Goal: Information Seeking & Learning: Compare options

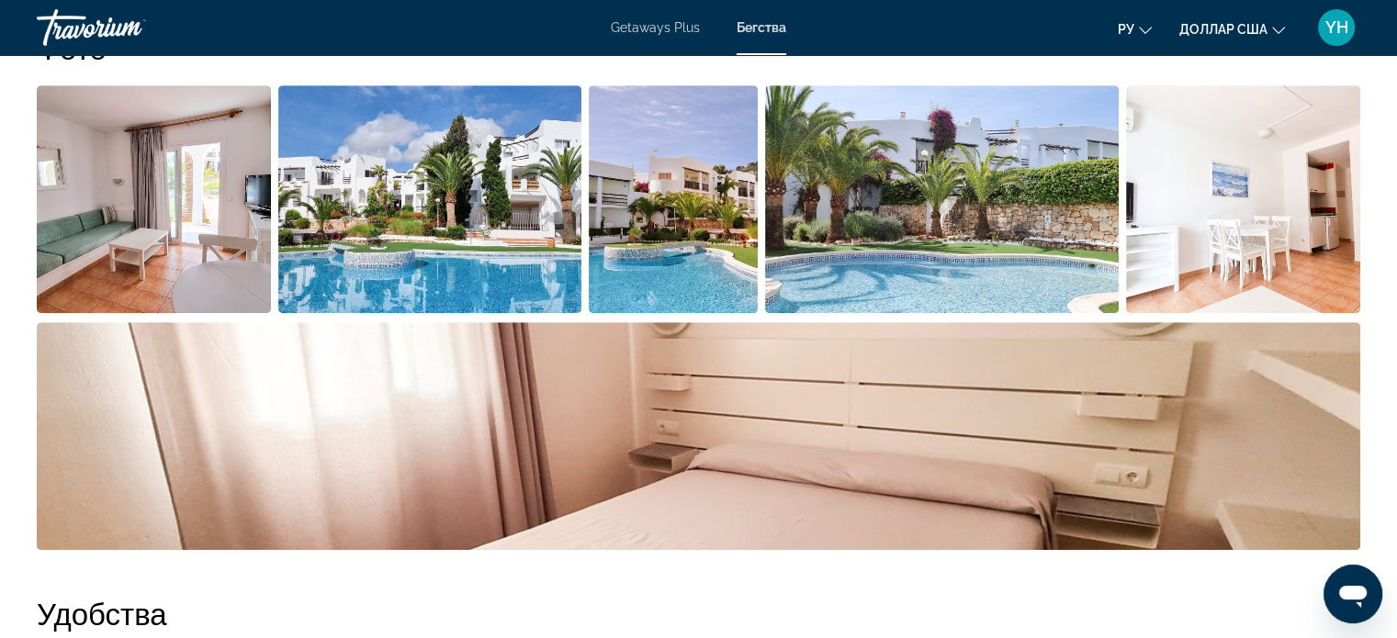
scroll to position [920, 0]
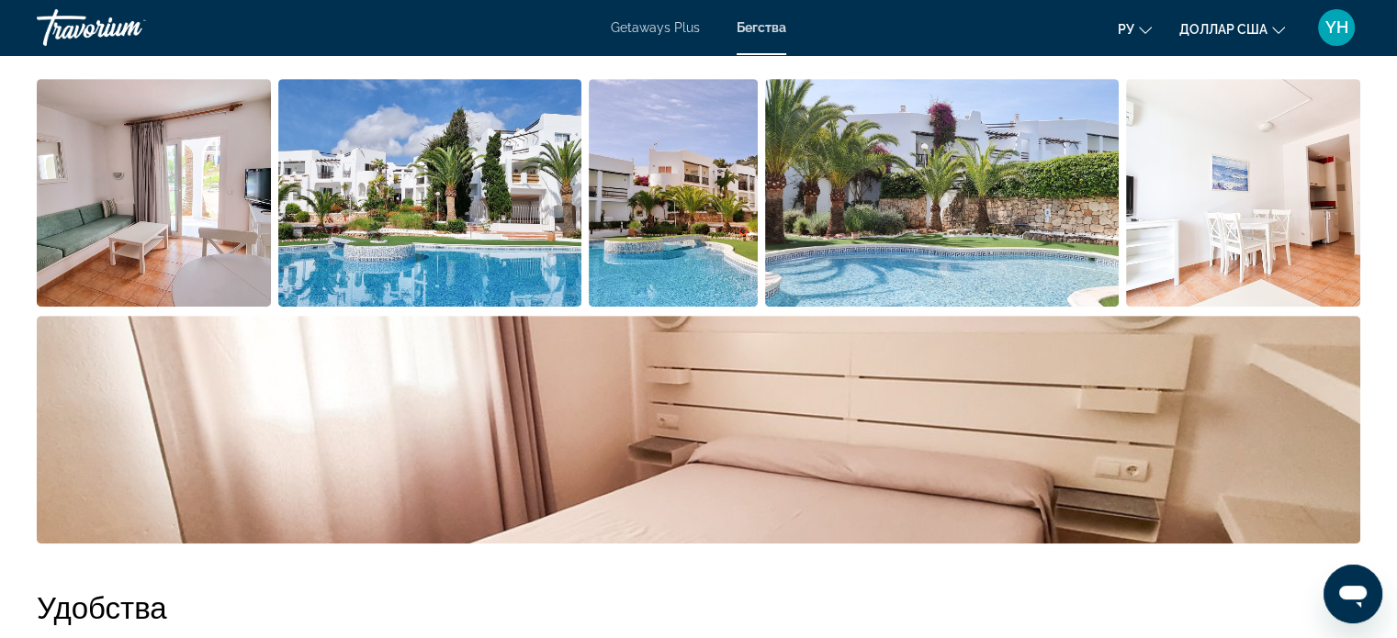
click at [415, 203] on img "Open full-screen image slider" at bounding box center [429, 193] width 303 height 228
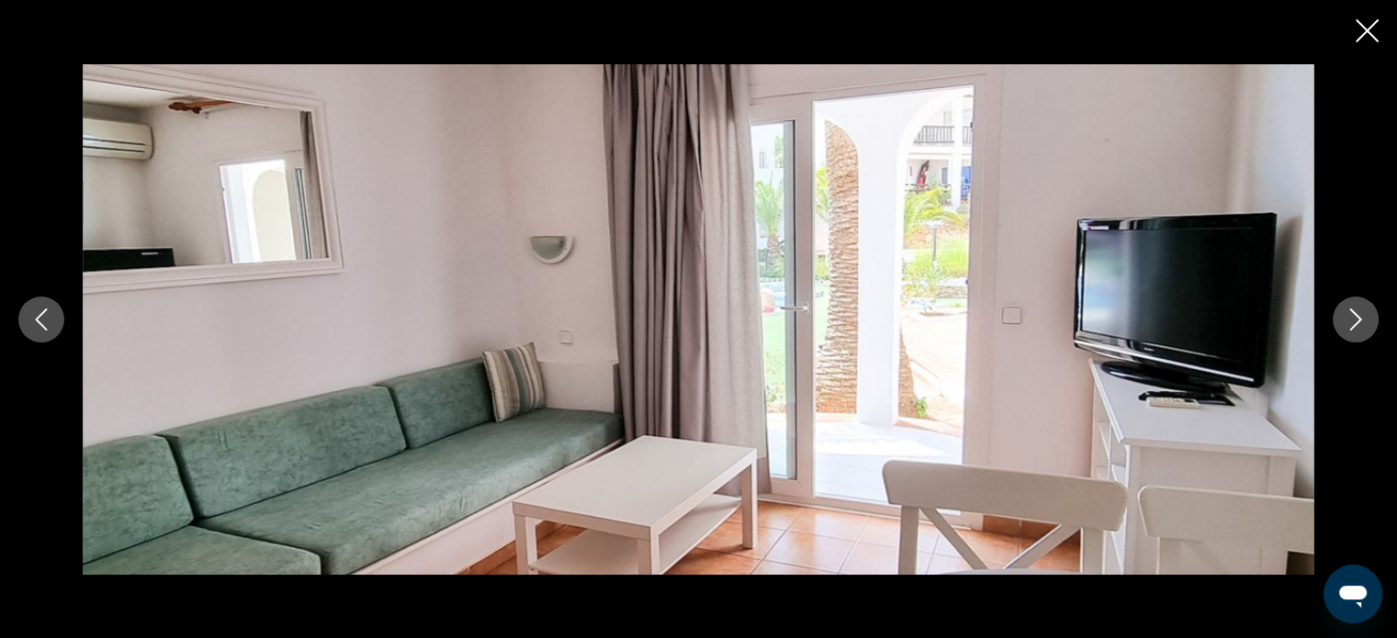
click at [1361, 315] on icon "Next image" at bounding box center [1355, 320] width 22 height 22
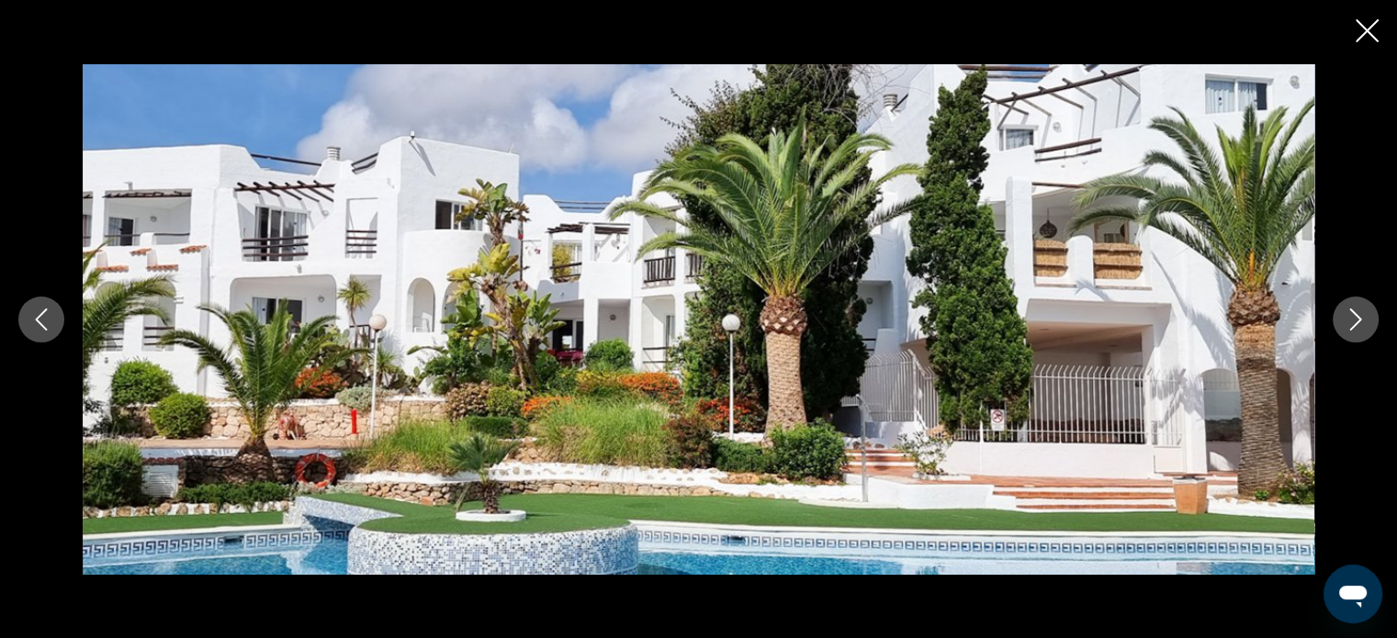
click at [1361, 315] on icon "Next image" at bounding box center [1355, 320] width 22 height 22
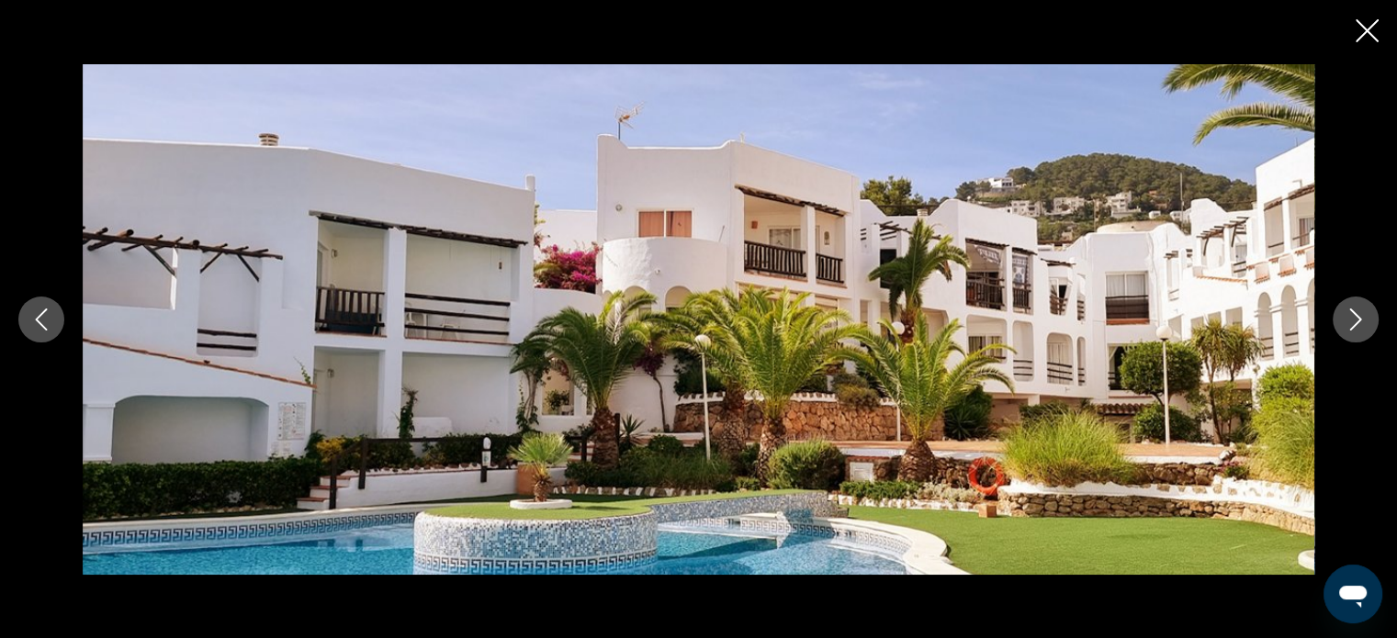
click at [1361, 315] on icon "Next image" at bounding box center [1355, 320] width 22 height 22
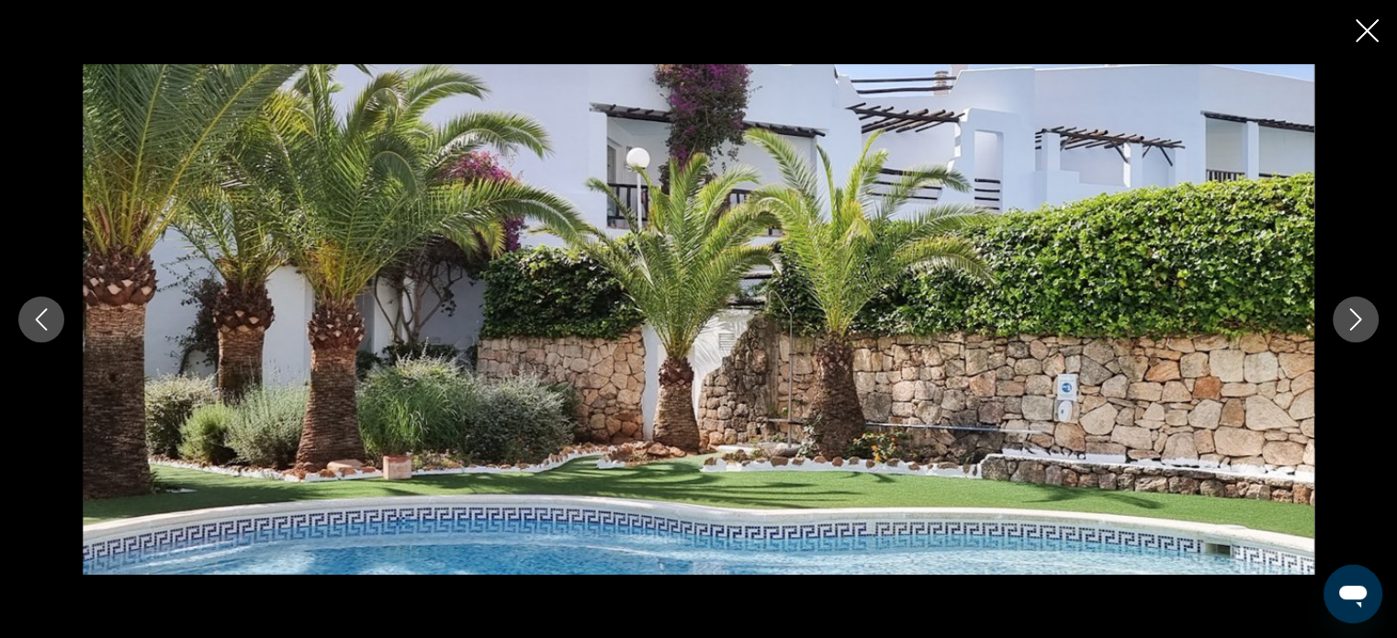
click at [1361, 315] on icon "Next image" at bounding box center [1355, 320] width 22 height 22
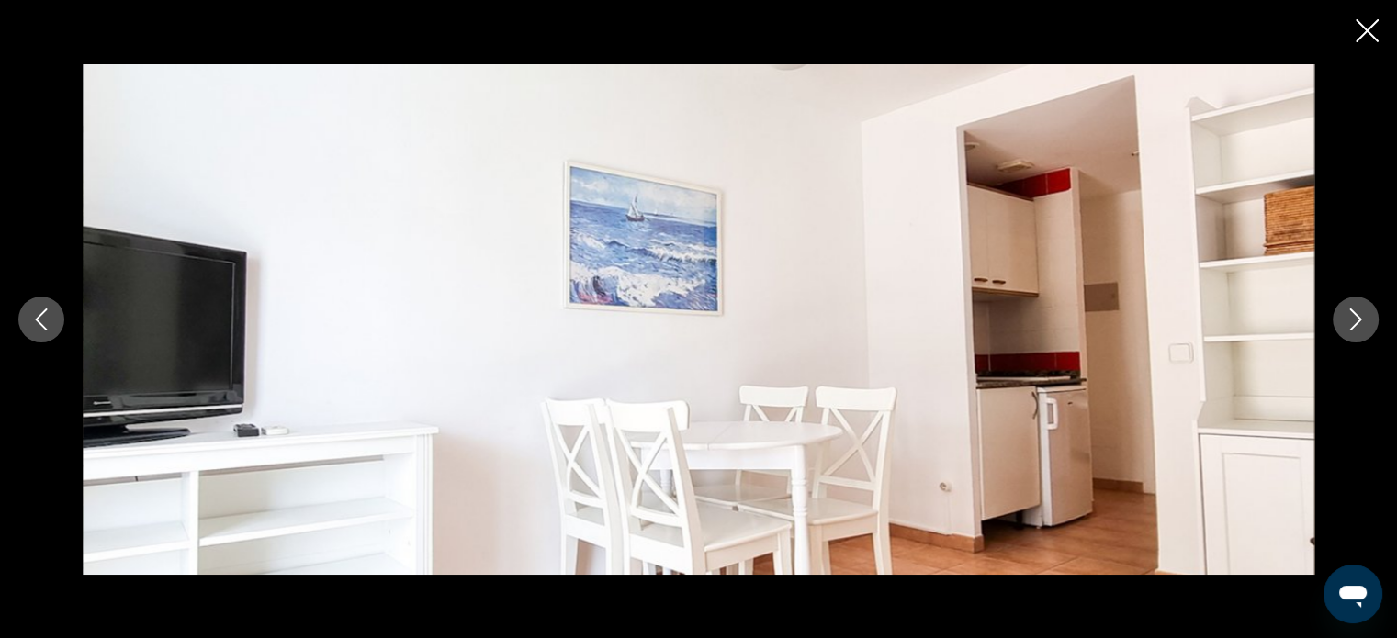
click at [1361, 315] on icon "Next image" at bounding box center [1355, 320] width 22 height 22
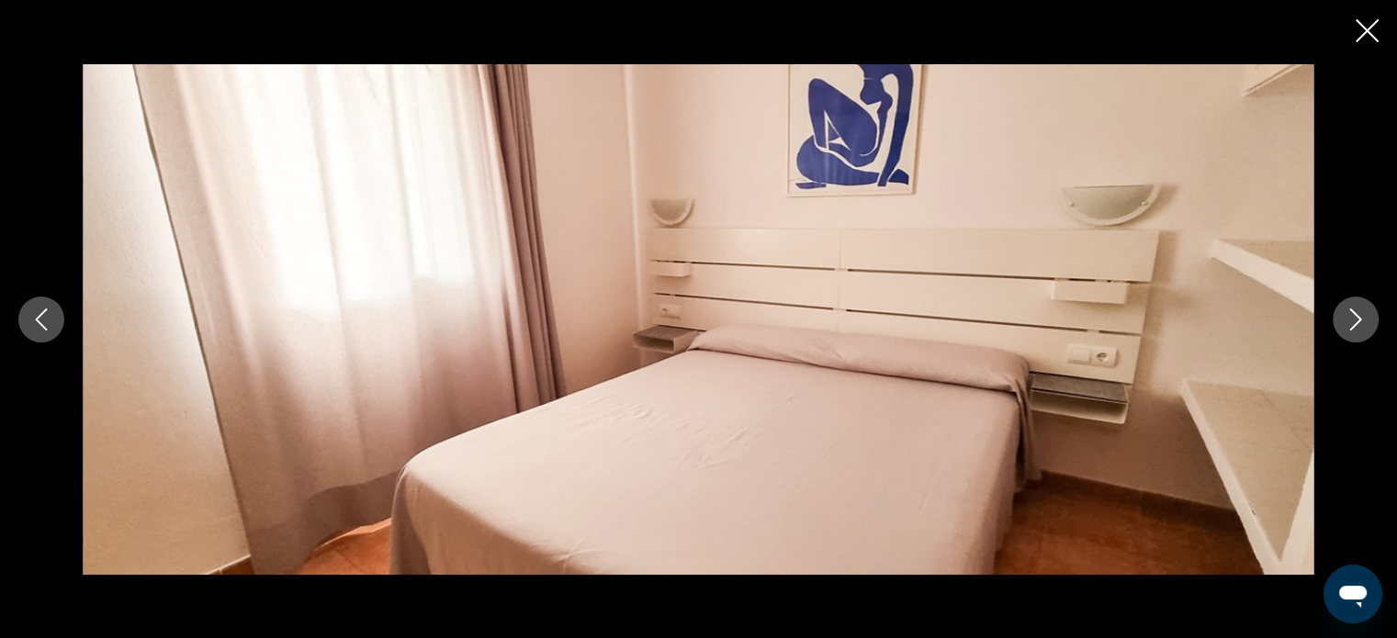
click at [1361, 315] on icon "Next image" at bounding box center [1355, 320] width 22 height 22
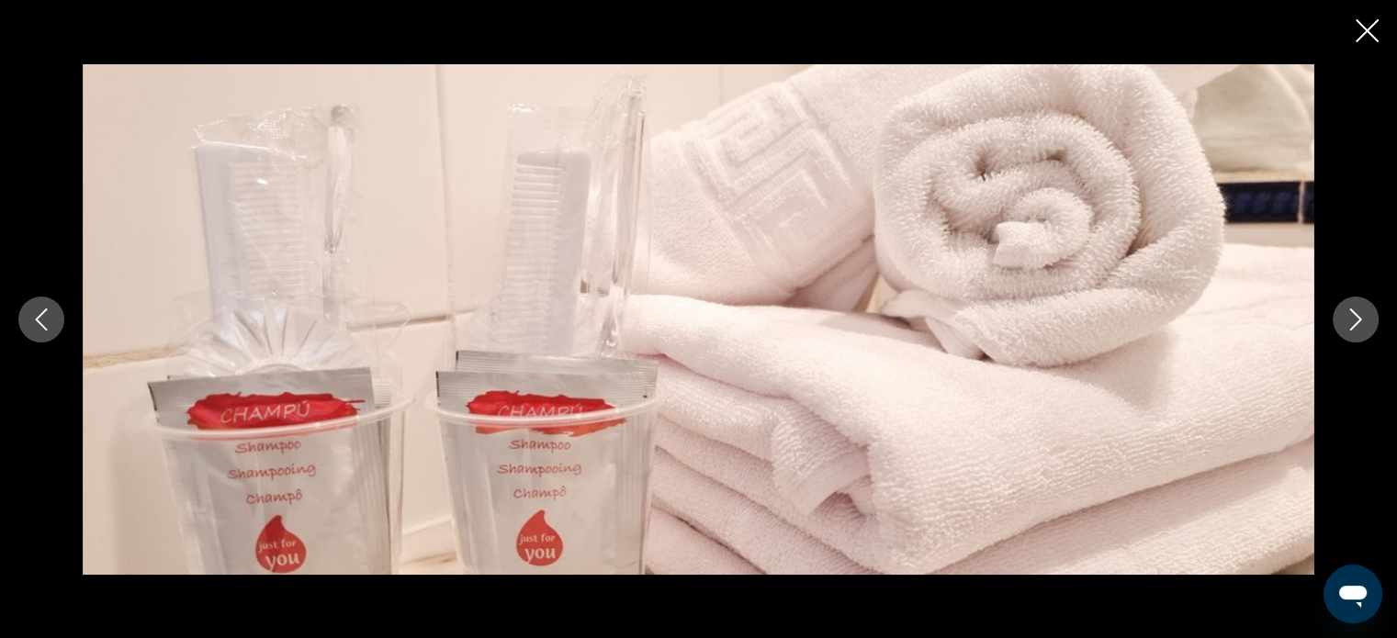
click at [1361, 315] on icon "Next image" at bounding box center [1355, 320] width 22 height 22
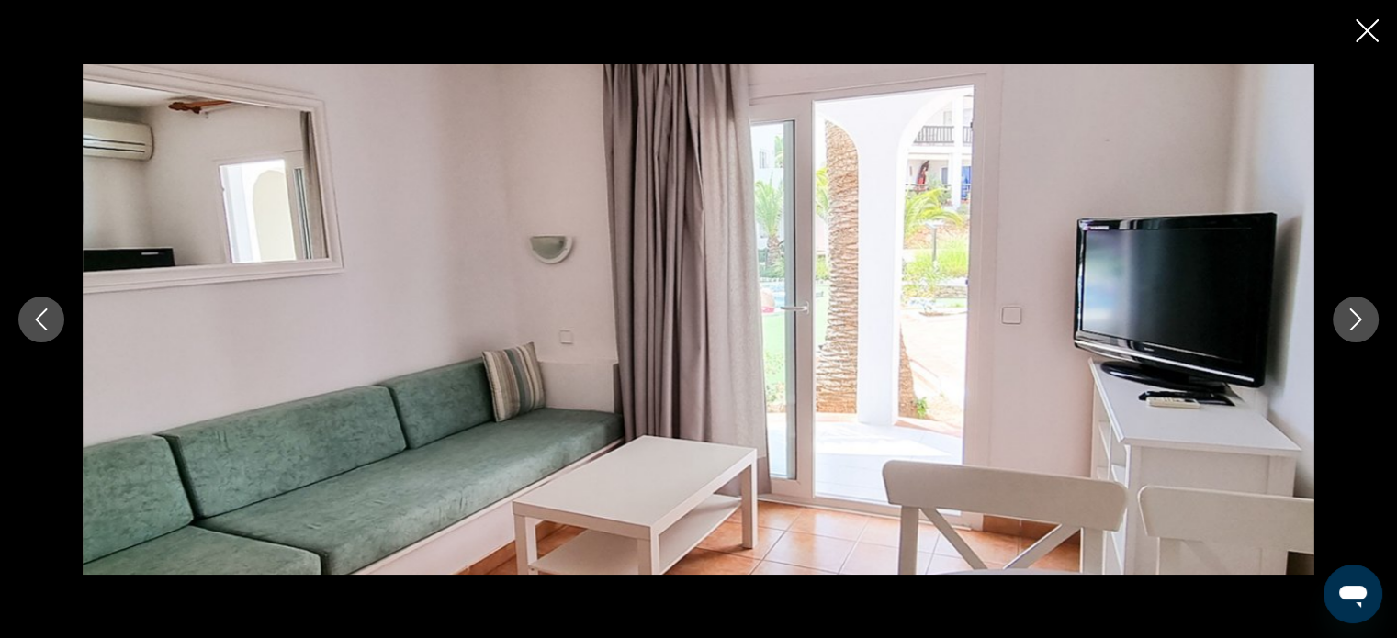
click at [1365, 21] on icon "Close slideshow" at bounding box center [1366, 30] width 23 height 23
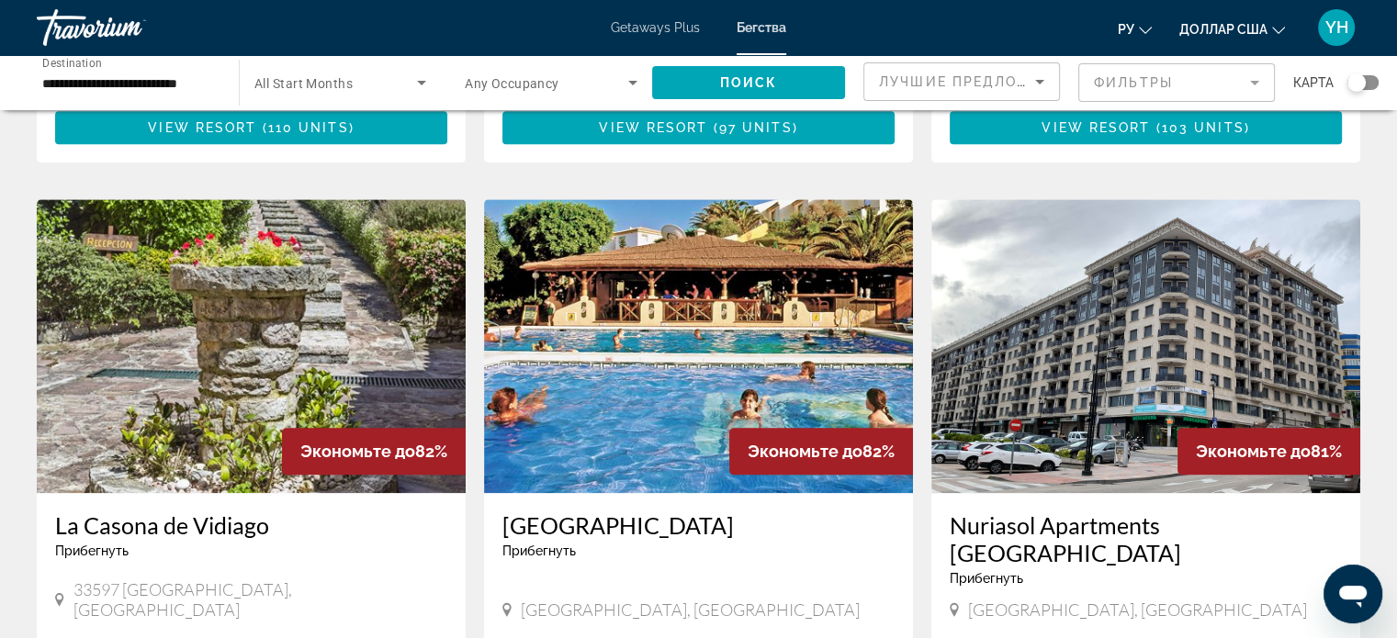
scroll to position [1928, 0]
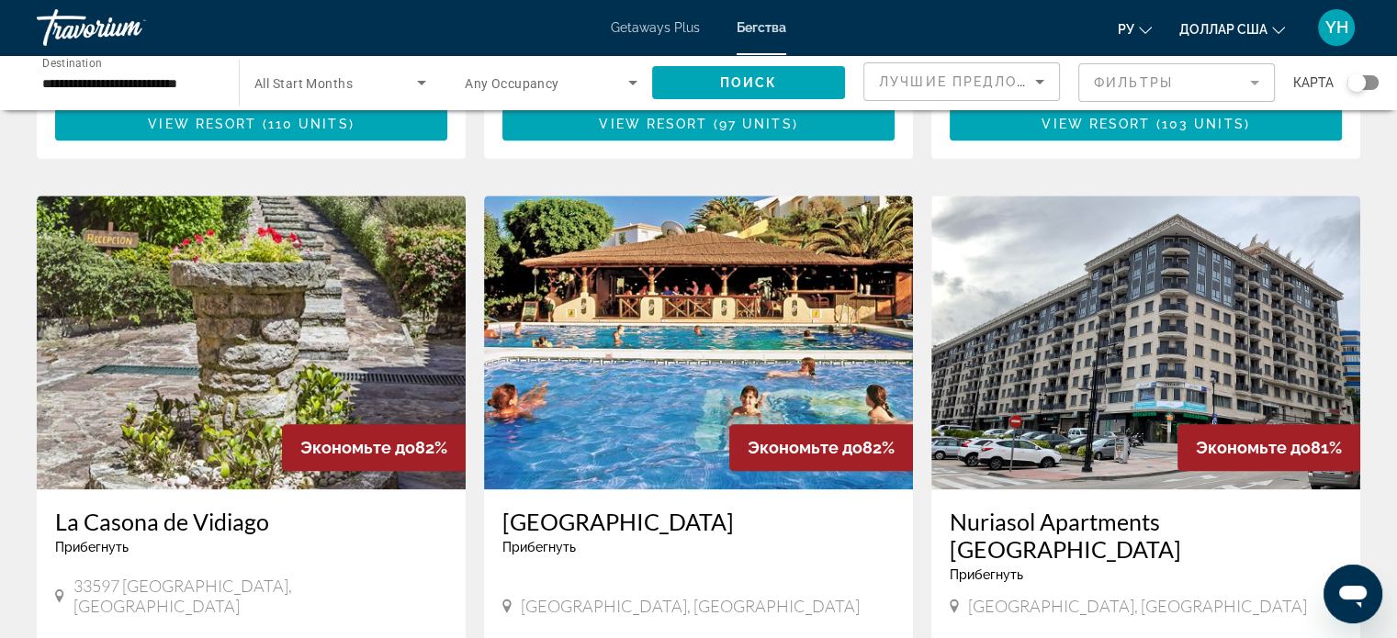
click at [1130, 279] on img "Основное содержание" at bounding box center [1145, 343] width 429 height 294
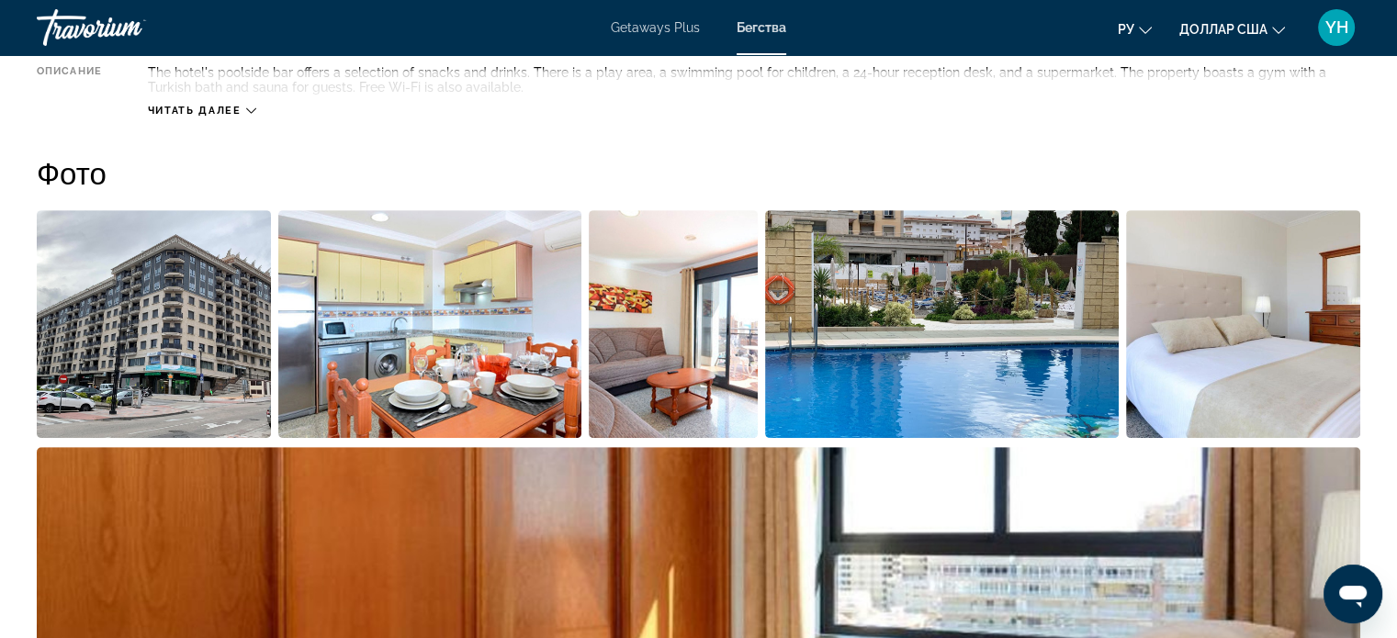
scroll to position [735, 0]
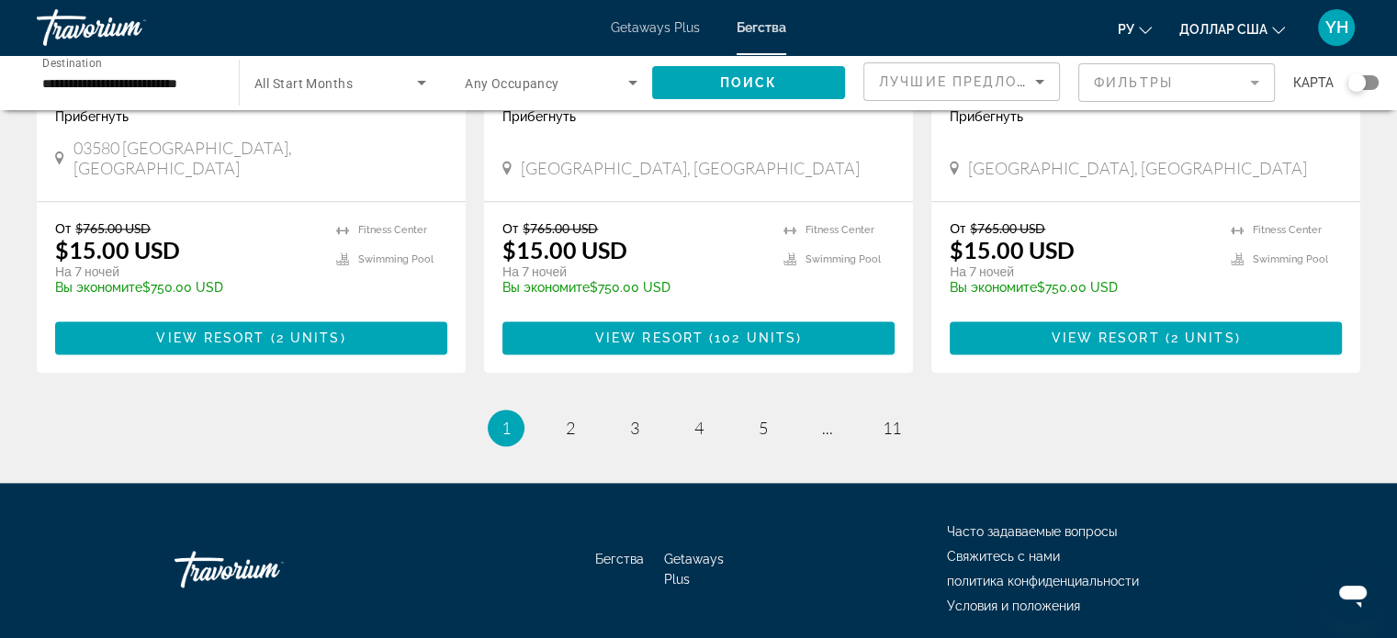
scroll to position [2358, 0]
click at [760, 418] on span "5" at bounding box center [763, 428] width 9 height 20
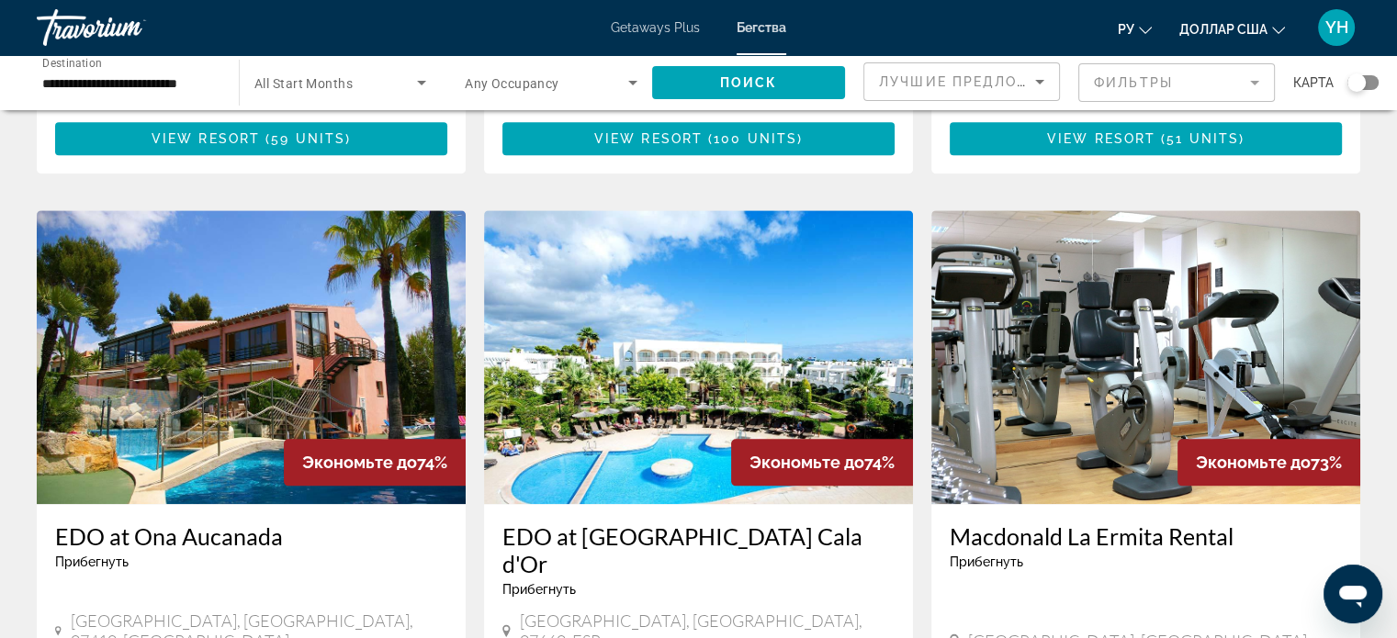
scroll to position [1928, 0]
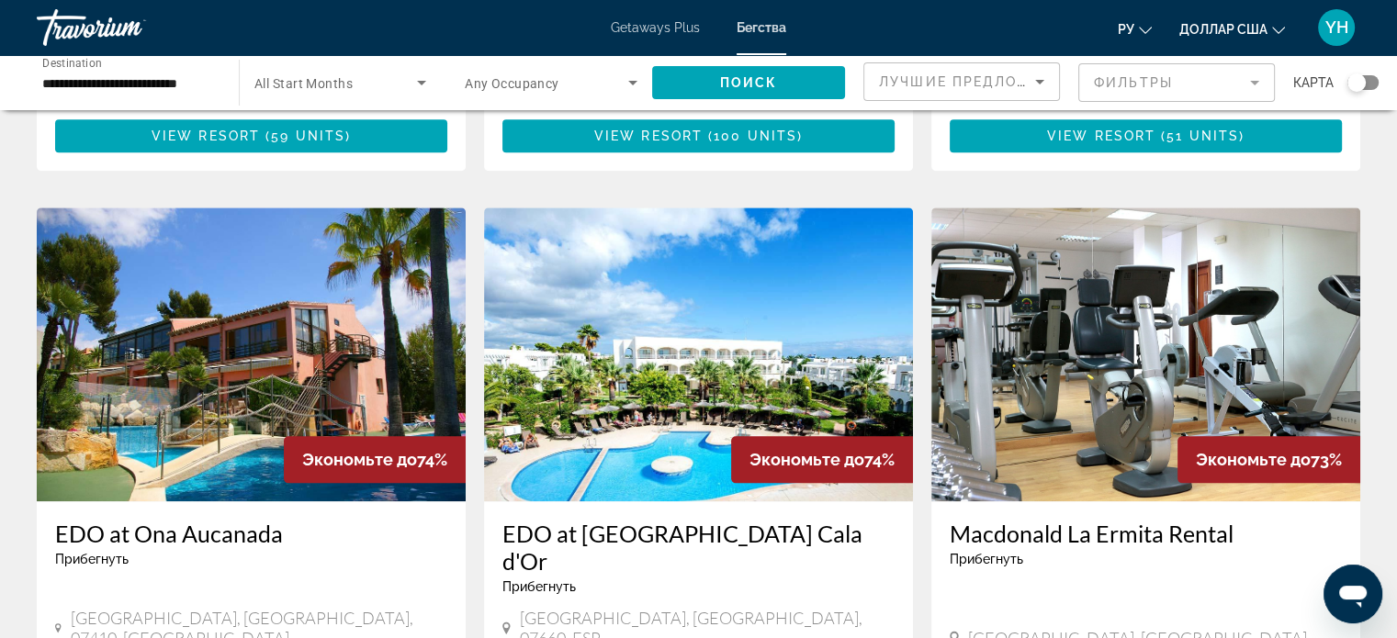
click at [672, 276] on img "Основное содержание" at bounding box center [698, 355] width 429 height 294
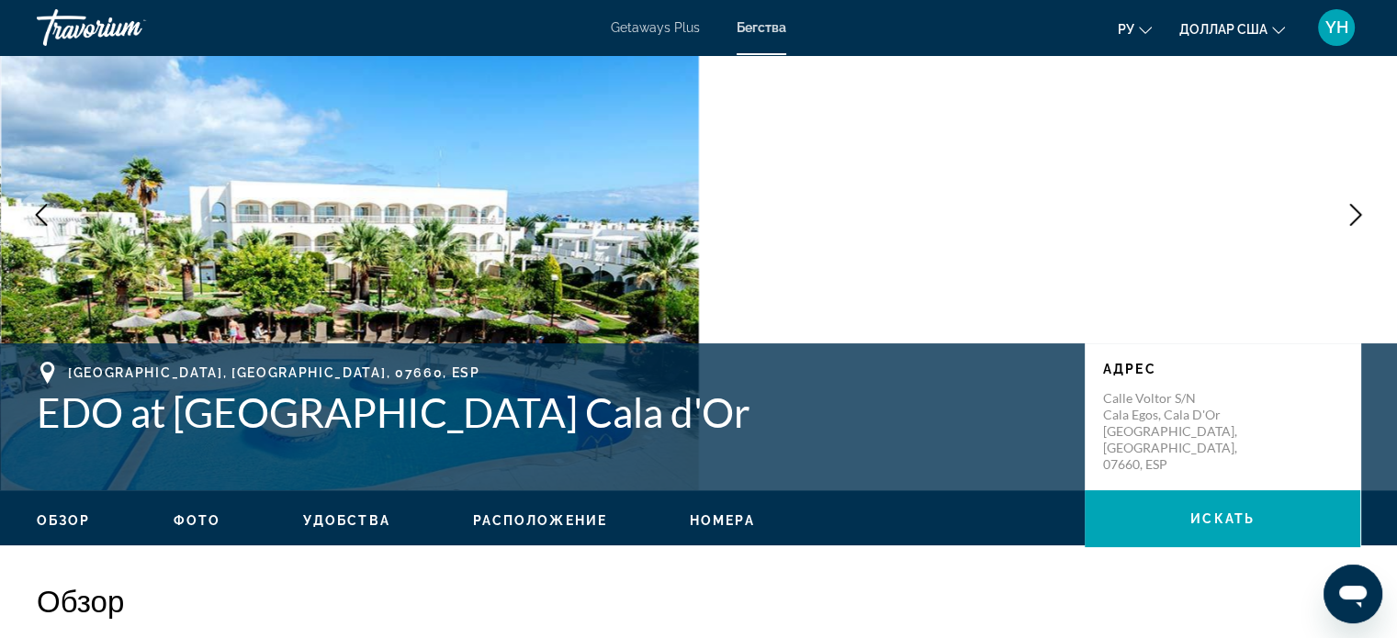
scroll to position [643, 0]
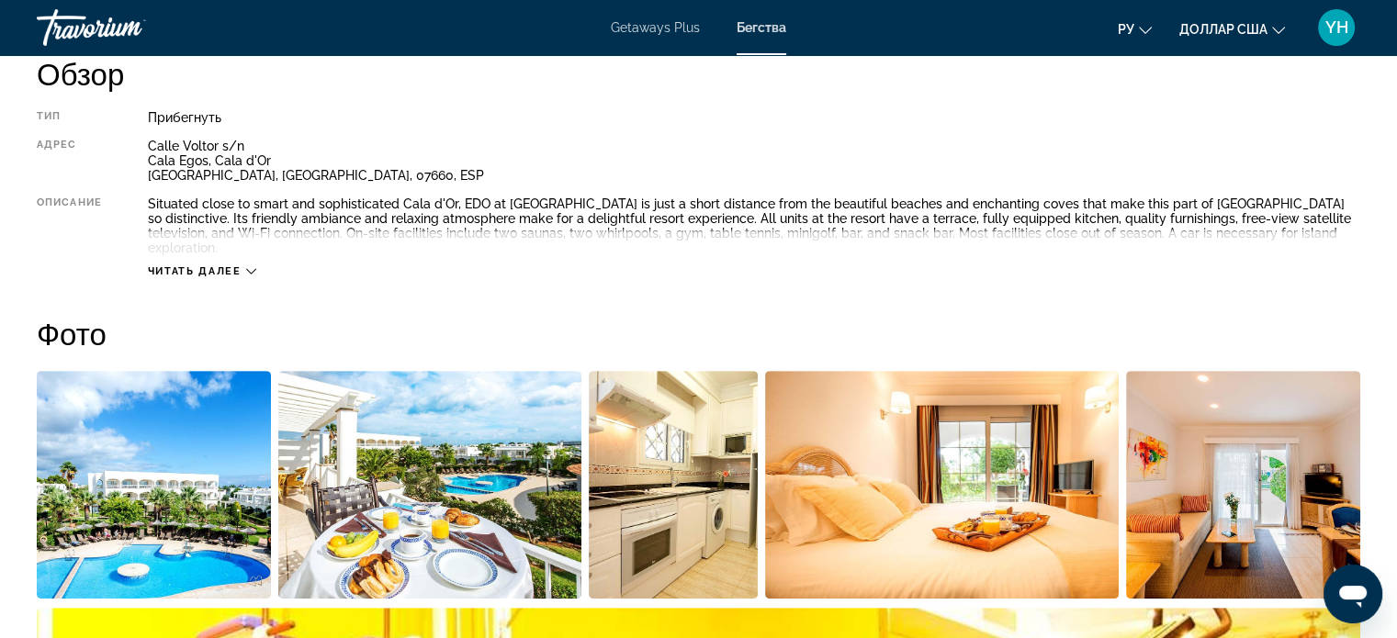
click at [250, 266] on icon "Основное содержание" at bounding box center [251, 271] width 10 height 10
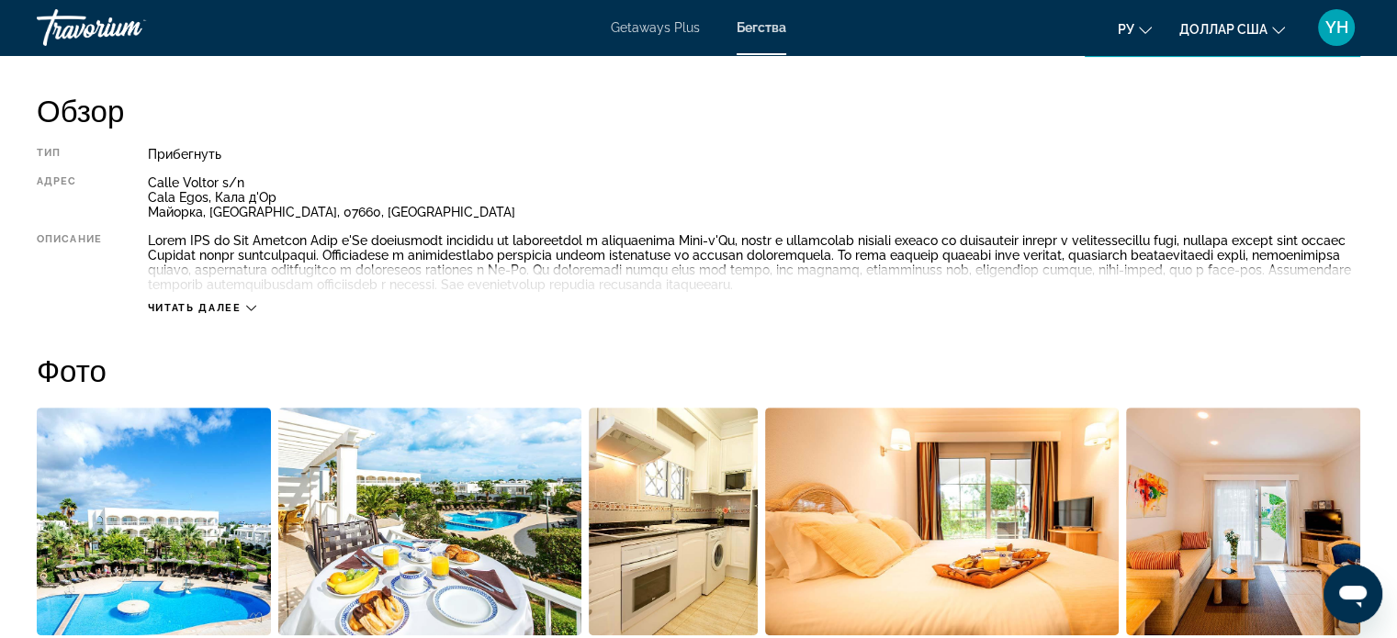
scroll to position [643, 0]
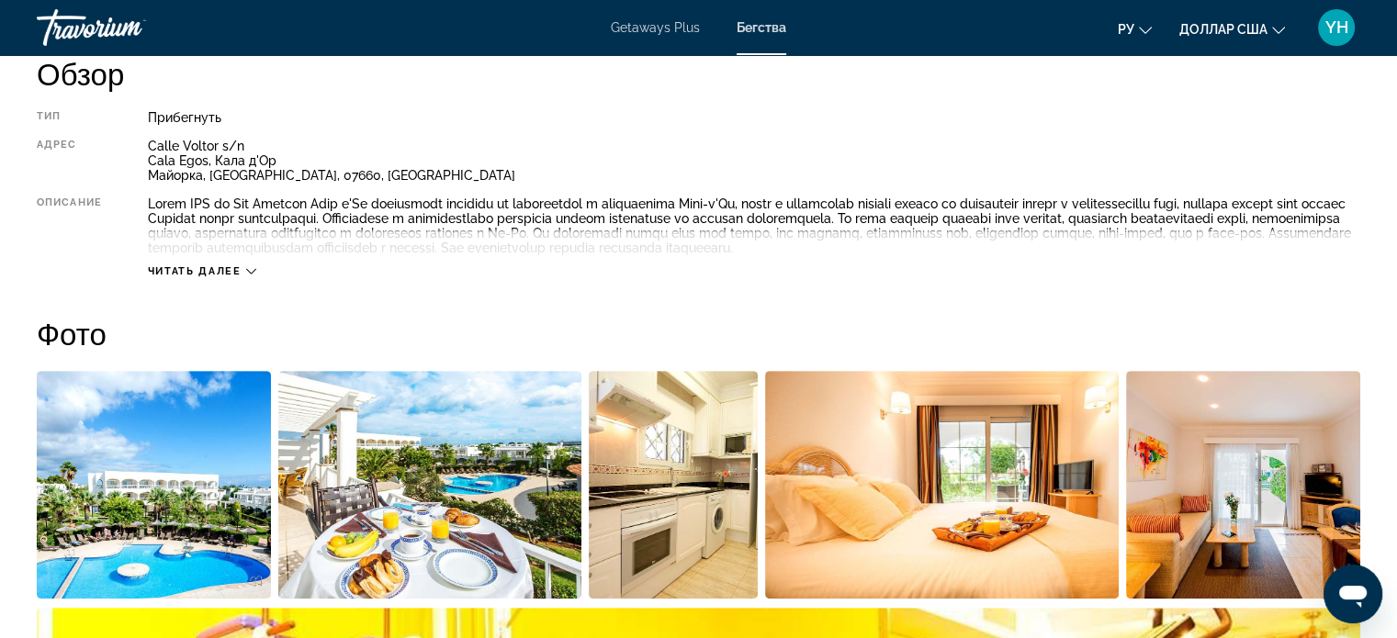
click at [241, 263] on div "Читать далее" at bounding box center [754, 253] width 1212 height 51
click at [247, 266] on icon "Основное содержание" at bounding box center [251, 271] width 10 height 10
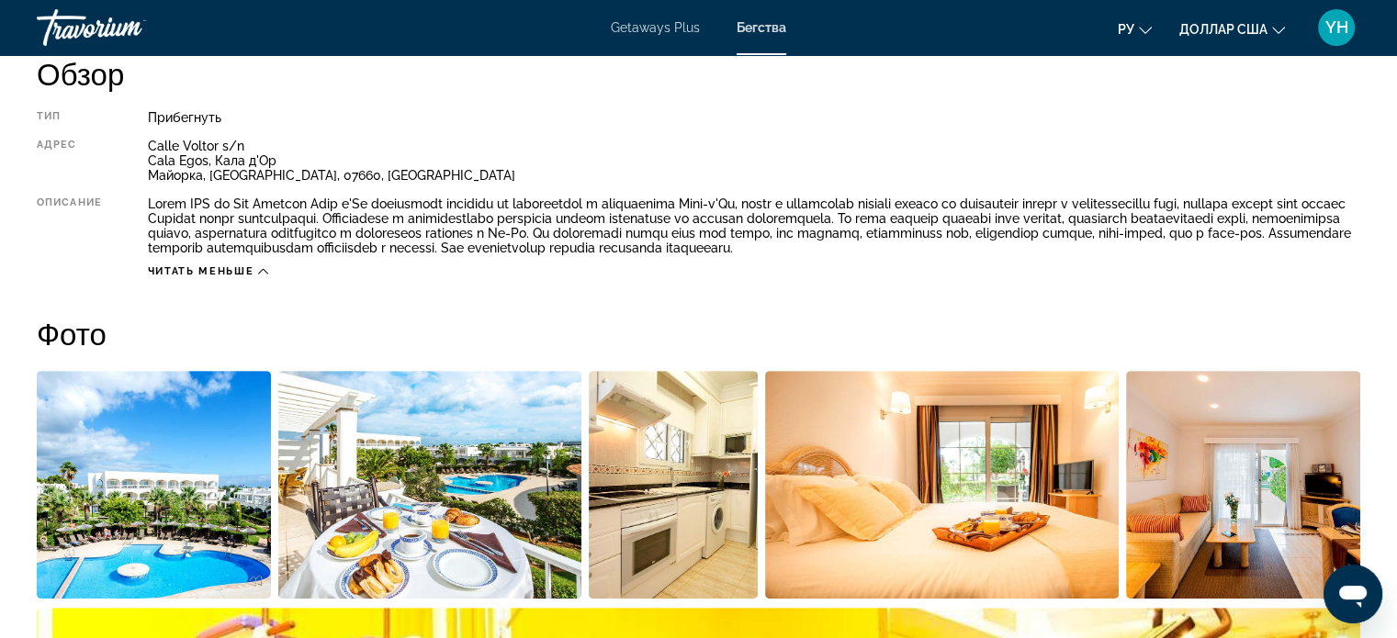
click at [628, 451] on img "Открыть полноэкранный слайдер изображений" at bounding box center [674, 485] width 170 height 228
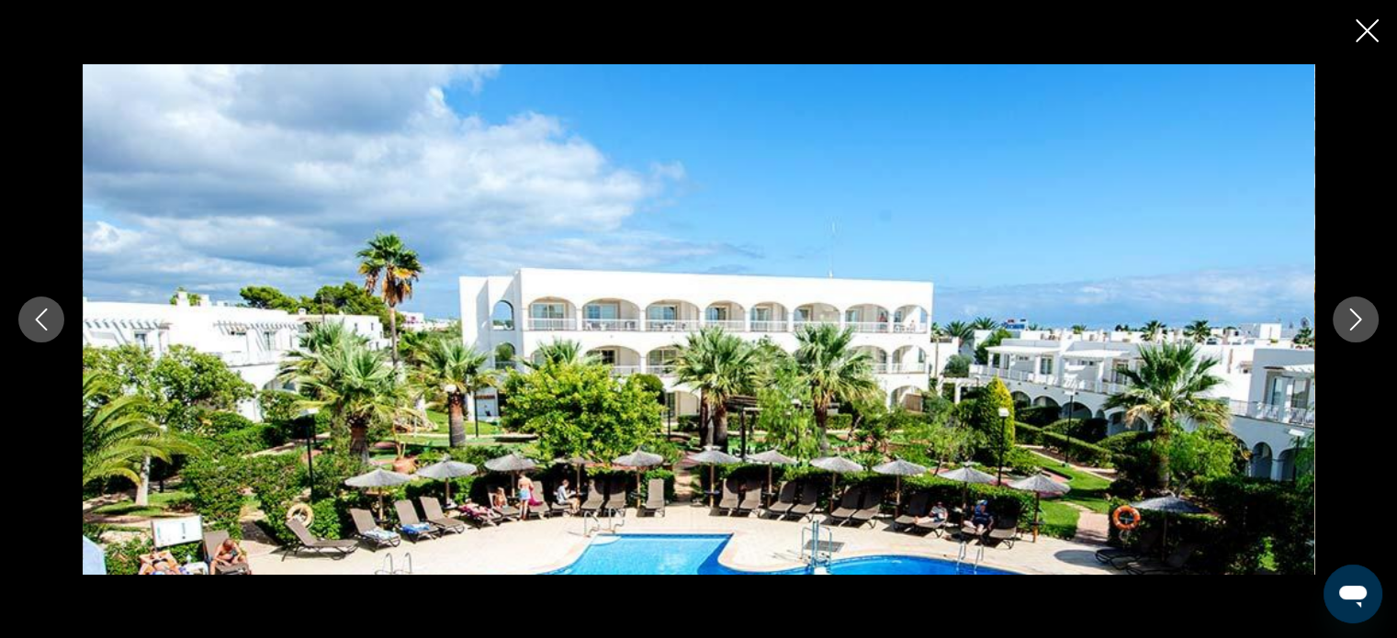
click at [1352, 324] on icon "Next image" at bounding box center [1355, 320] width 22 height 22
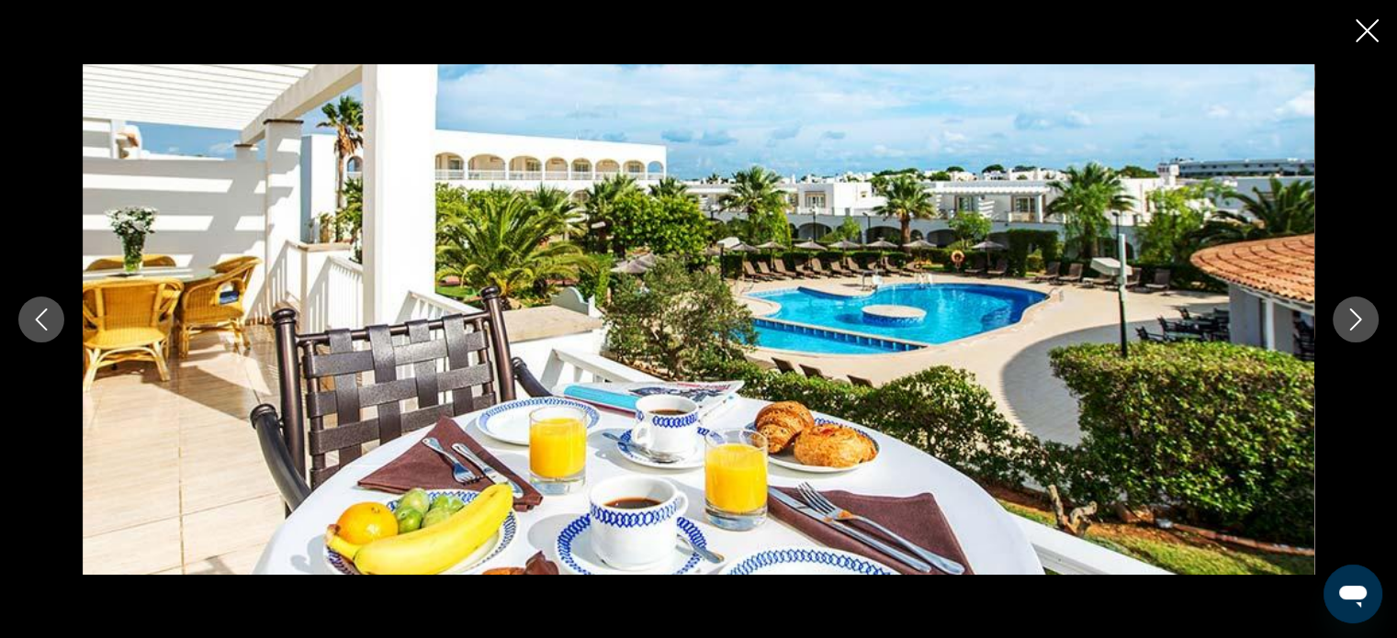
click at [1352, 324] on icon "Next image" at bounding box center [1355, 320] width 22 height 22
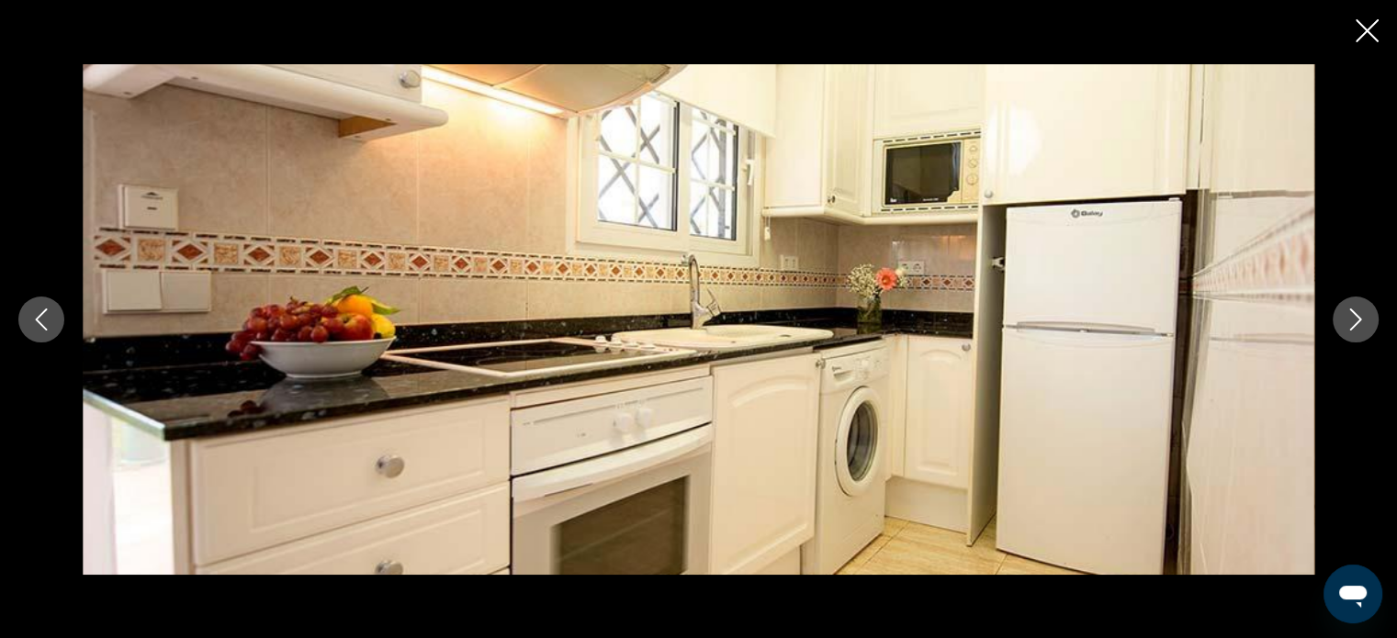
click at [1352, 324] on icon "Next image" at bounding box center [1355, 320] width 22 height 22
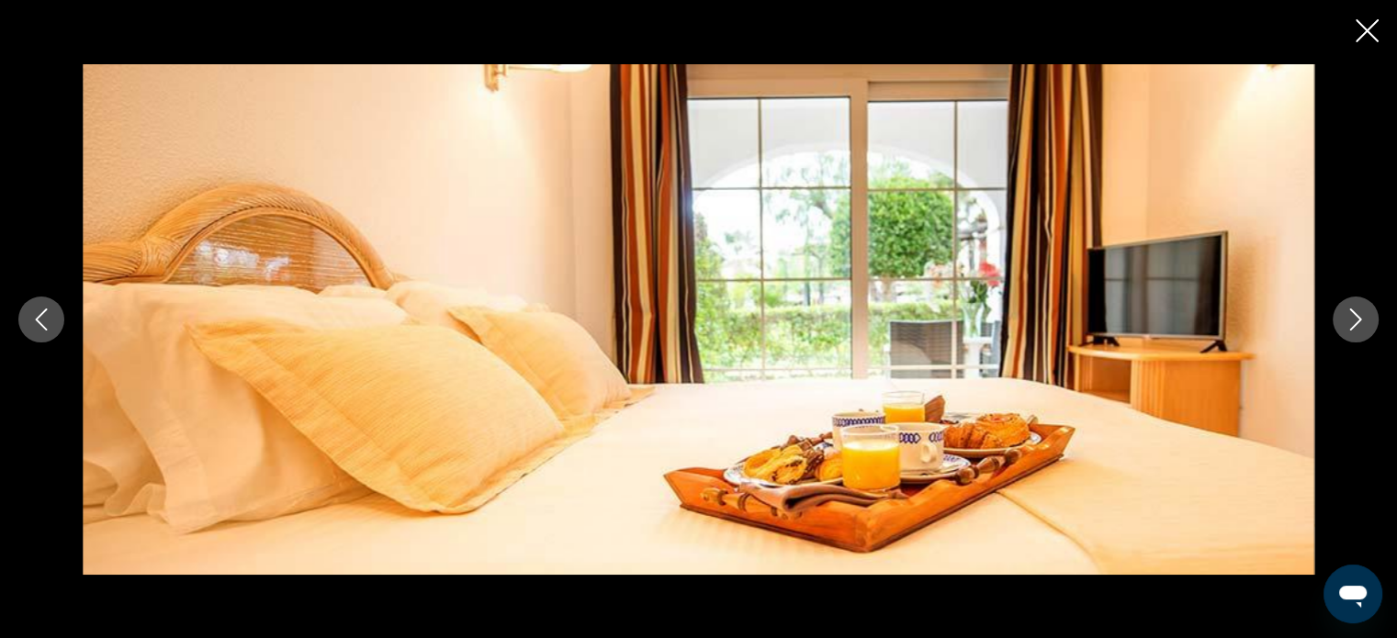
click at [1352, 324] on icon "Next image" at bounding box center [1355, 320] width 22 height 22
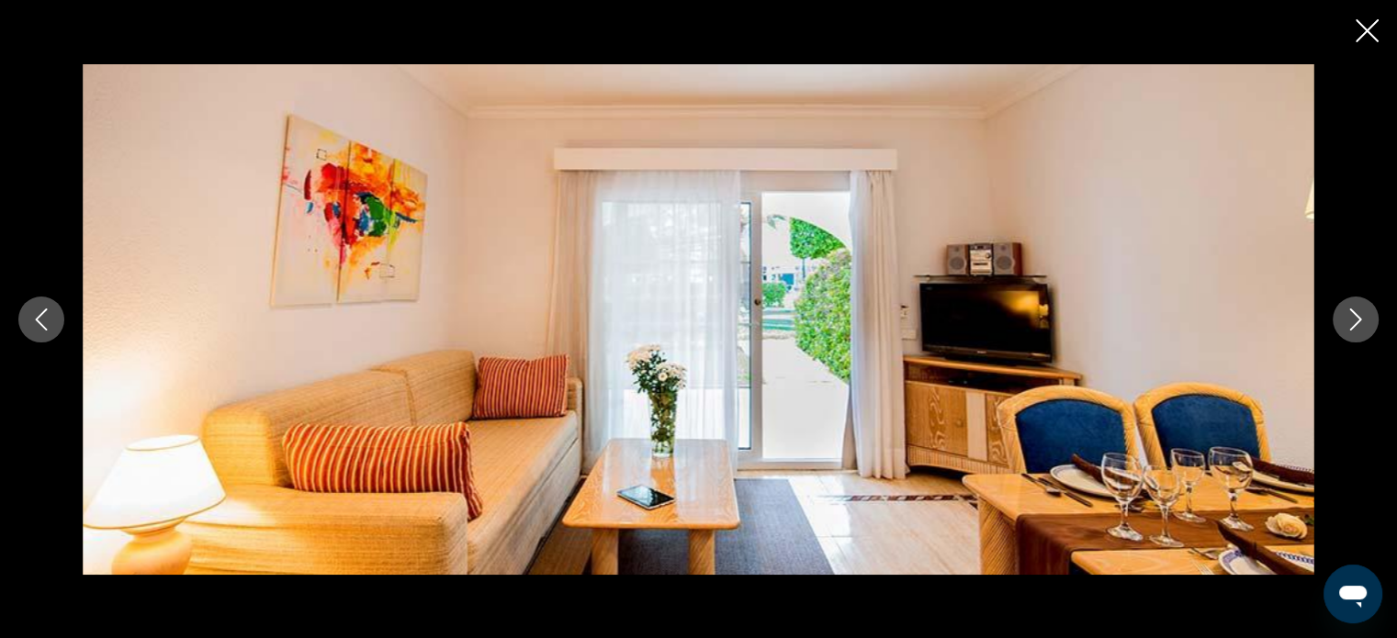
click at [1352, 324] on icon "Next image" at bounding box center [1355, 320] width 22 height 22
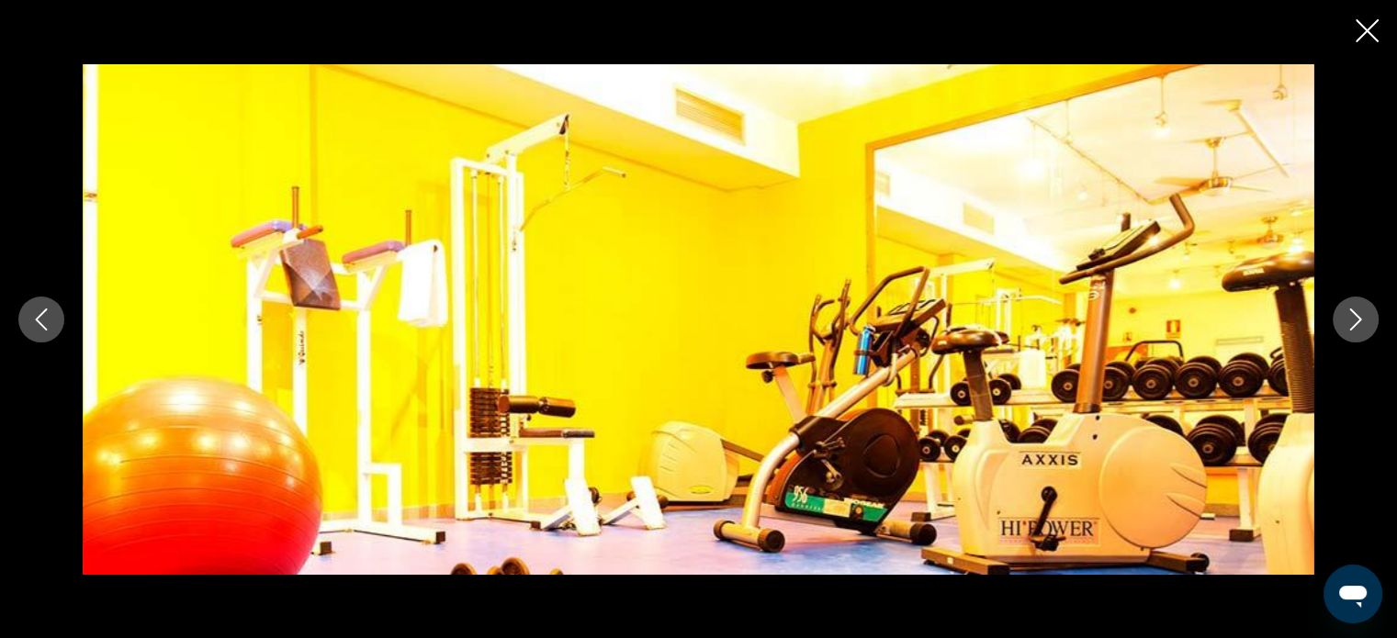
click at [1352, 324] on icon "Next image" at bounding box center [1355, 320] width 22 height 22
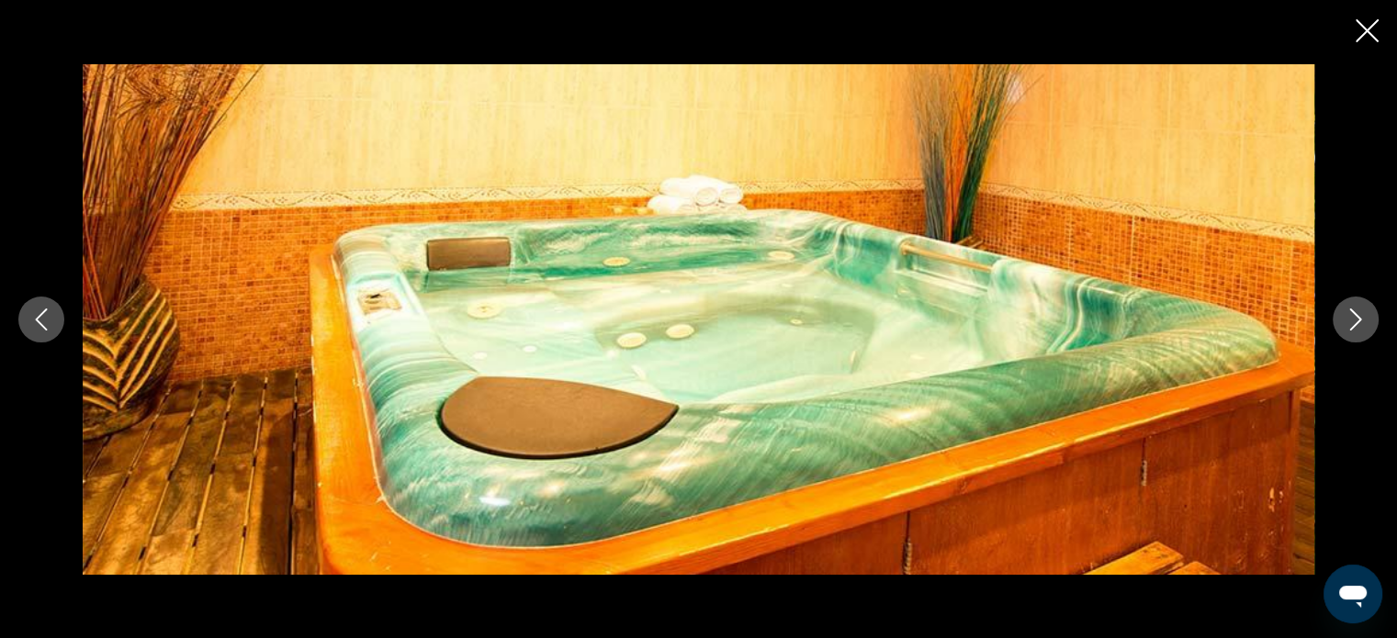
click at [1352, 324] on icon "Next image" at bounding box center [1355, 320] width 22 height 22
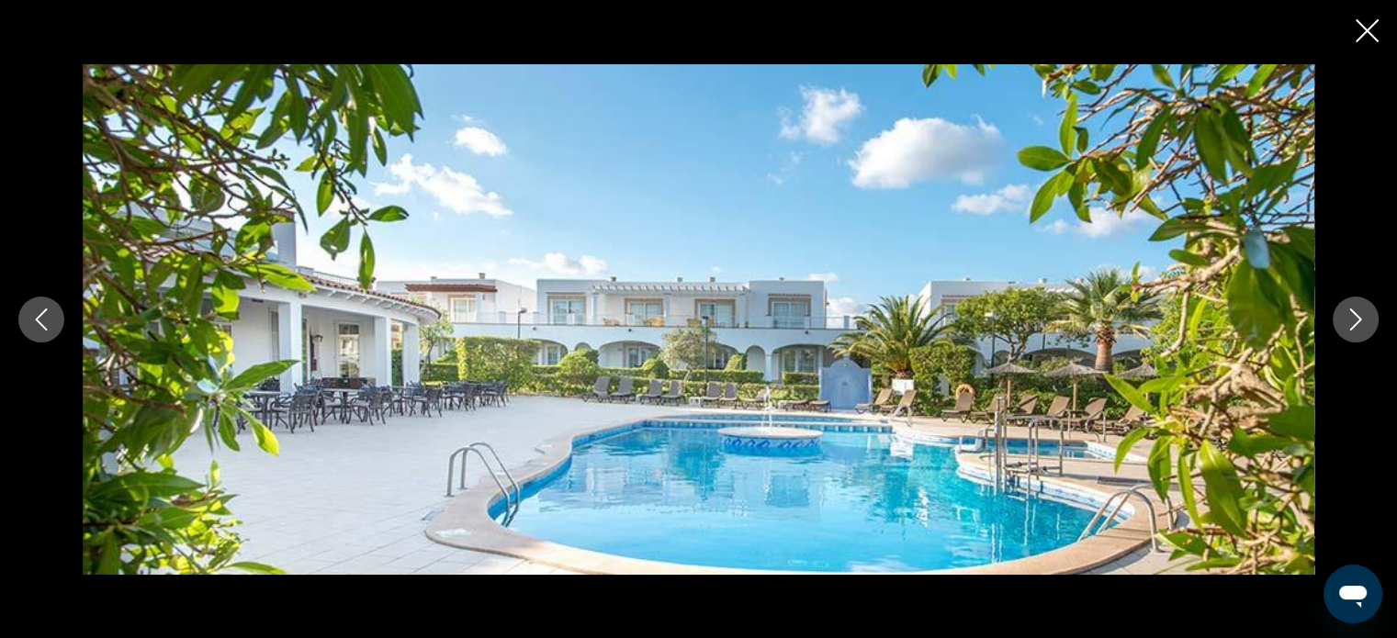
click at [1352, 324] on icon "Next image" at bounding box center [1355, 320] width 22 height 22
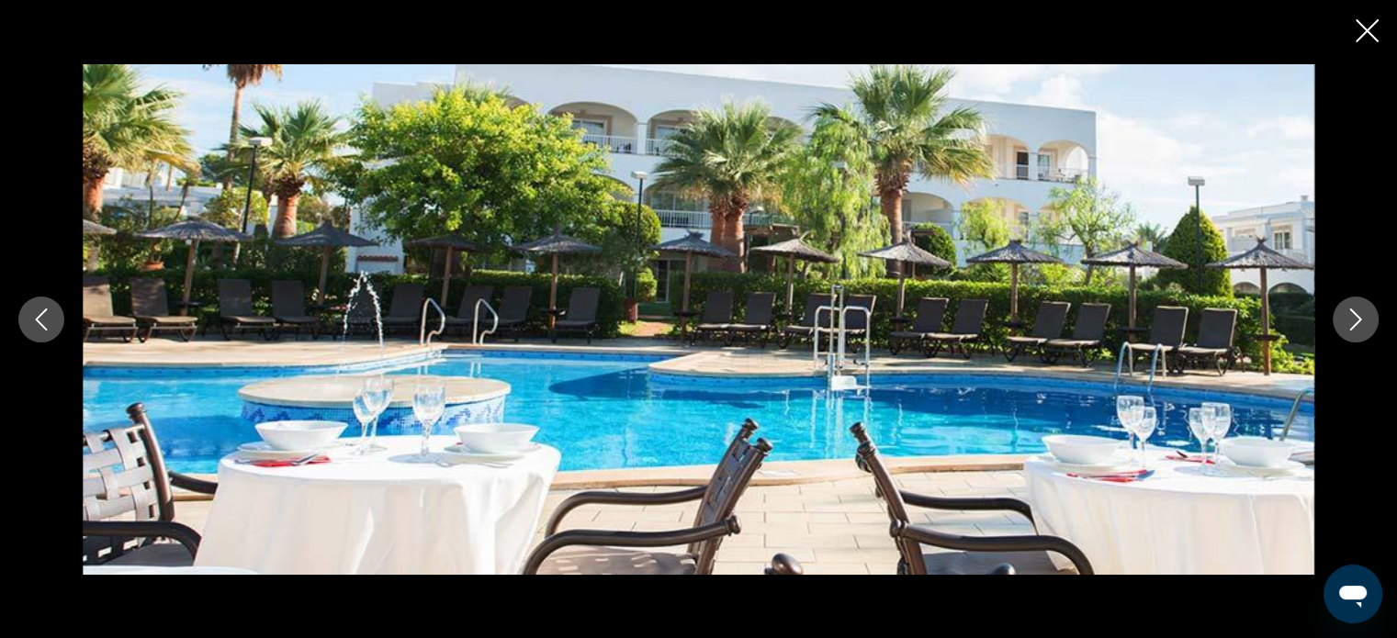
click at [1352, 324] on icon "Next image" at bounding box center [1355, 320] width 22 height 22
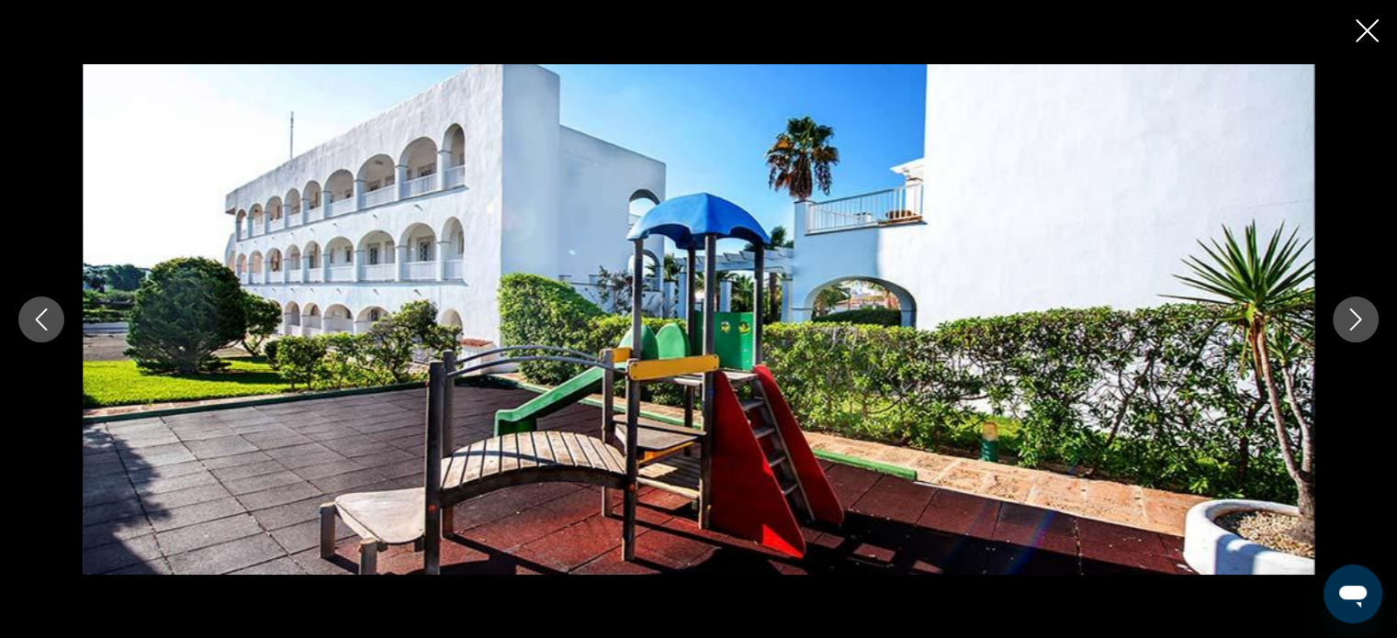
click at [1352, 324] on icon "Next image" at bounding box center [1355, 320] width 22 height 22
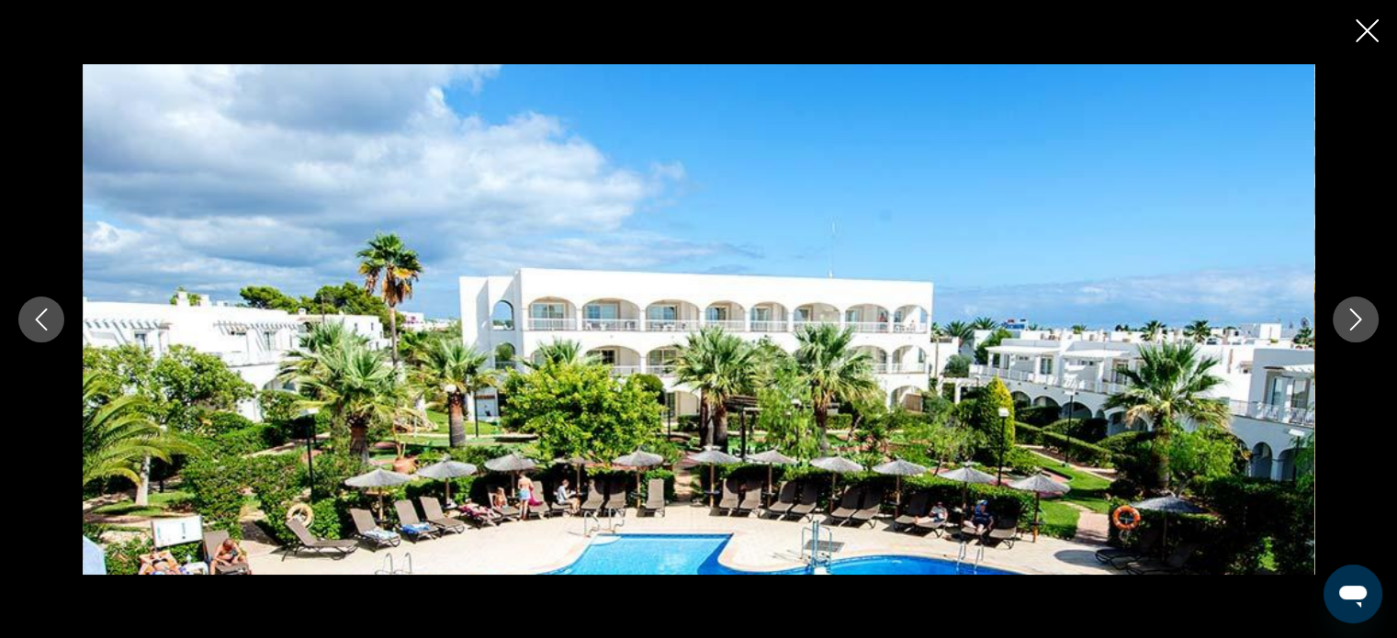
click at [1352, 324] on icon "Next image" at bounding box center [1355, 320] width 22 height 22
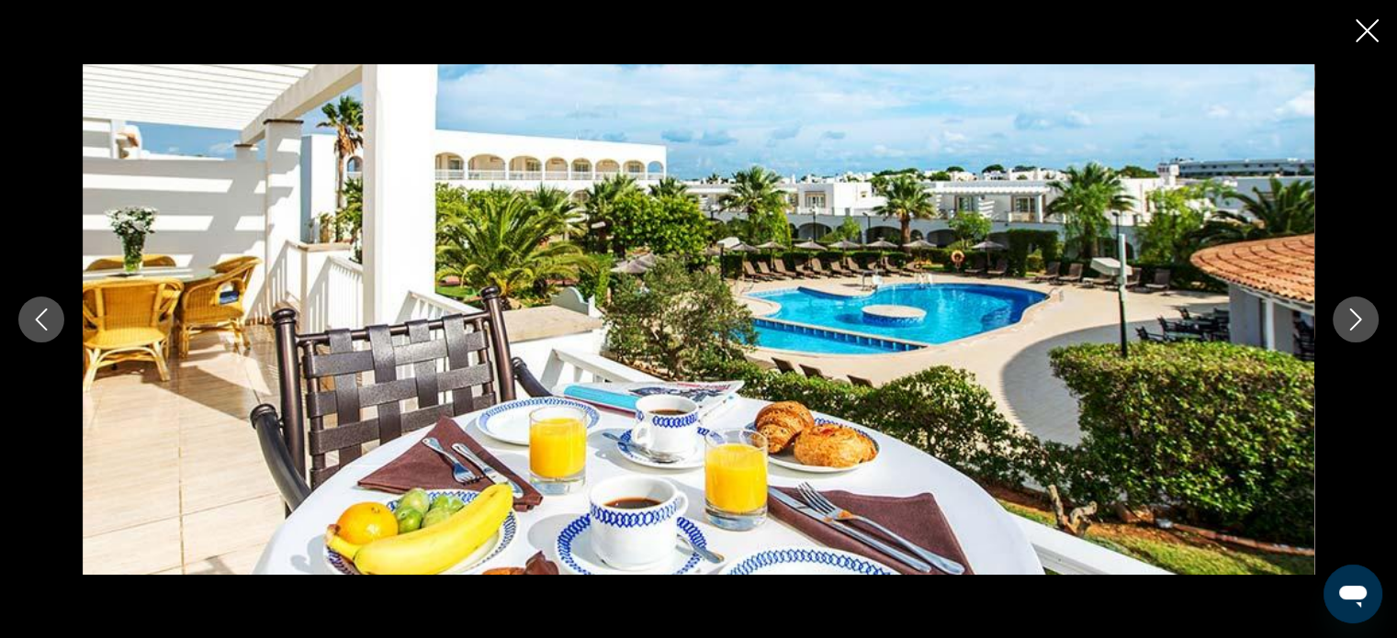
click at [1352, 324] on icon "Next image" at bounding box center [1355, 320] width 22 height 22
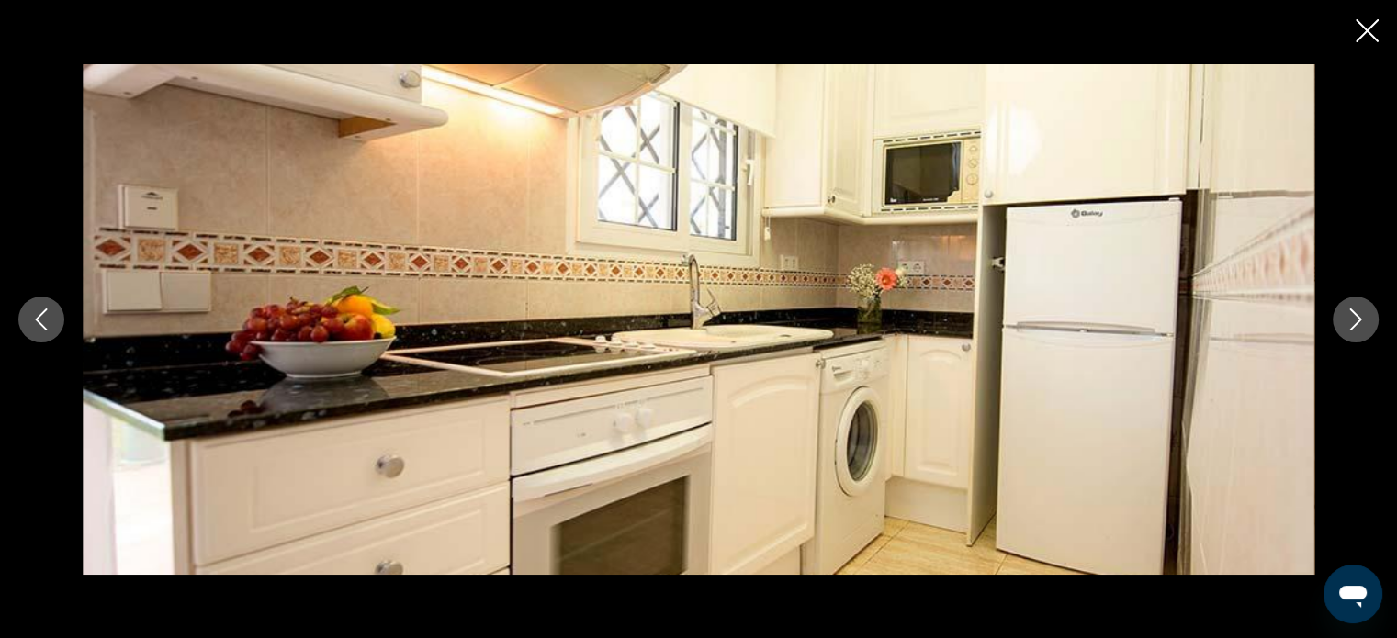
click at [1352, 324] on icon "Next image" at bounding box center [1355, 320] width 22 height 22
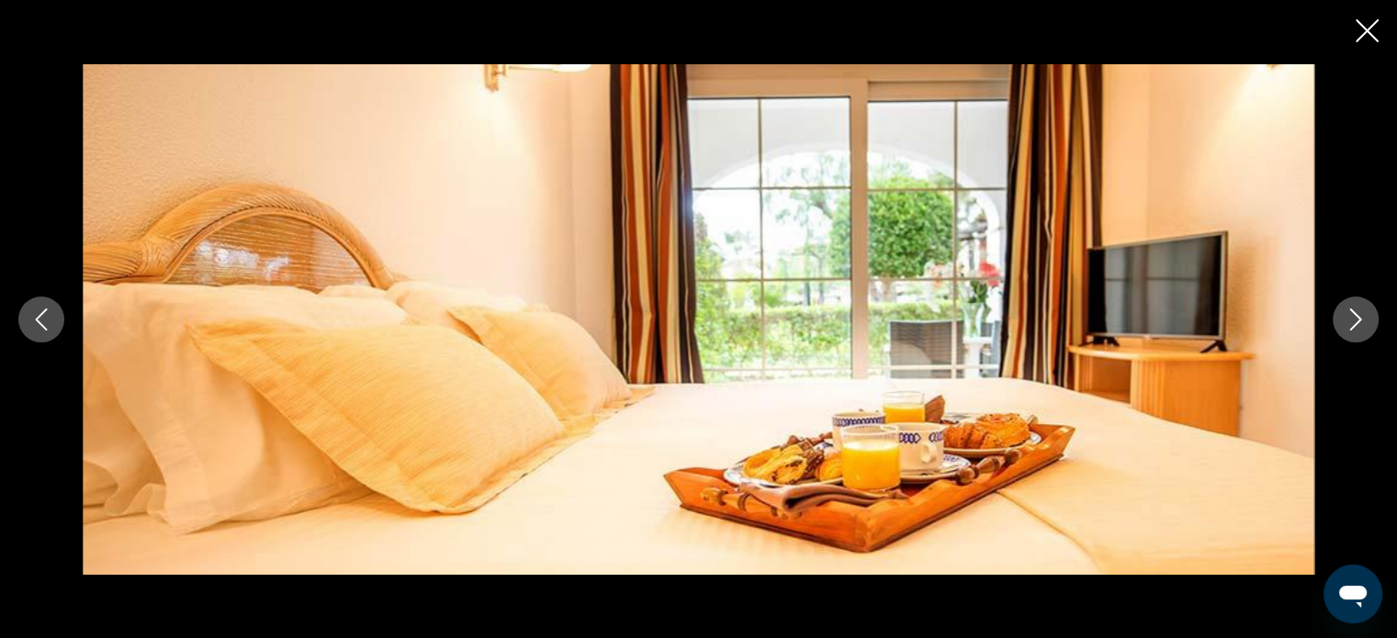
click at [1366, 19] on icon "Close slideshow" at bounding box center [1366, 30] width 23 height 23
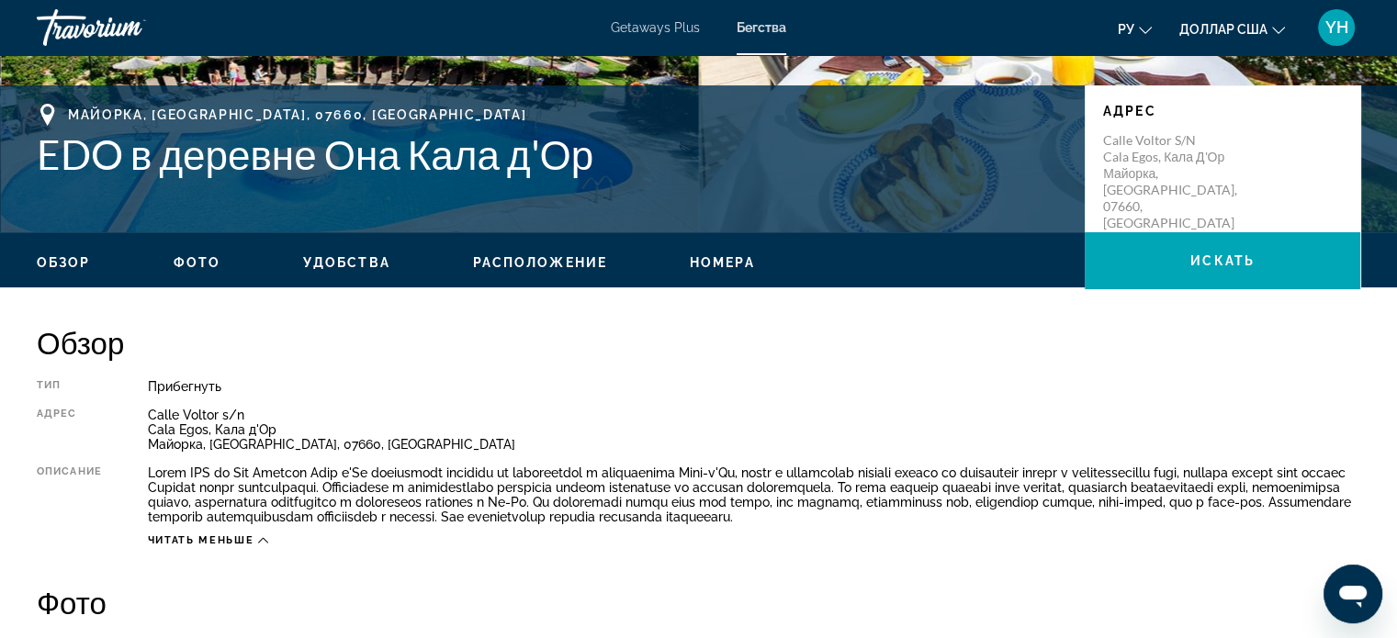
scroll to position [367, 0]
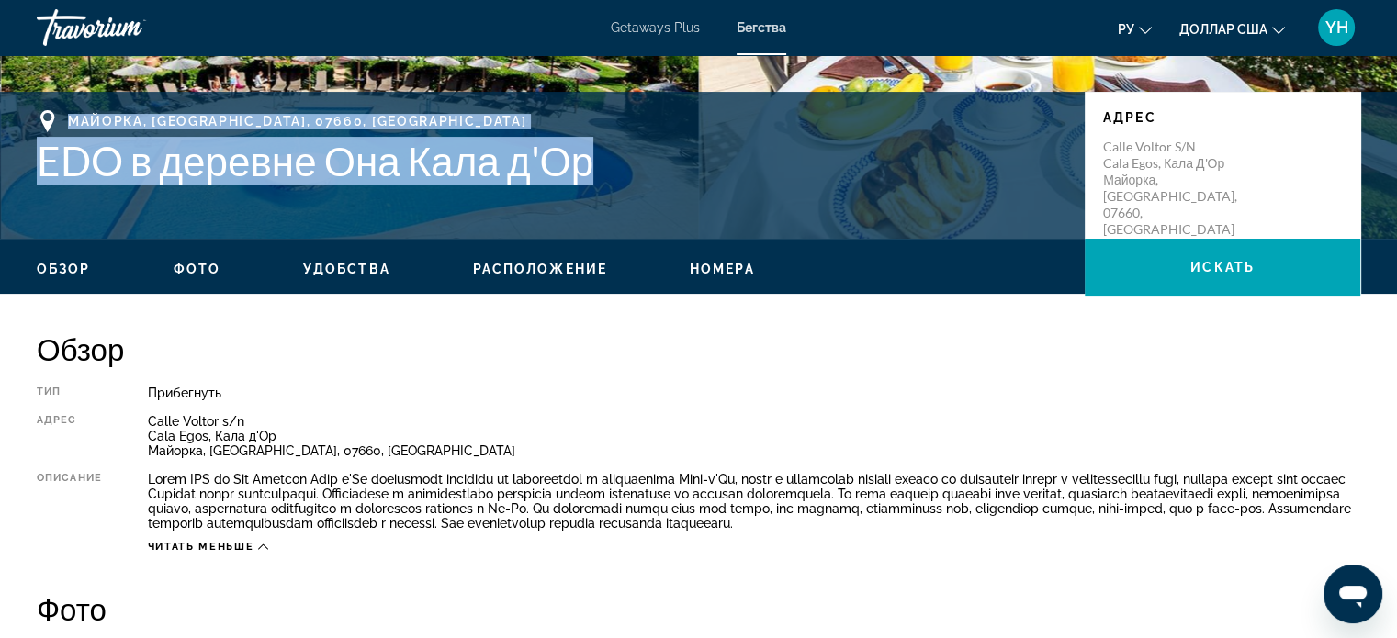
drag, startPoint x: 628, startPoint y: 164, endPoint x: 0, endPoint y: 98, distance: 631.6
click at [0, 98] on div "Майорка, Балеарские острова, 07660, ESP EDO в деревне Она Кала д'Ор Адрес Calle…" at bounding box center [698, 165] width 1397 height 147
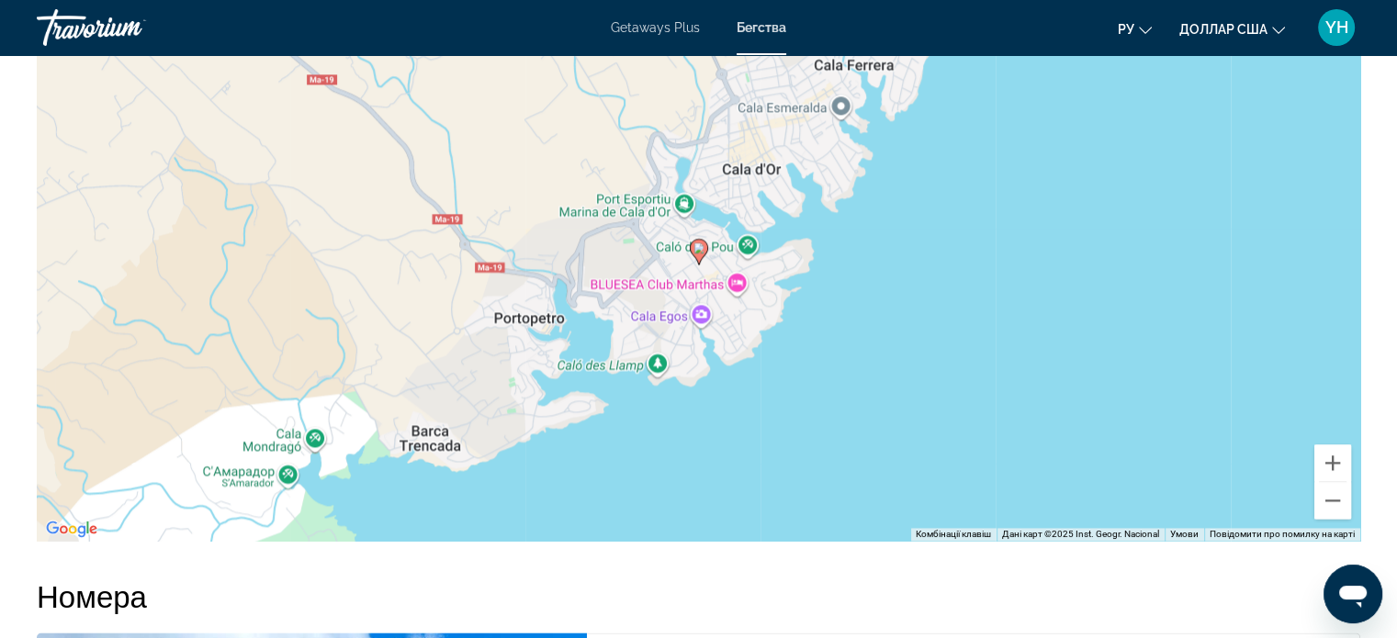
scroll to position [2479, 0]
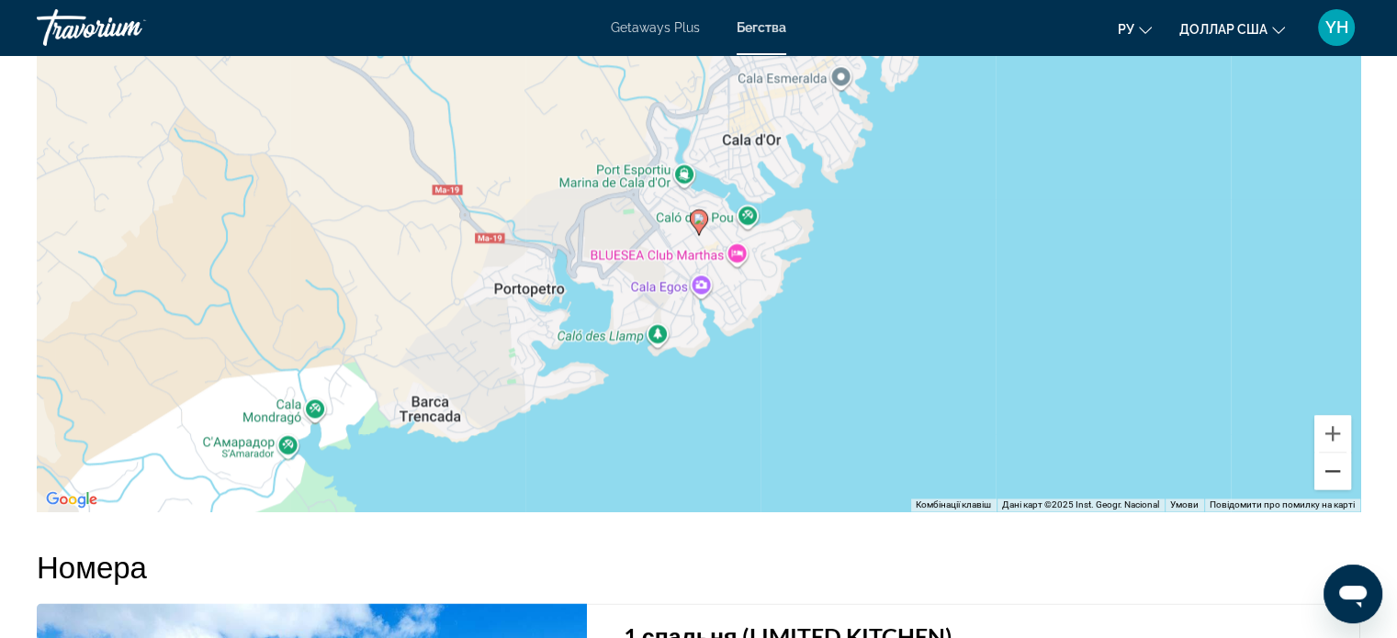
click at [1327, 489] on button "Зменшити" at bounding box center [1332, 471] width 37 height 37
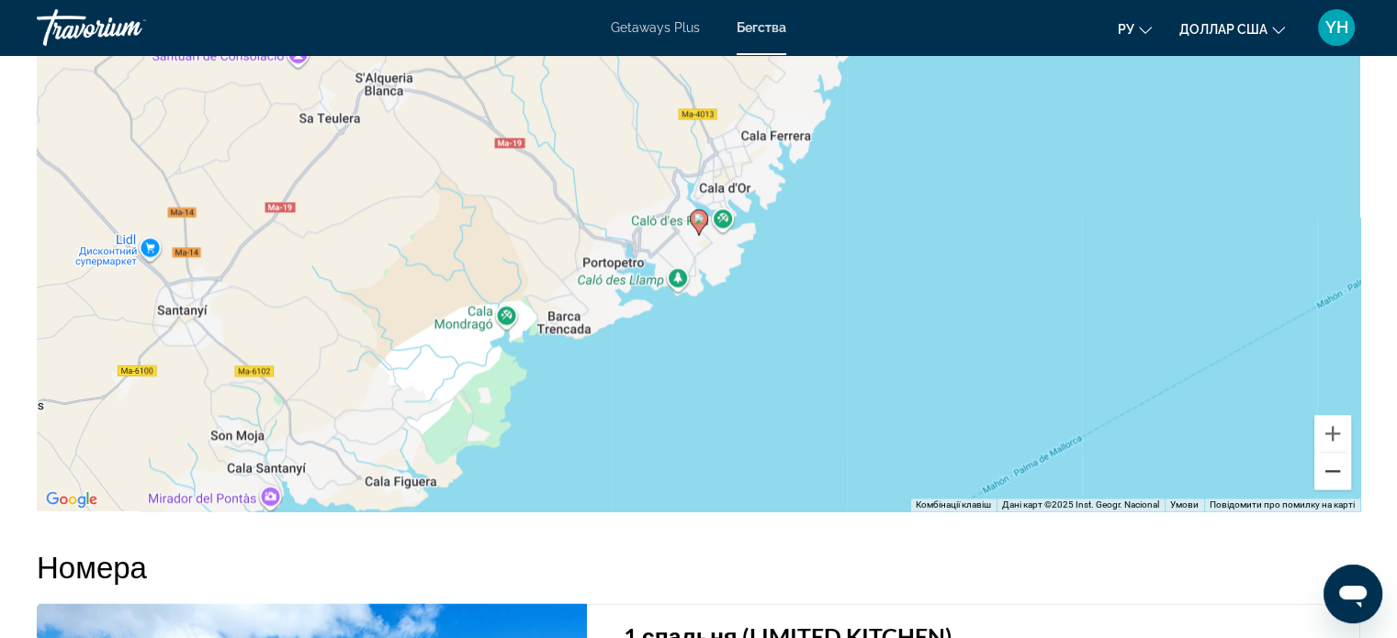
click at [1327, 489] on button "Зменшити" at bounding box center [1332, 471] width 37 height 37
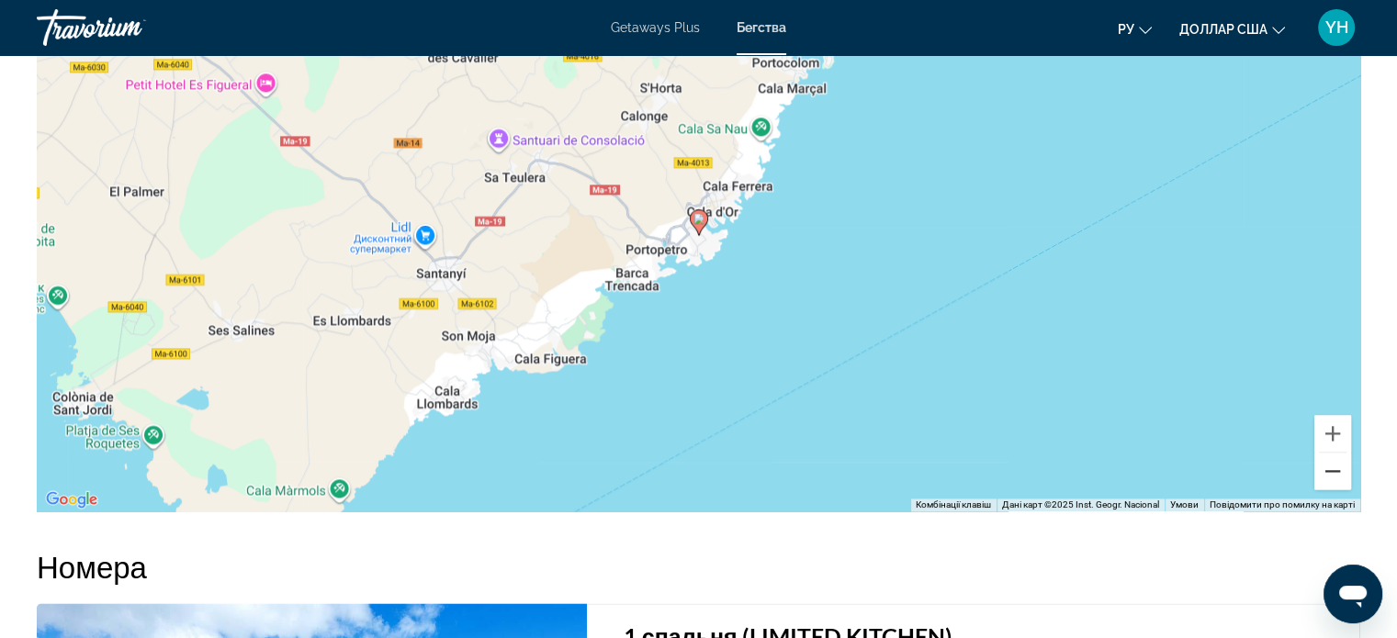
click at [1327, 489] on button "Зменшити" at bounding box center [1332, 471] width 37 height 37
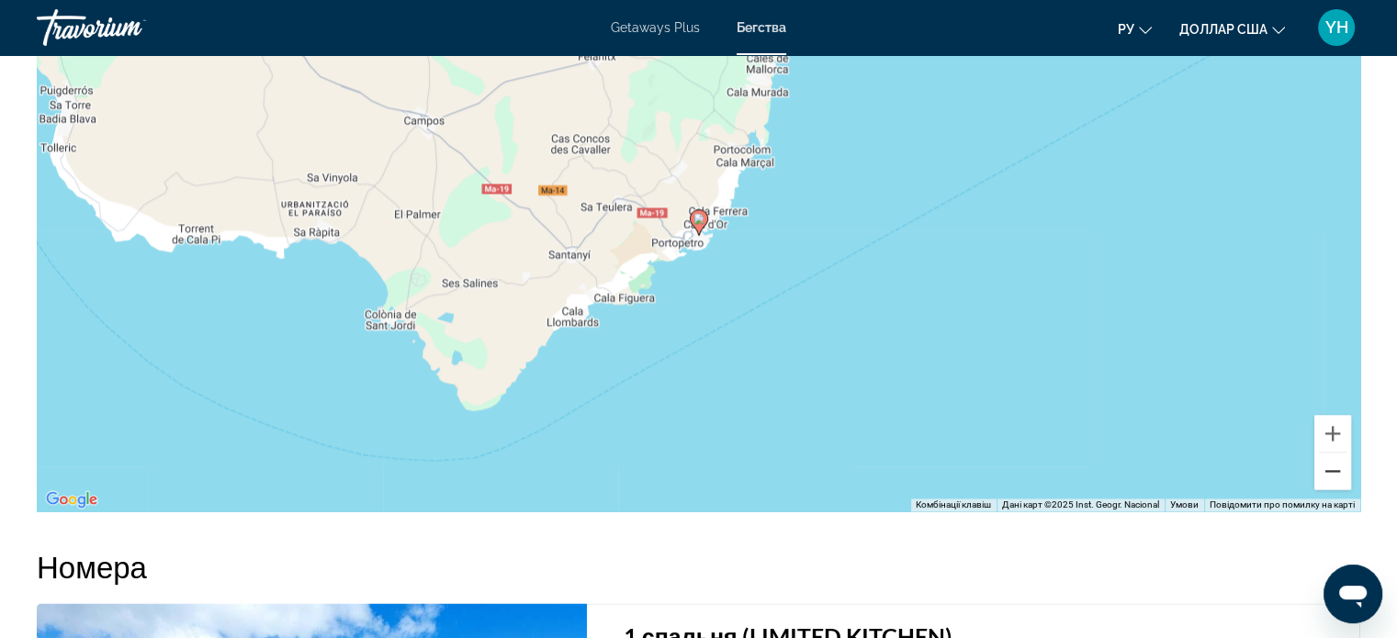
click at [1327, 489] on button "Зменшити" at bounding box center [1332, 471] width 37 height 37
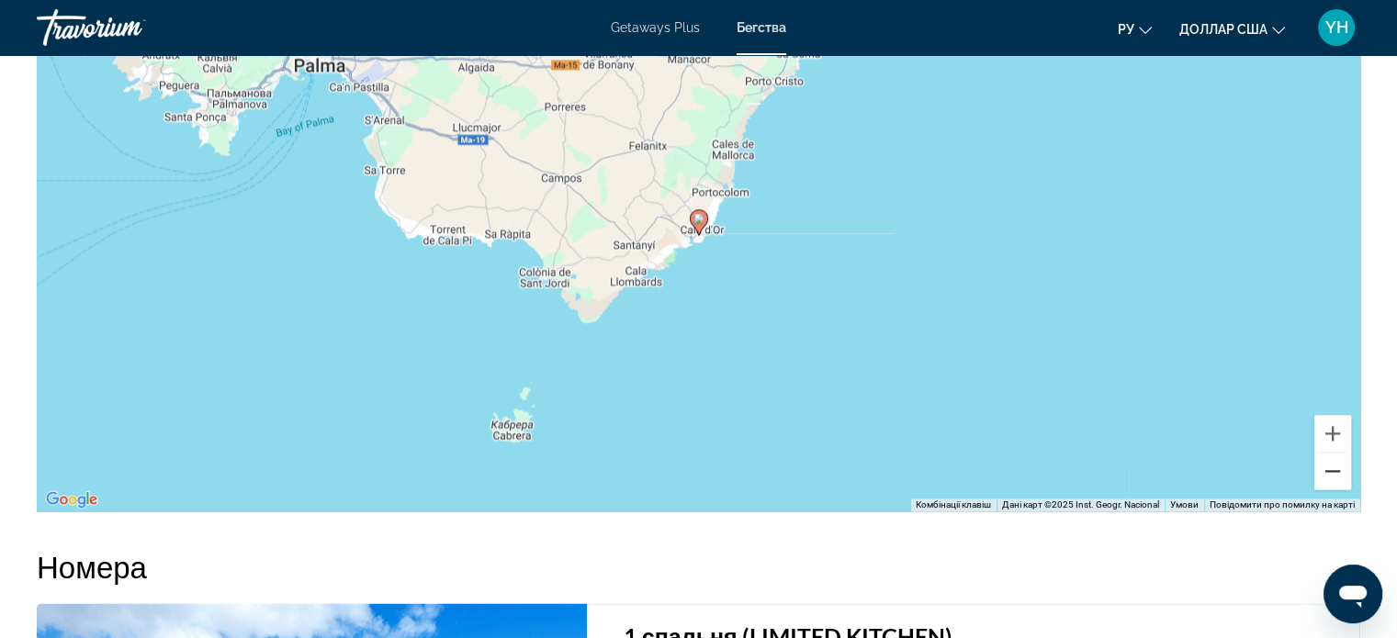
click at [1327, 489] on button "Зменшити" at bounding box center [1332, 471] width 37 height 37
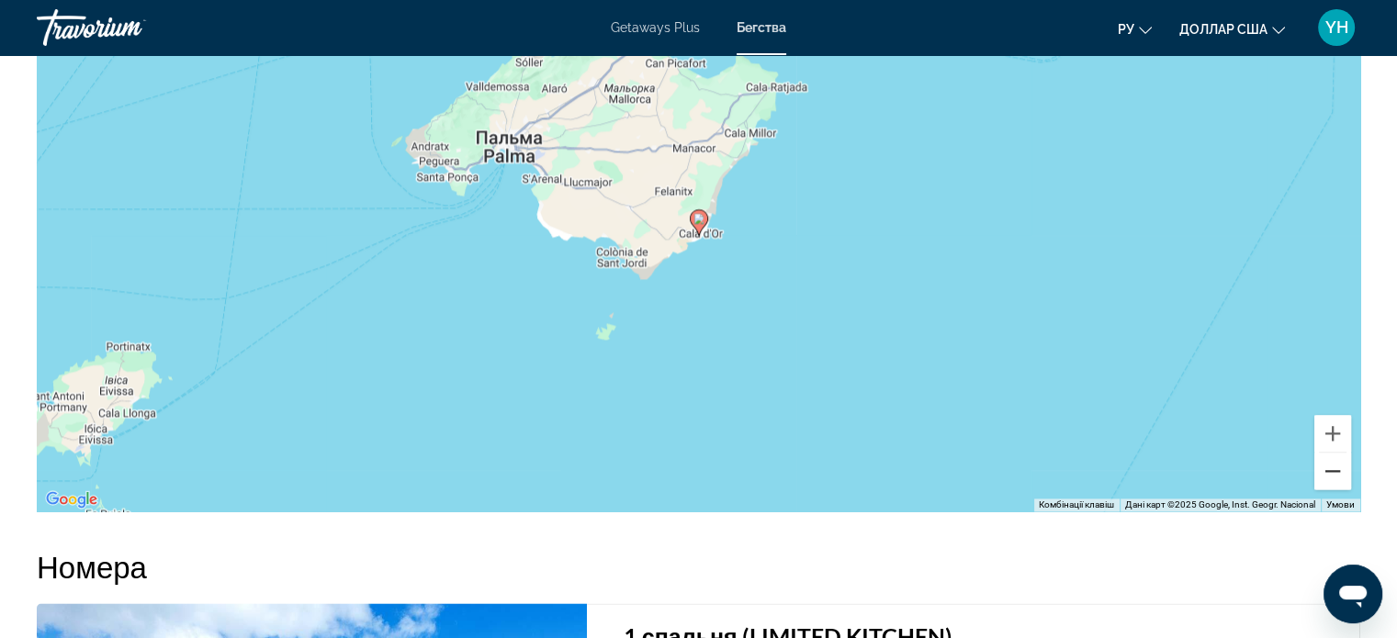
click at [1327, 489] on button "Зменшити" at bounding box center [1332, 471] width 37 height 37
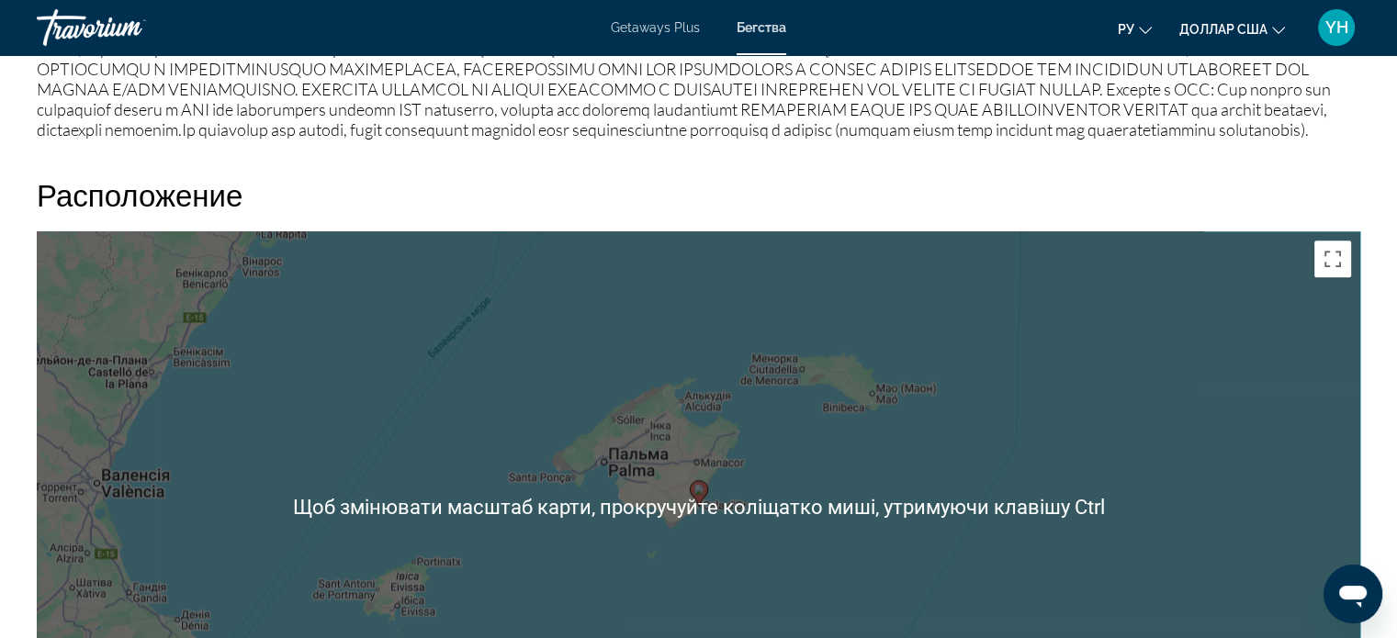
scroll to position [2204, 0]
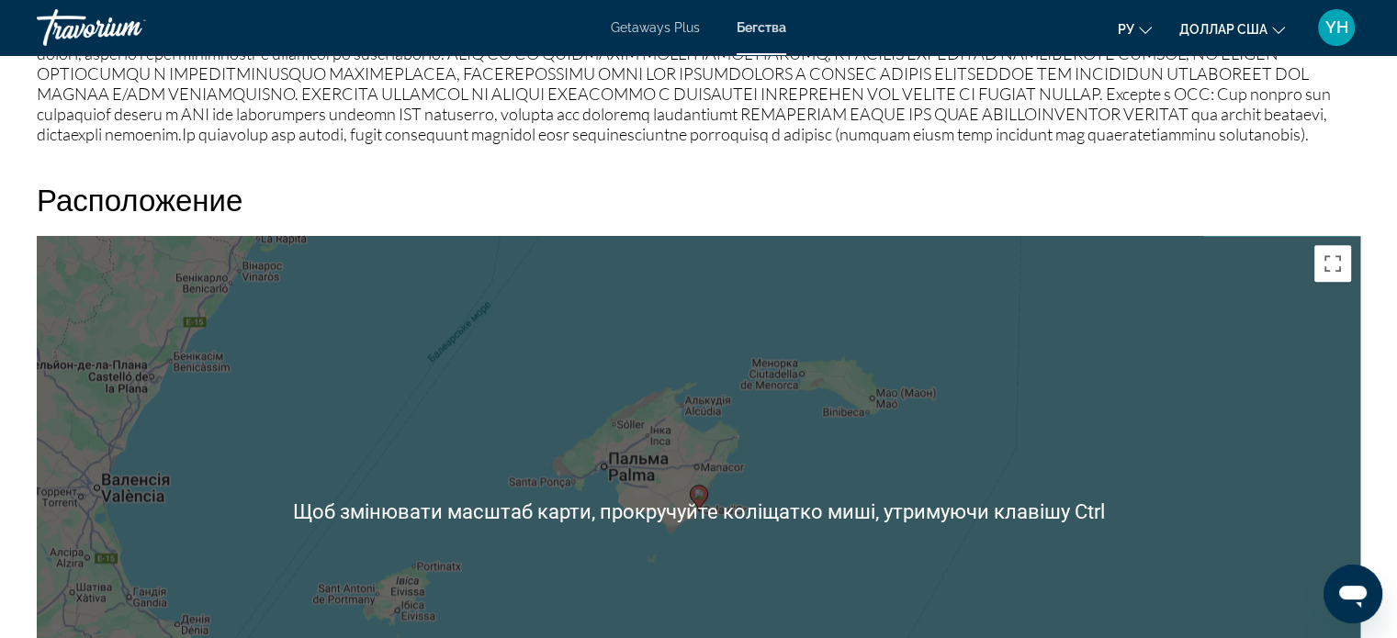
click at [1119, 533] on div "Увімкніть режим перетягування за допомогою клавіатури, натиснувши Alt + Enter. …" at bounding box center [698, 511] width 1323 height 551
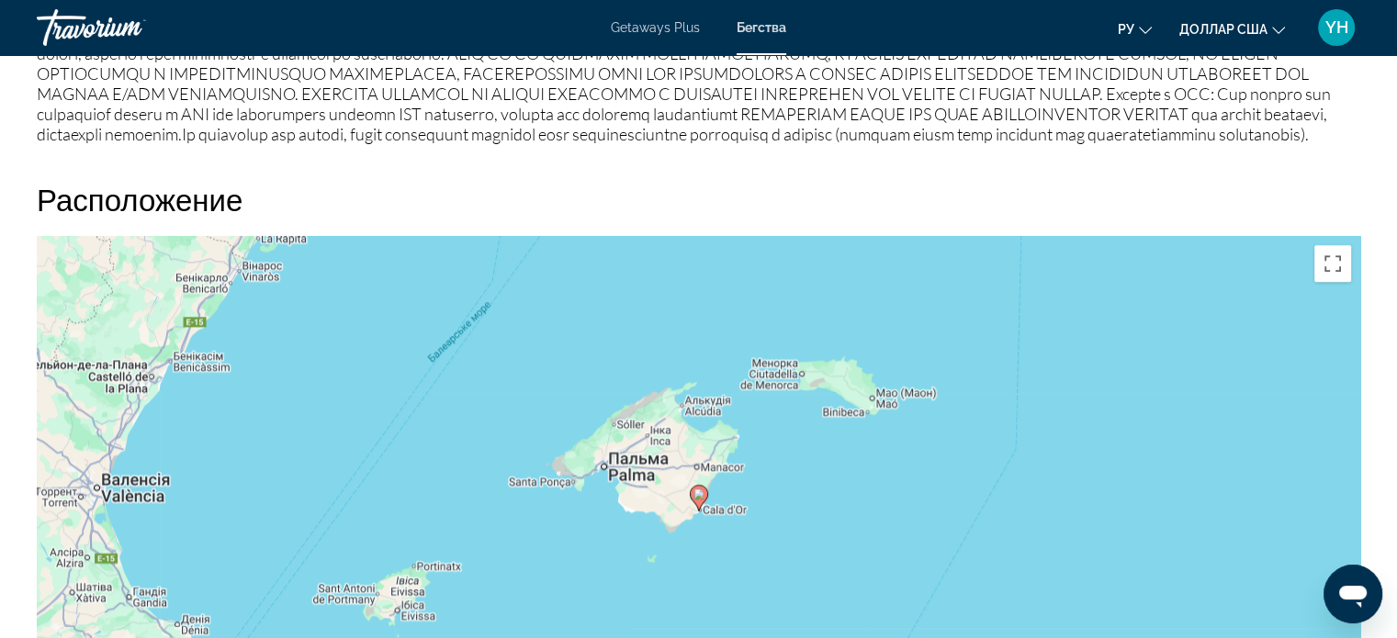
click at [661, 545] on div "Увімкніть режим перетягування за допомогою клавіатури, натиснувши Alt + Enter. …" at bounding box center [698, 511] width 1323 height 551
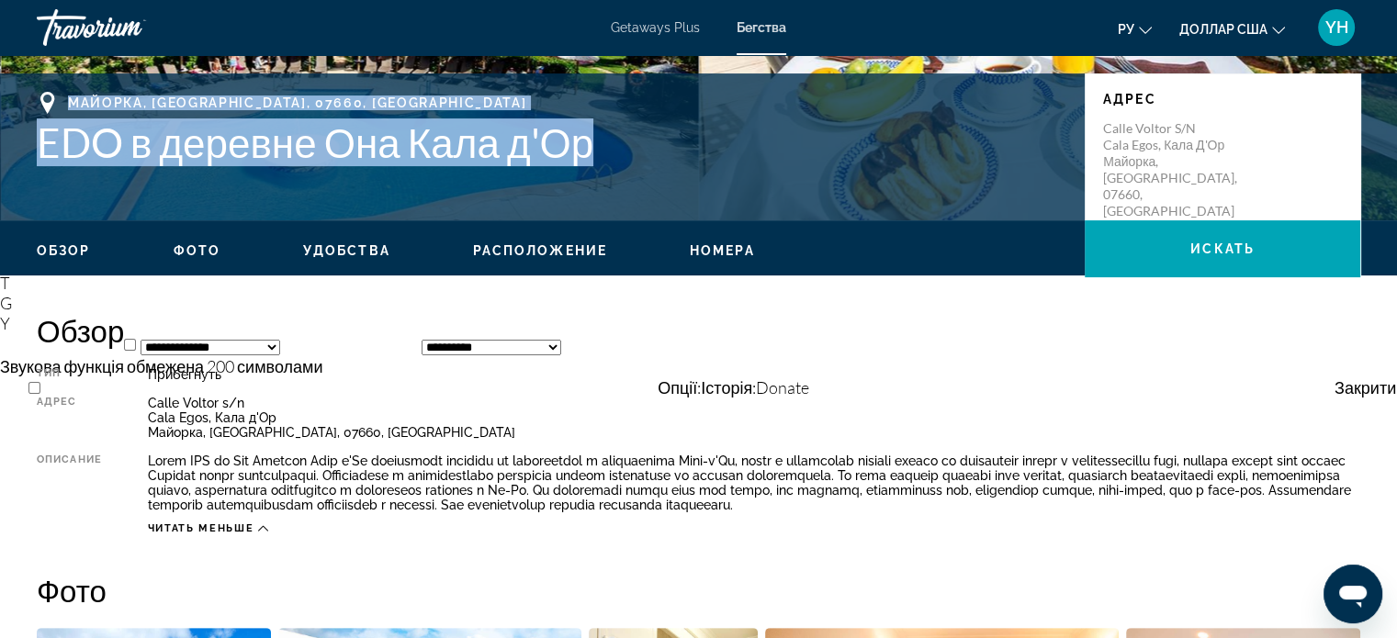
scroll to position [367, 0]
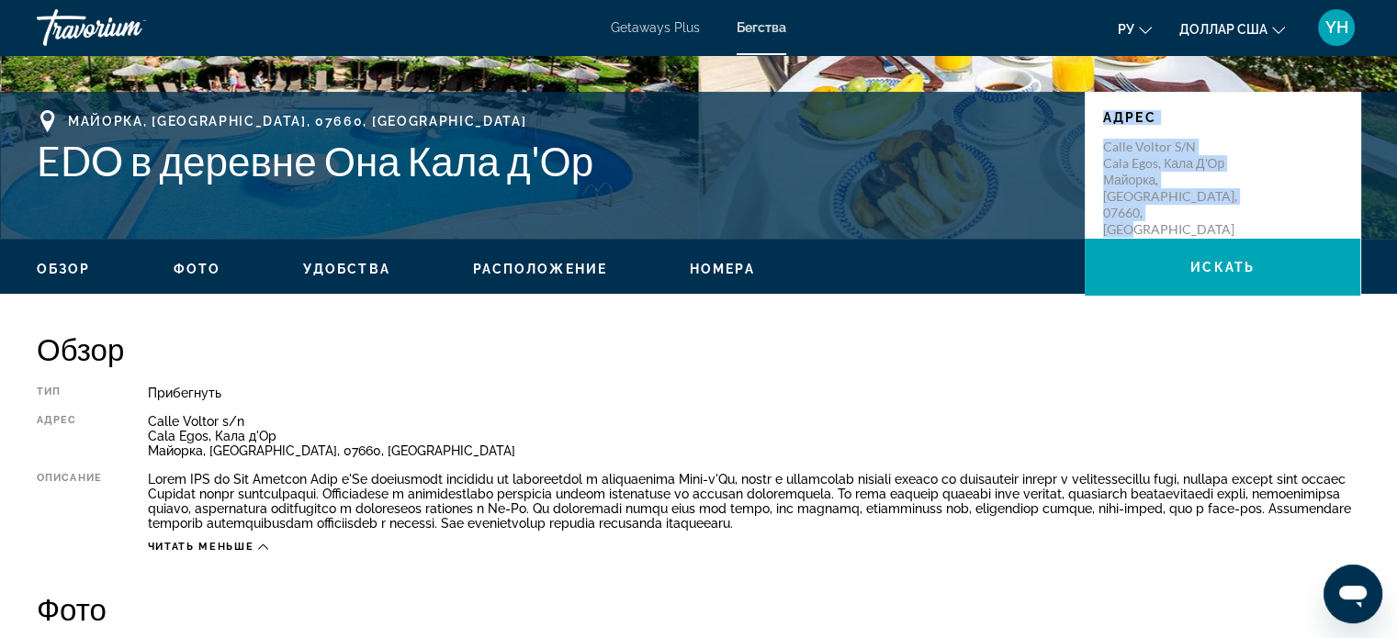
drag, startPoint x: 1261, startPoint y: 197, endPoint x: 1079, endPoint y: 157, distance: 186.3
click at [1079, 157] on div "Майорка, Балеарские острова, 07660, ESP EDO в деревне Она Кала д'Ор Адрес Calle…" at bounding box center [698, 165] width 1397 height 110
click at [1301, 194] on div "Calle Voltor s/n Cala Egos, Кала д'Ор Майорка, Балеарские острова, 07660, ESP" at bounding box center [1222, 188] width 239 height 99
drag, startPoint x: 1234, startPoint y: 186, endPoint x: 1227, endPoint y: 205, distance: 19.8
click at [1205, 205] on div "Адрес Calle Voltor s/n Cala Egos, Кала д'Ор Майорка, Балеарские острова, 07660,…" at bounding box center [1222, 165] width 275 height 147
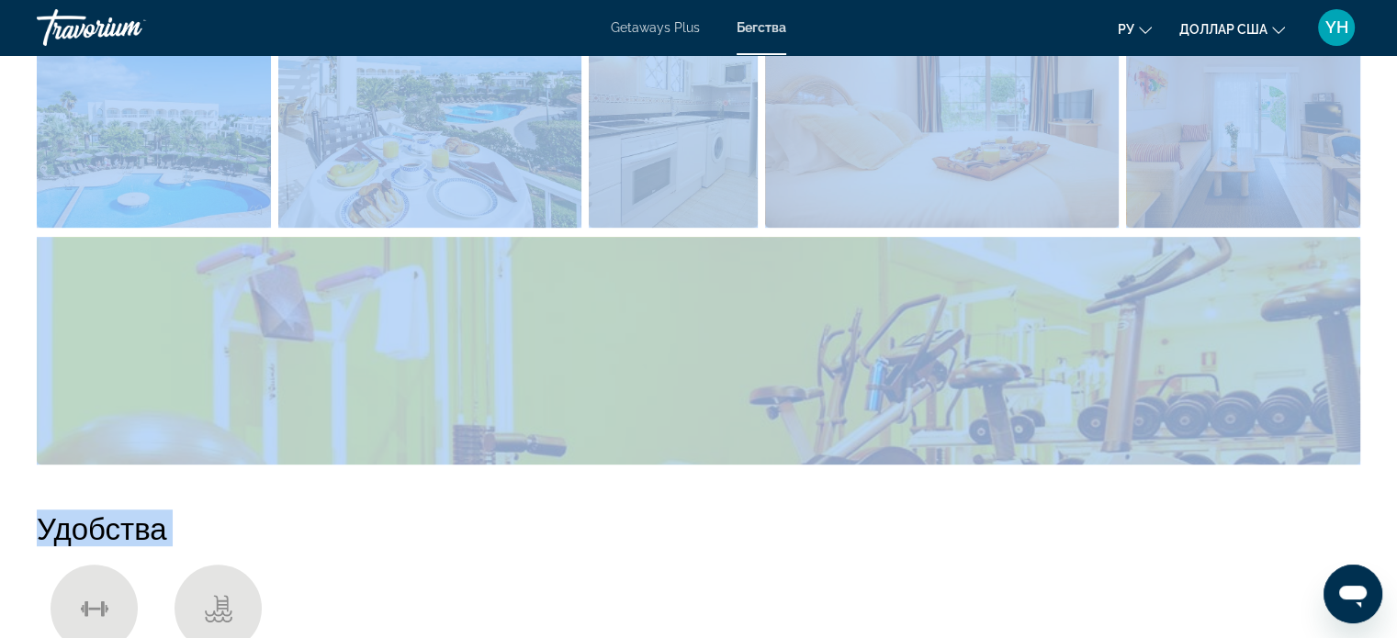
drag, startPoint x: 1226, startPoint y: 196, endPoint x: 1107, endPoint y: 681, distance: 500.0
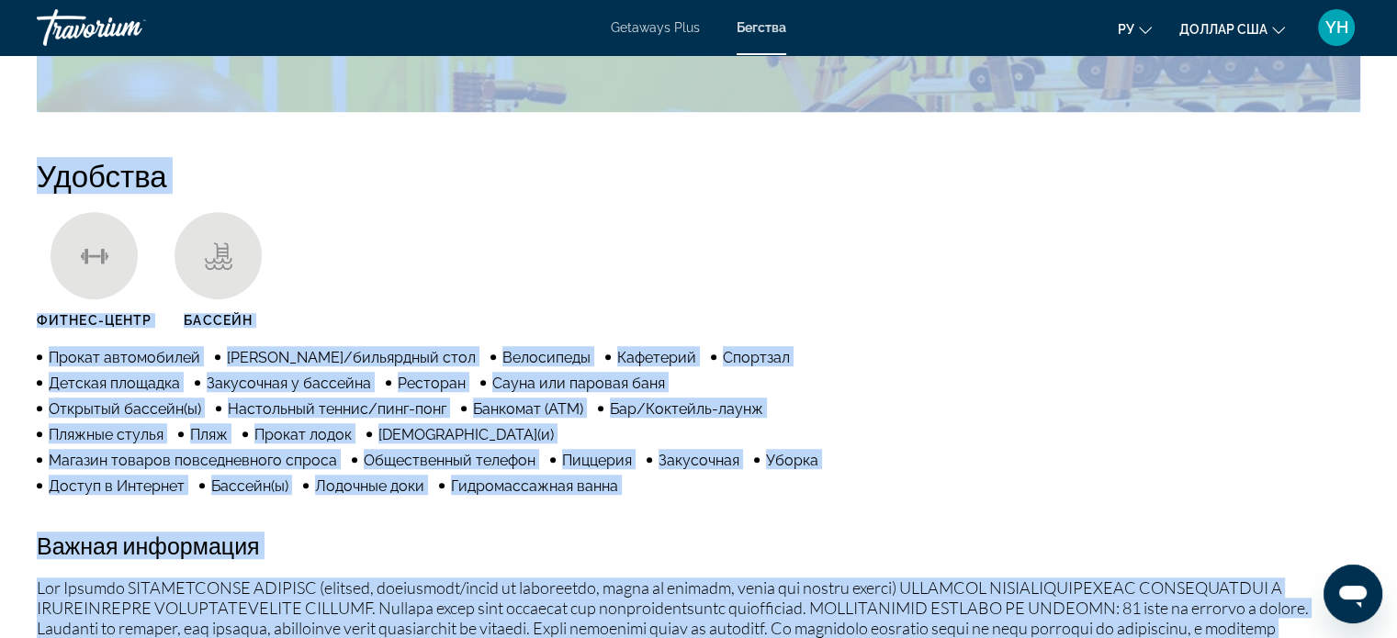
click at [1294, 385] on div "Удобства Фитнес-центр Бассейн Прокат автомобилей Бильярд/бильярдный стол Велоси…" at bounding box center [698, 569] width 1323 height 825
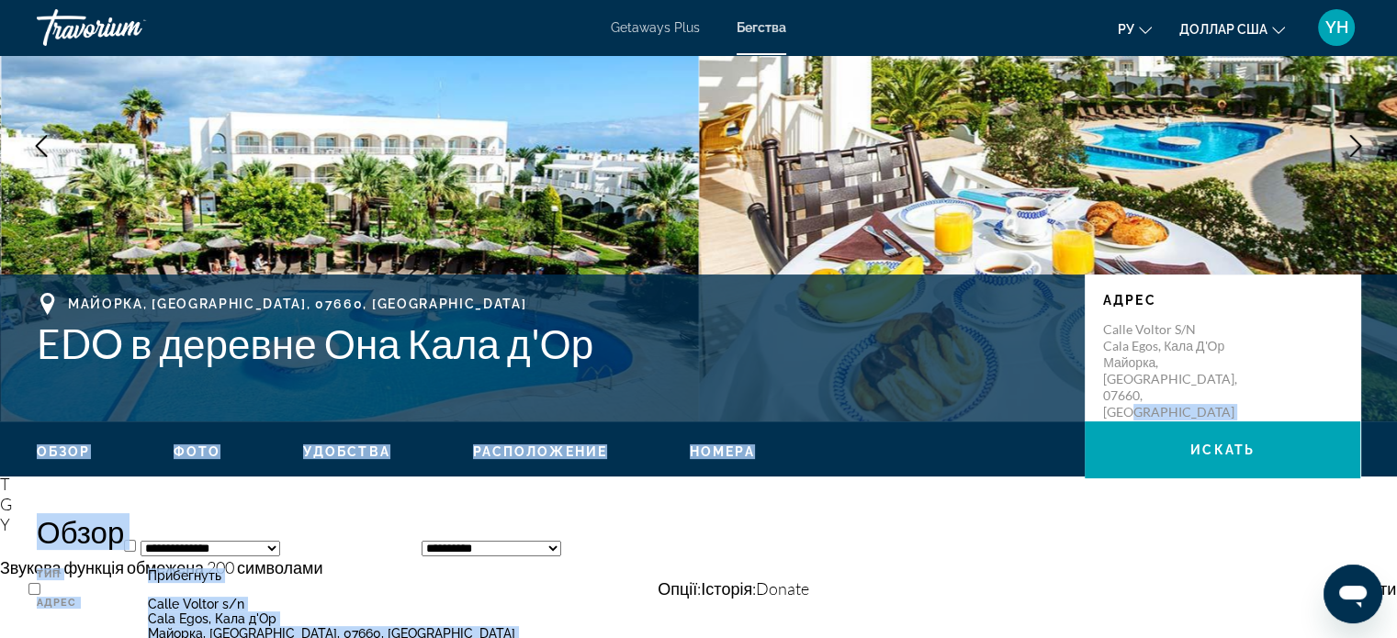
scroll to position [173, 0]
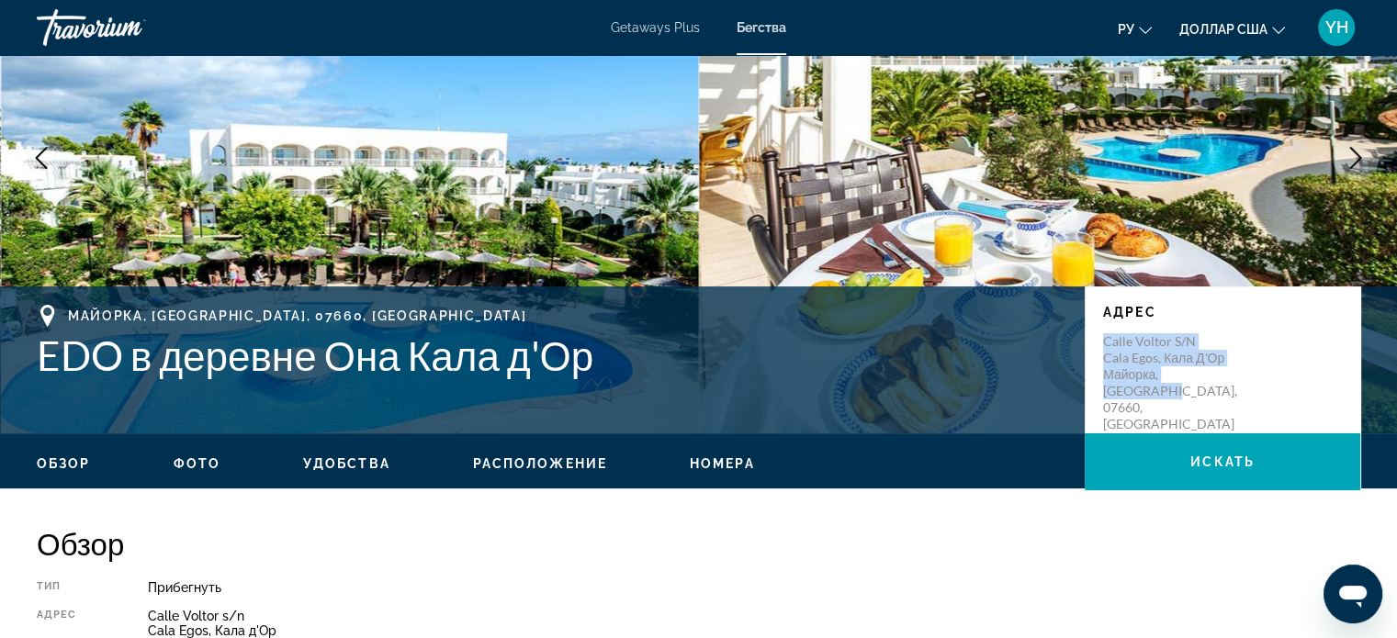
drag, startPoint x: 1243, startPoint y: 380, endPoint x: 1104, endPoint y: 343, distance: 144.3
click at [1105, 344] on p "Calle Voltor s/n Cala Egos, Кала д'Ор Майорка, Балеарские острова, 07660, ESP" at bounding box center [1176, 382] width 147 height 99
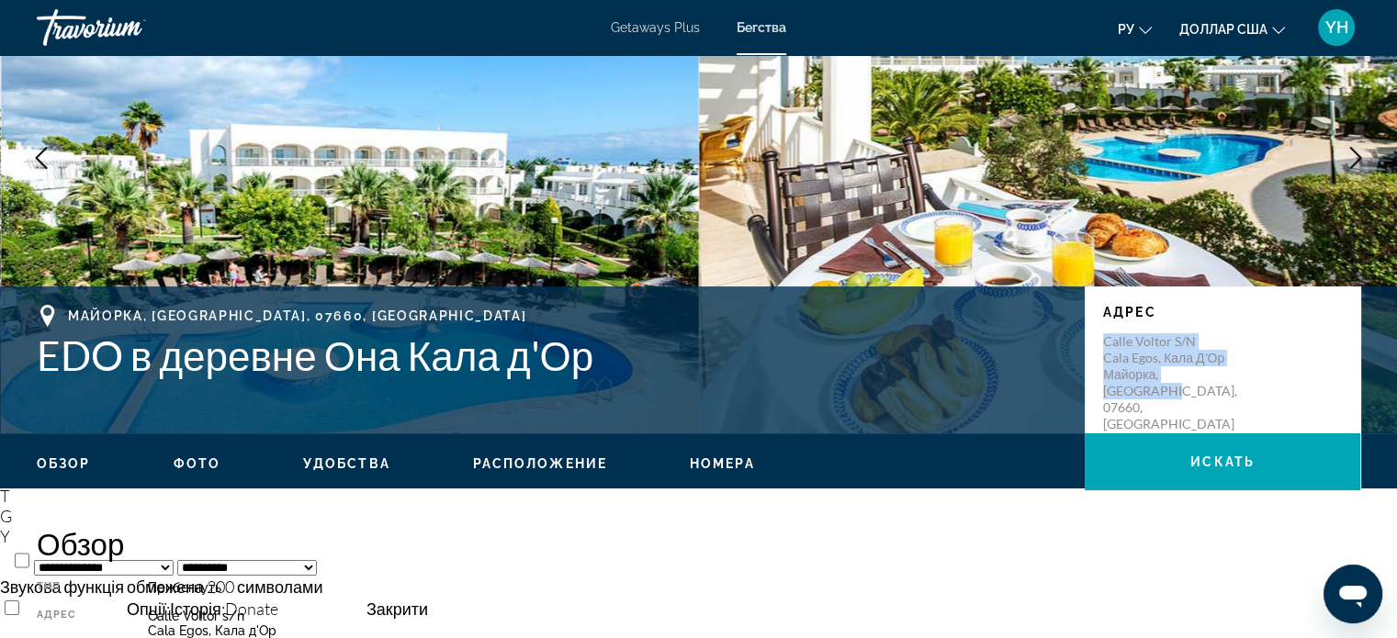
drag, startPoint x: 1085, startPoint y: 333, endPoint x: 1111, endPoint y: 333, distance: 25.7
click at [1111, 333] on body "Перейти к общему содержанию Getaways Plus Бегства ру Английский Español француз…" at bounding box center [698, 223] width 1397 height 793
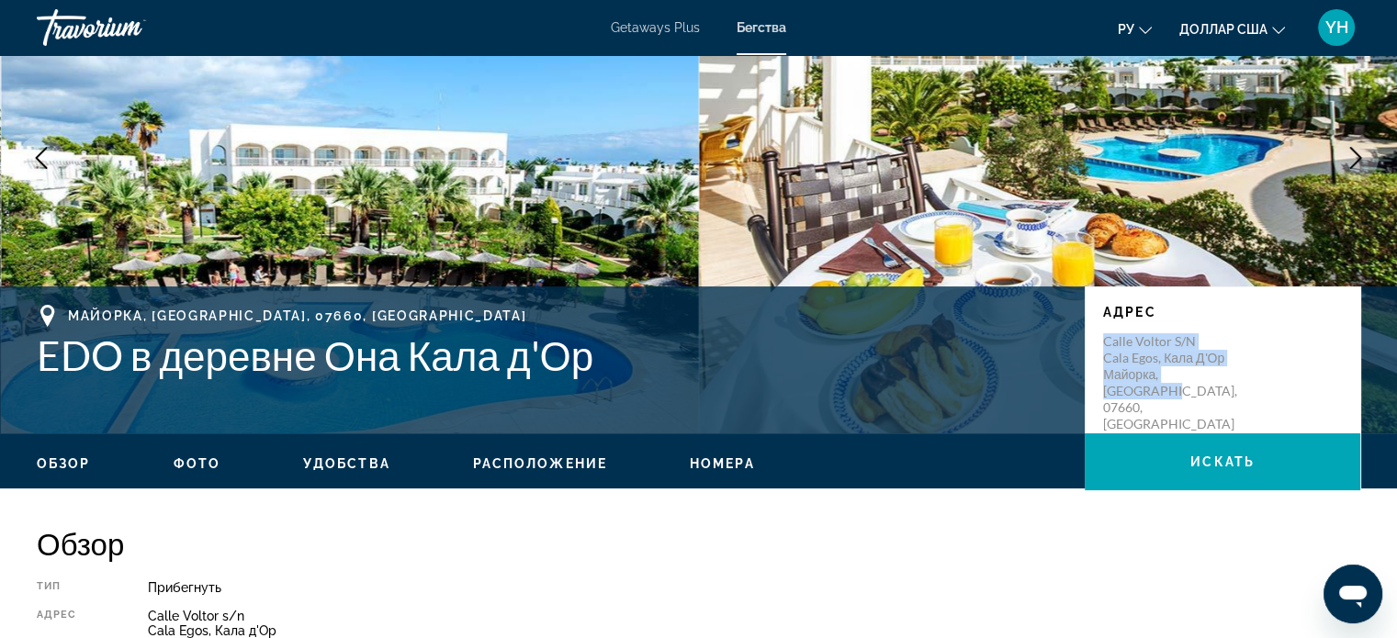
click at [1313, 375] on div "Calle Voltor s/n Cala Egos, Кала д'Ор Майорка, Балеарские острова, 07660, ESP" at bounding box center [1222, 382] width 239 height 99
drag, startPoint x: 1105, startPoint y: 330, endPoint x: 1126, endPoint y: 340, distance: 23.4
click at [1103, 330] on div "Адрес Calle Voltor s/n Cala Egos, Кала д'Ор Майорка, Балеарские острова, 07660,…" at bounding box center [1222, 369] width 239 height 128
drag, startPoint x: 1264, startPoint y: 400, endPoint x: 1250, endPoint y: 392, distance: 16.1
click at [1262, 400] on div "Адрес Calle Voltor s/n Cala Egos, Кала д'Ор Майорка, Балеарские острова, 07660,…" at bounding box center [1222, 360] width 275 height 147
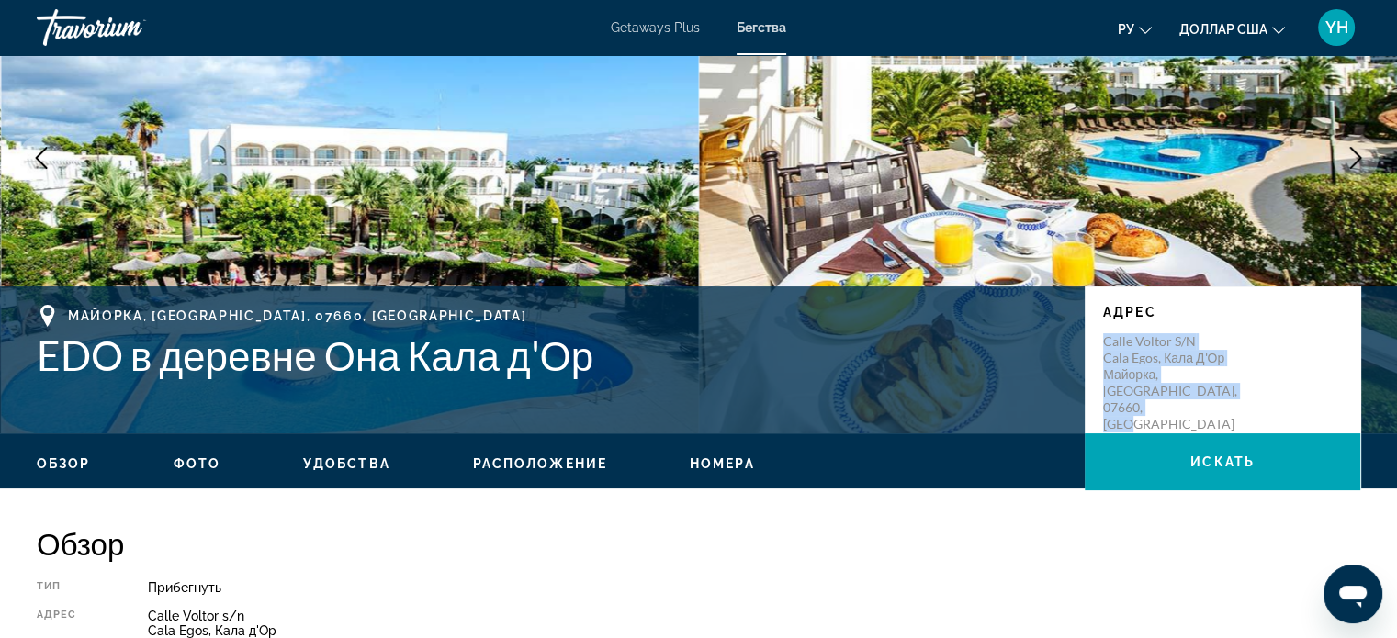
drag, startPoint x: 1242, startPoint y: 390, endPoint x: 1084, endPoint y: 347, distance: 163.7
click at [1085, 347] on div "Адрес Calle Voltor s/n Cala Egos, Кала д'Ор Майорка, Балеарские острова, 07660,…" at bounding box center [1222, 360] width 275 height 147
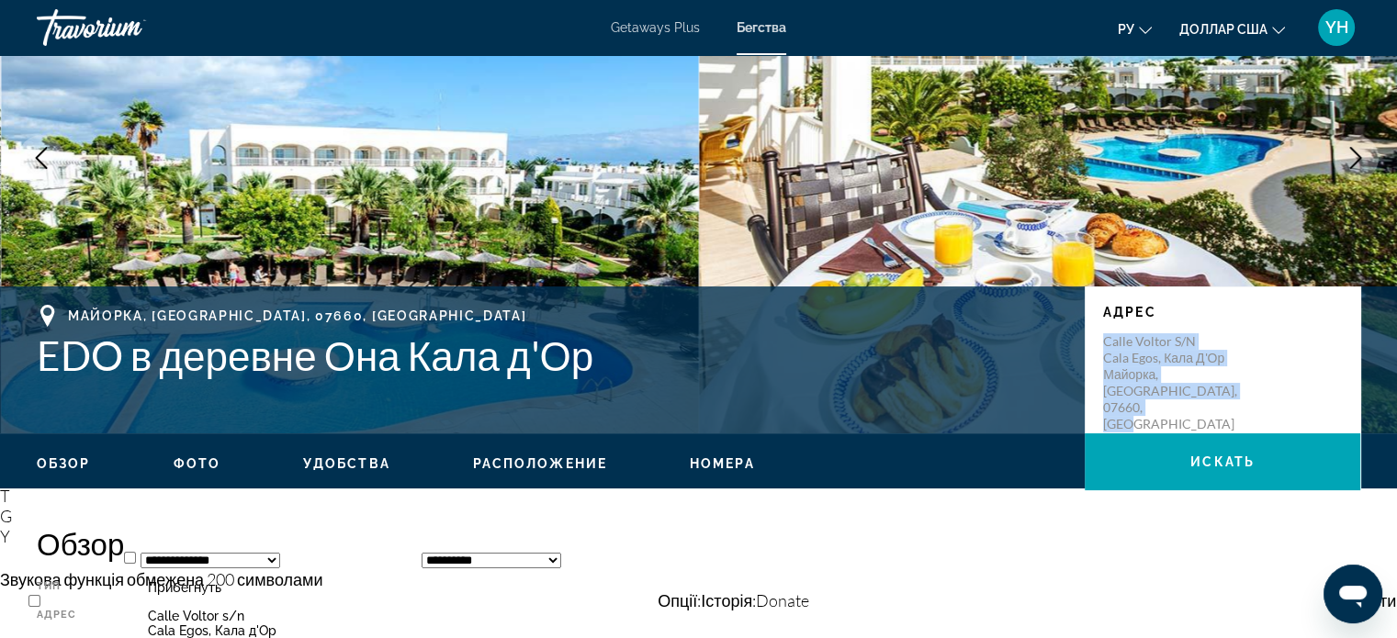
copy p "Calle Voltor s/n Cala Egos, Кала д'Ор Майорка, Балеарские острова, 07660, ESP"
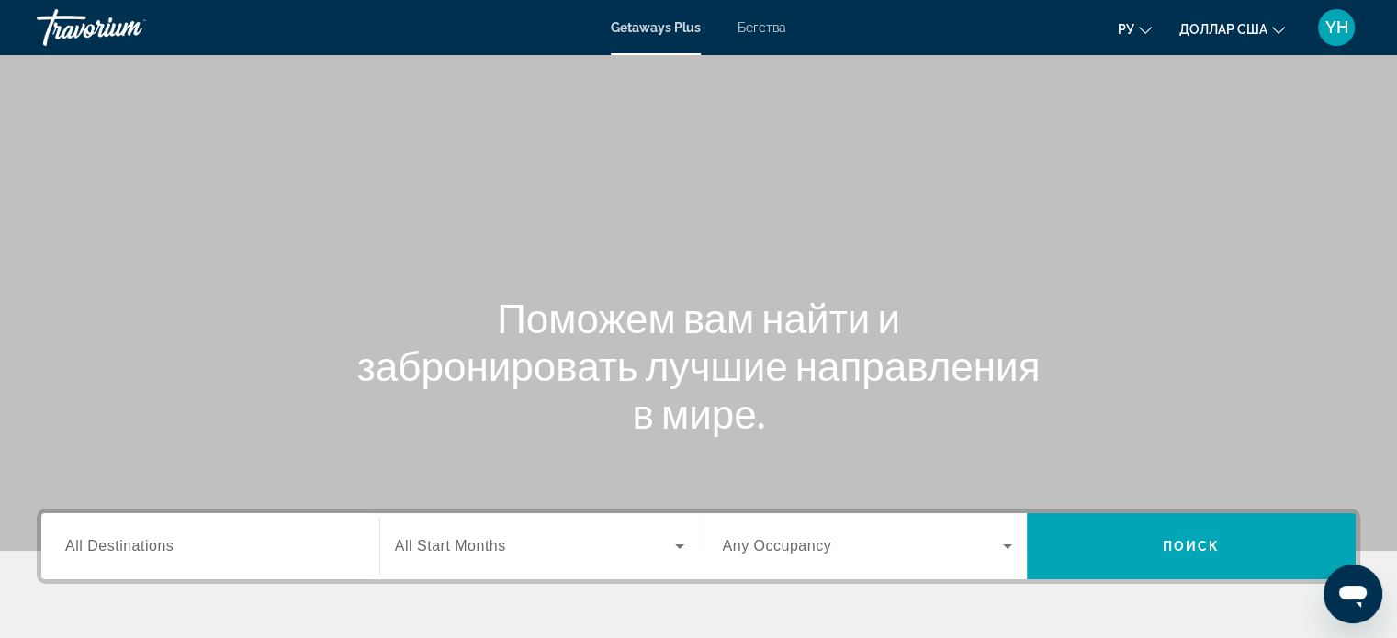
click at [759, 31] on font "Бегства" at bounding box center [761, 27] width 49 height 15
click at [230, 548] on input "Destination All Destinations" at bounding box center [210, 547] width 290 height 22
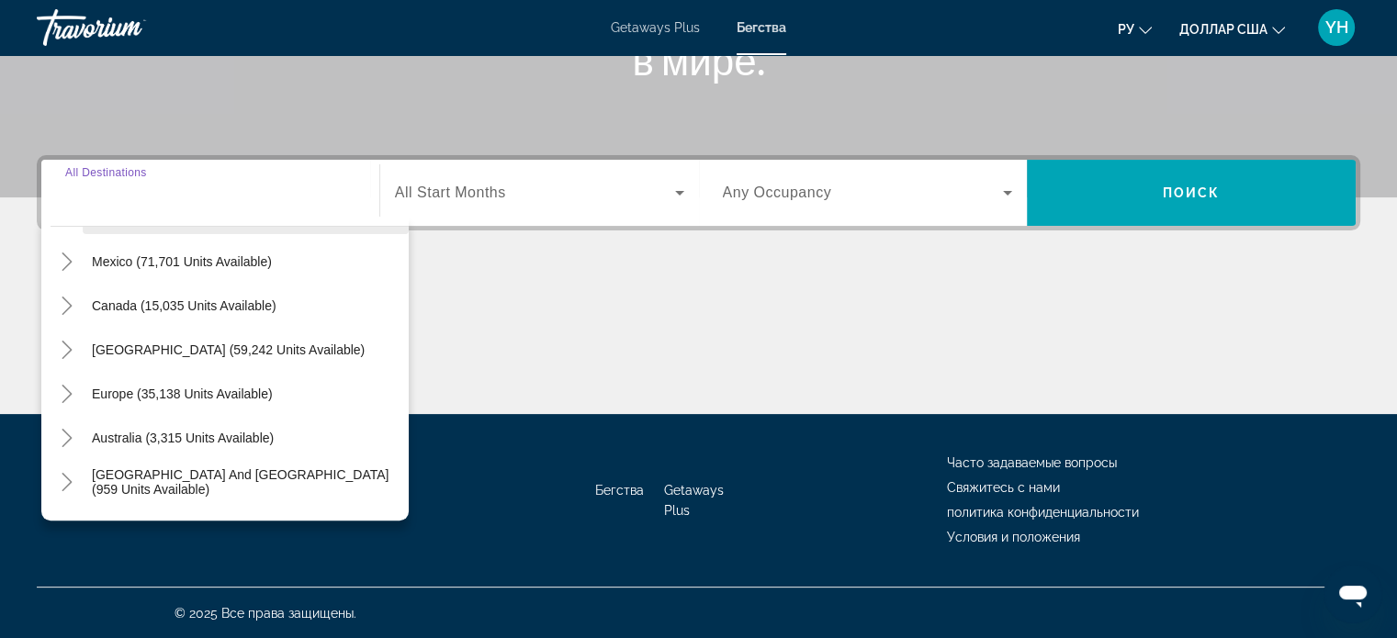
scroll to position [92, 0]
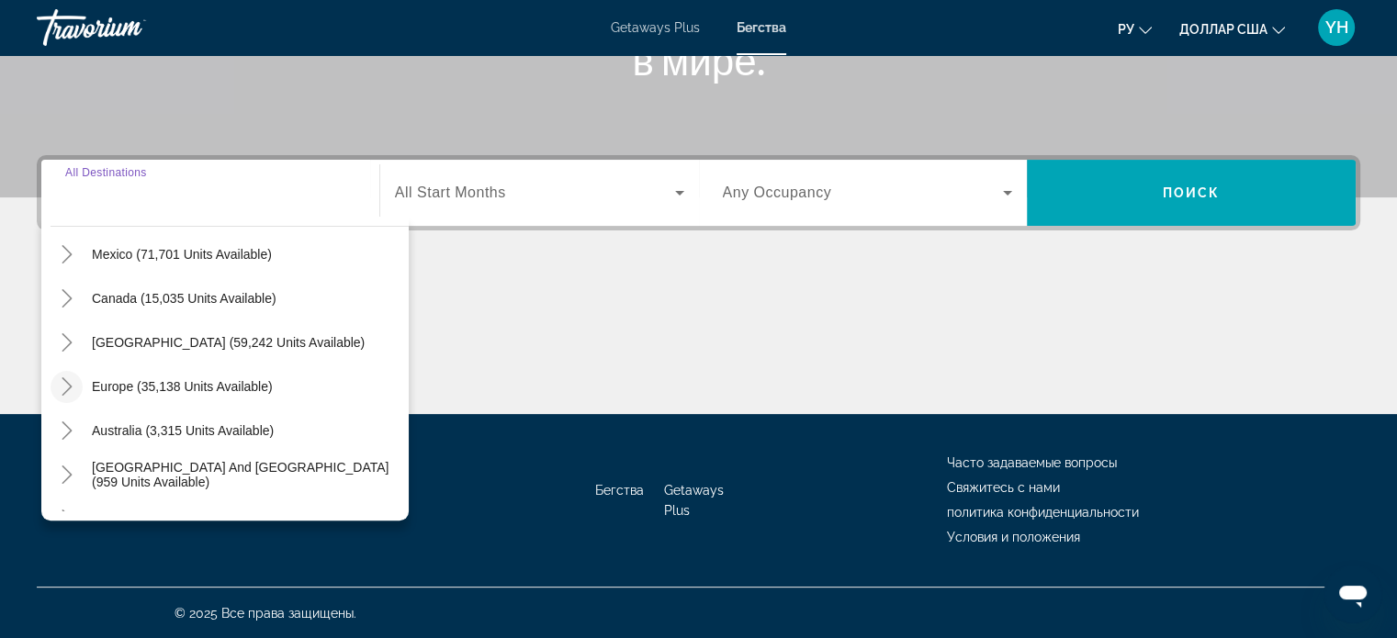
click at [62, 381] on icon "Toggle Europe (35,138 units available)" at bounding box center [67, 386] width 18 height 18
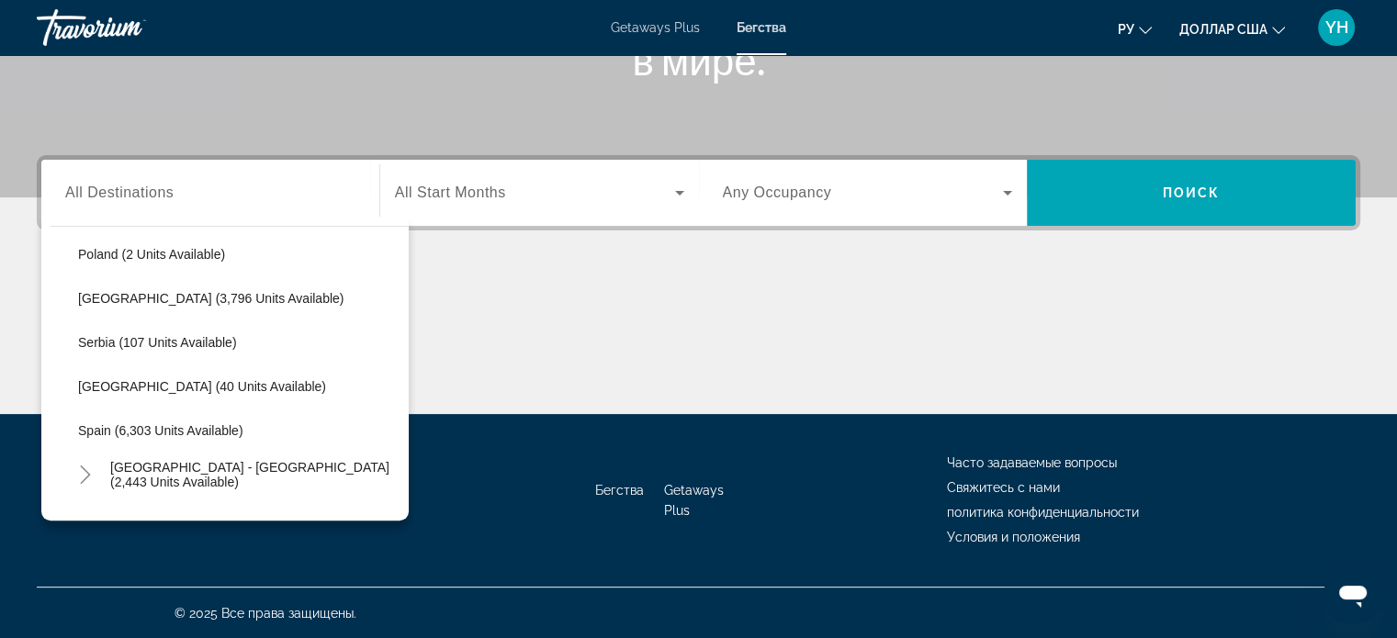
scroll to position [872, 0]
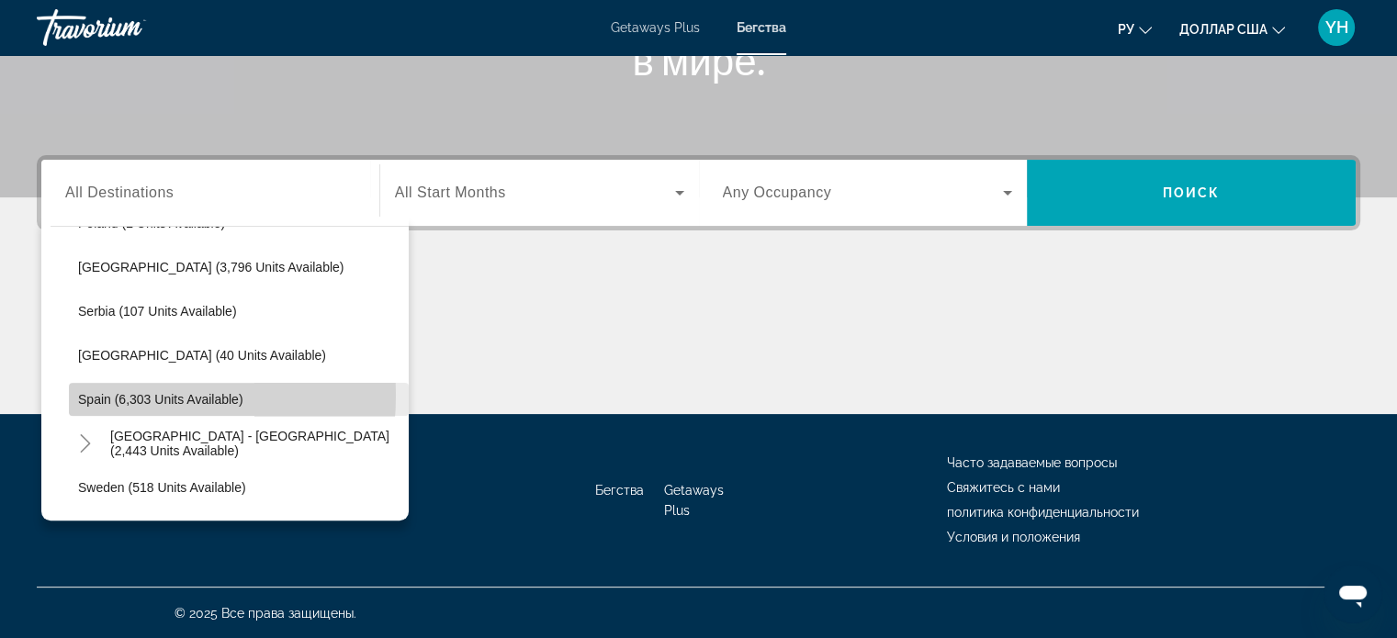
click at [91, 393] on span "Spain (6,303 units available)" at bounding box center [160, 399] width 165 height 15
type input "**********"
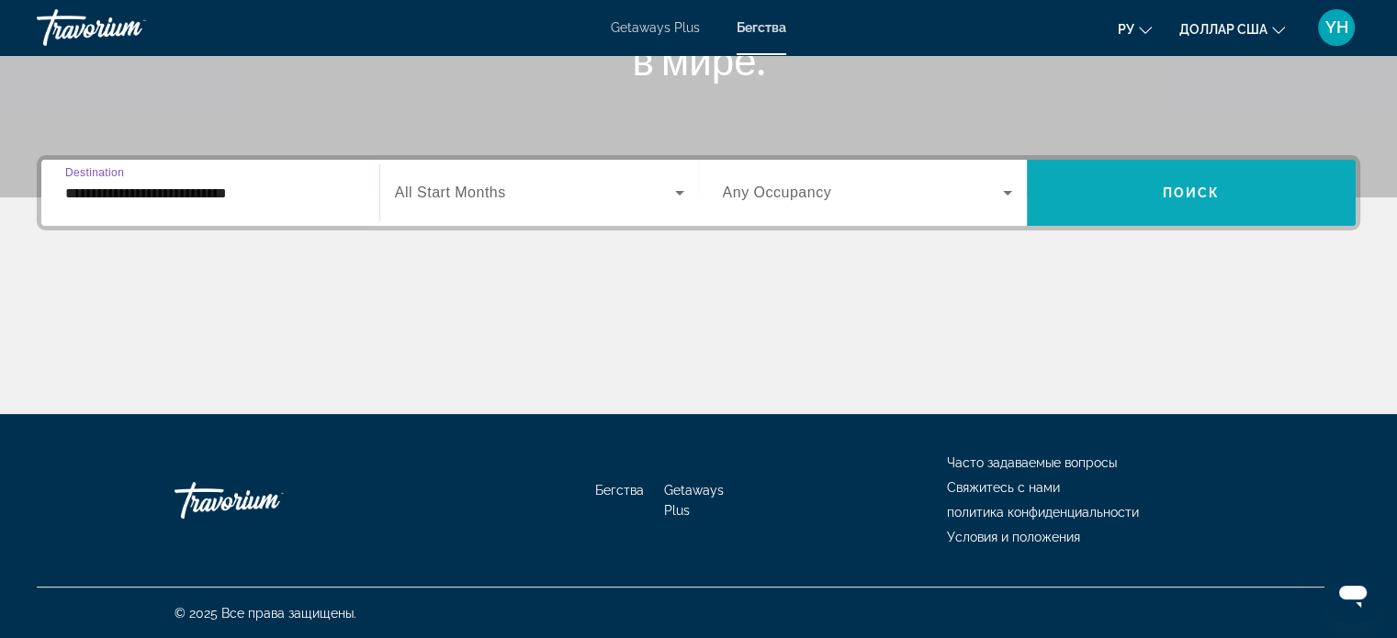
click at [1180, 178] on span "Search widget" at bounding box center [1191, 193] width 329 height 44
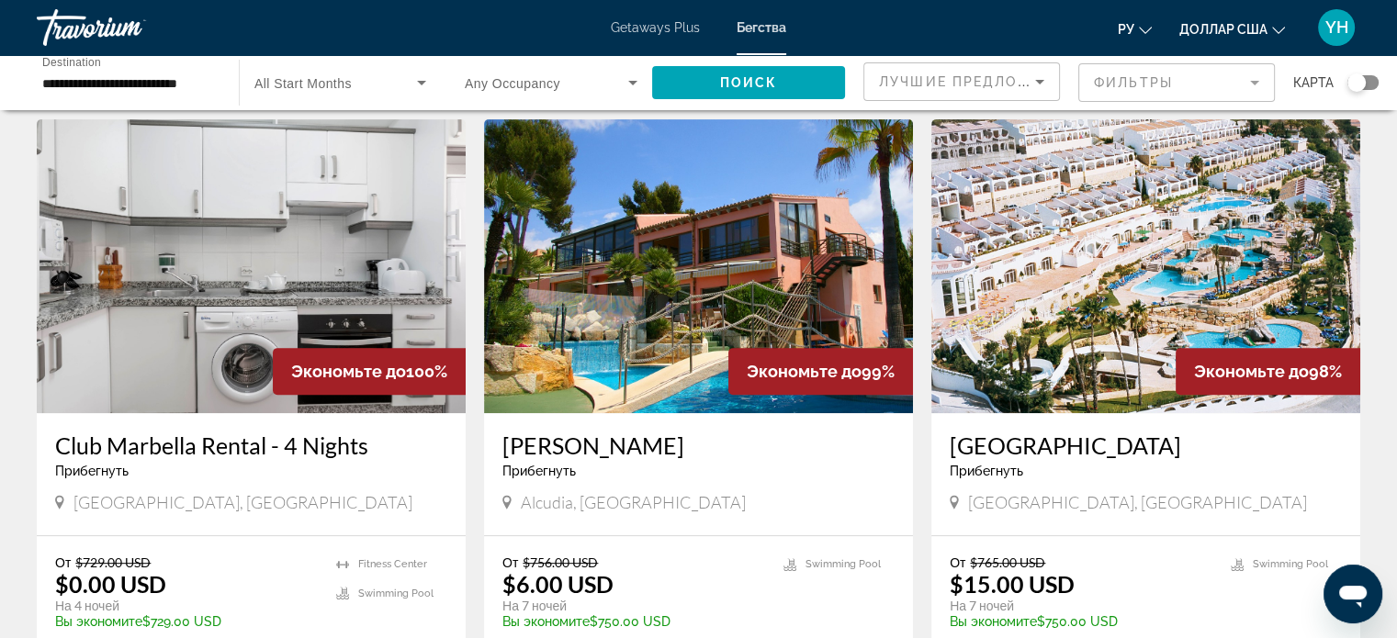
scroll to position [735, 0]
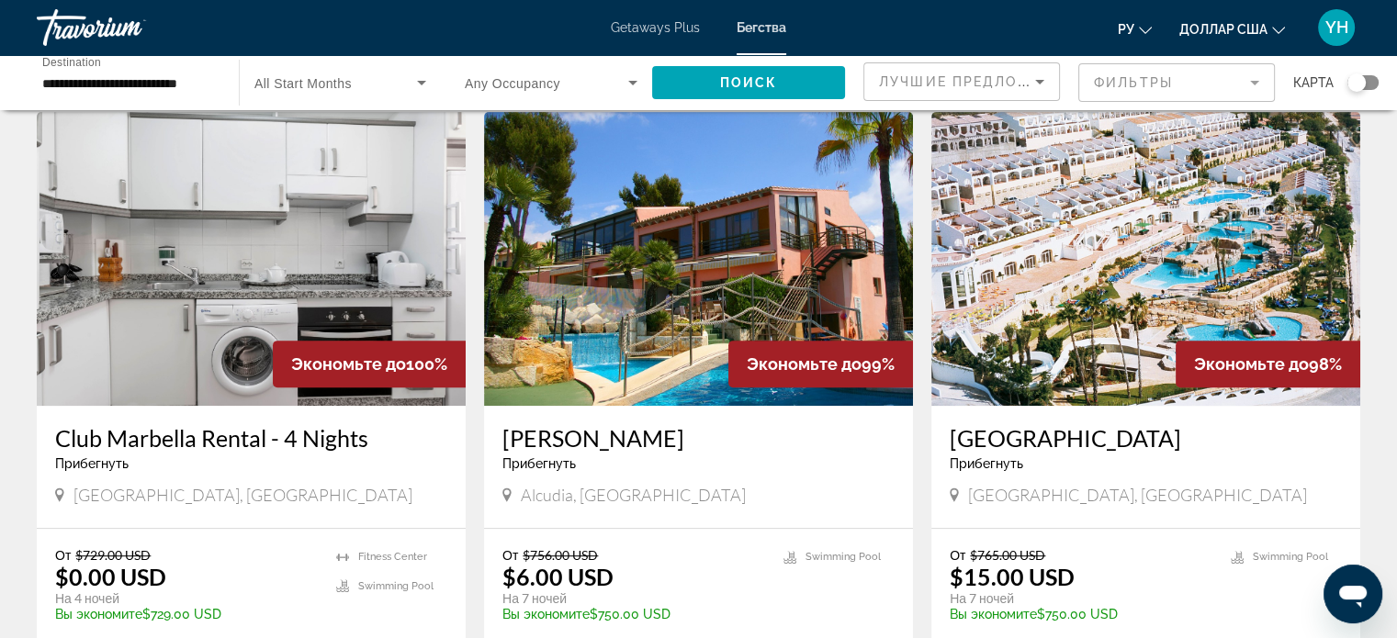
click at [1095, 227] on img "Основное содержание" at bounding box center [1145, 259] width 429 height 294
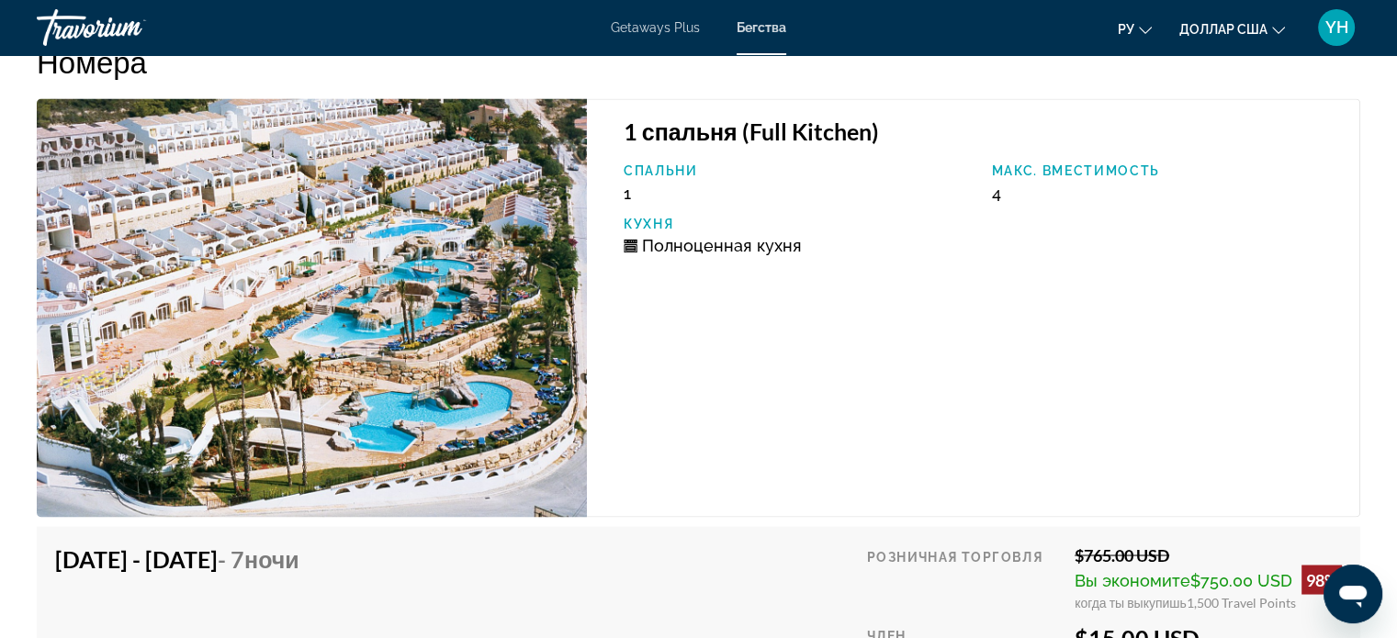
scroll to position [3122, 0]
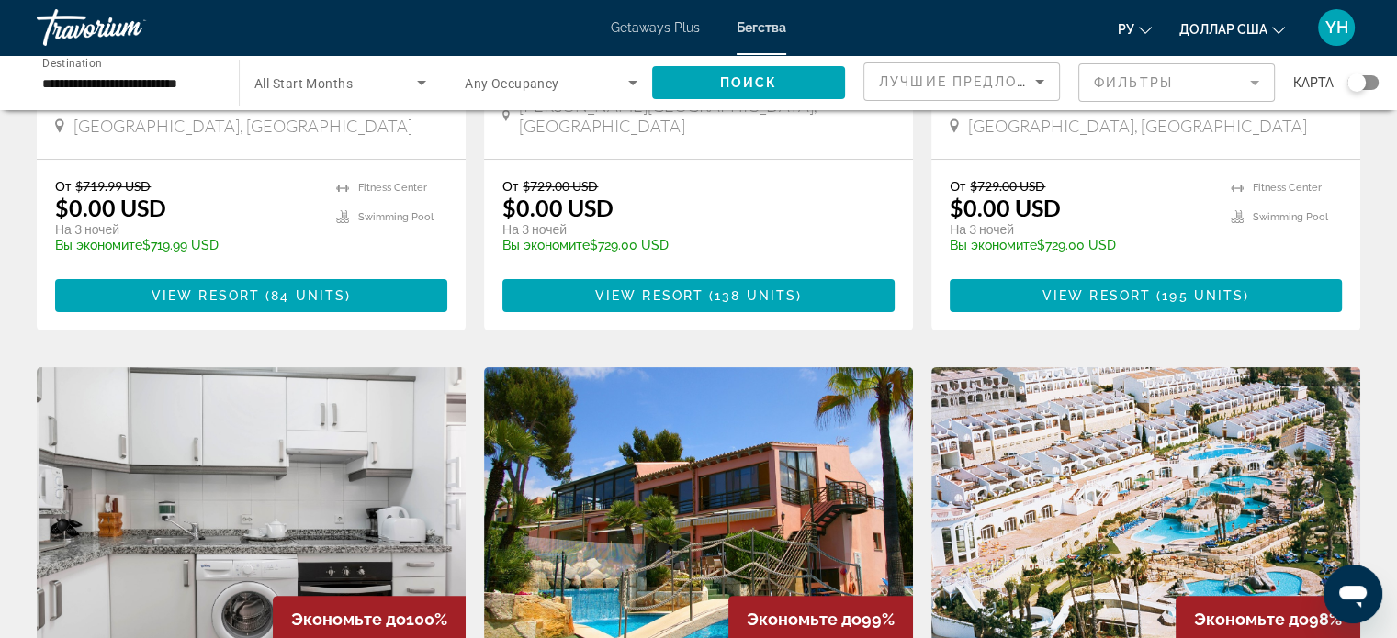
scroll to position [643, 0]
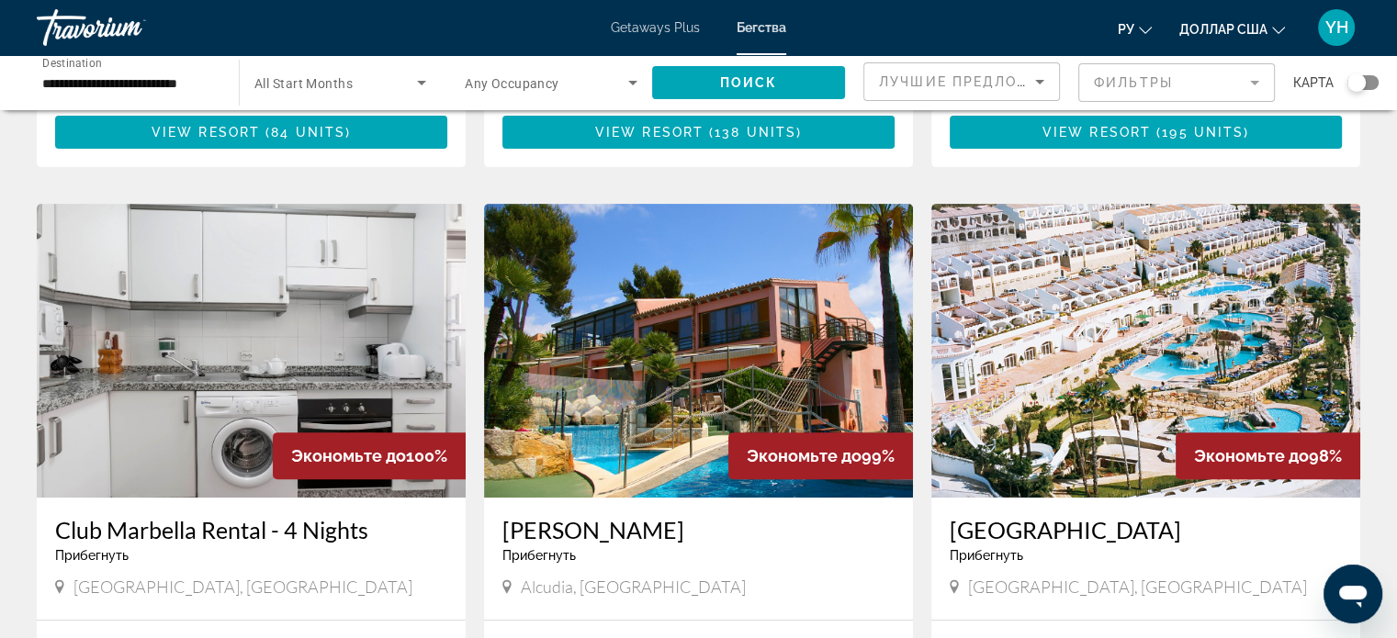
click at [682, 337] on img "Основное содержание" at bounding box center [698, 351] width 429 height 294
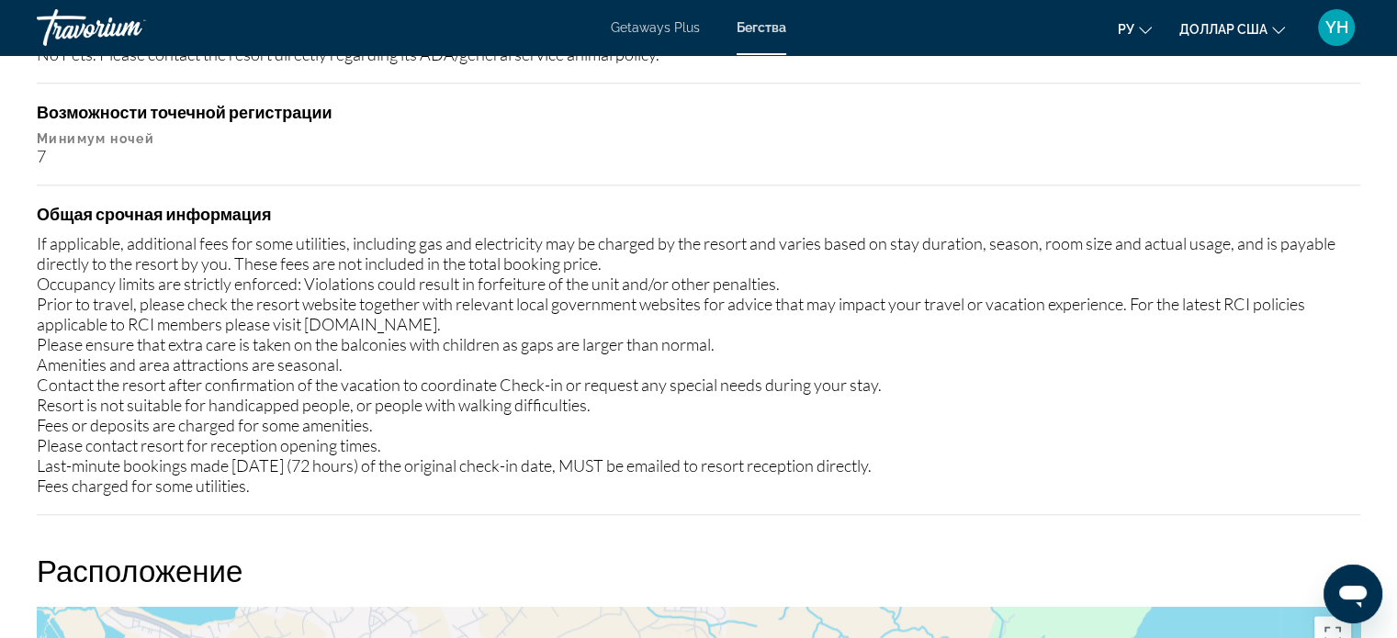
scroll to position [2020, 0]
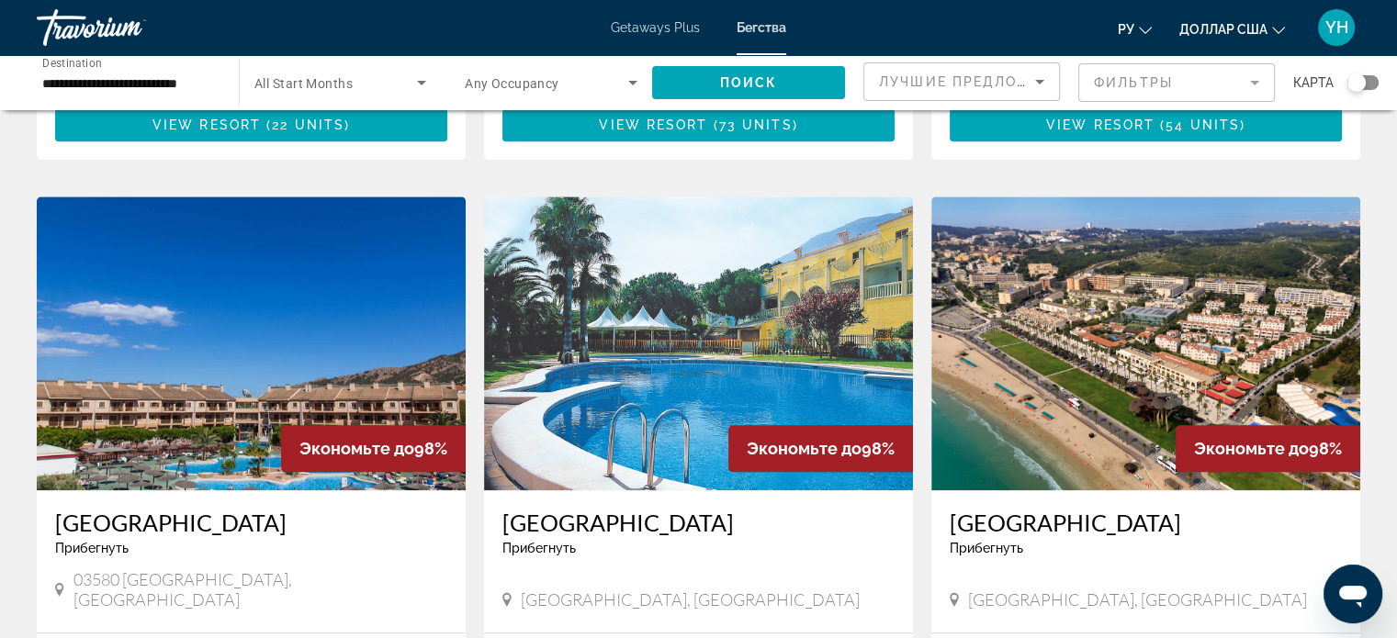
scroll to position [1928, 0]
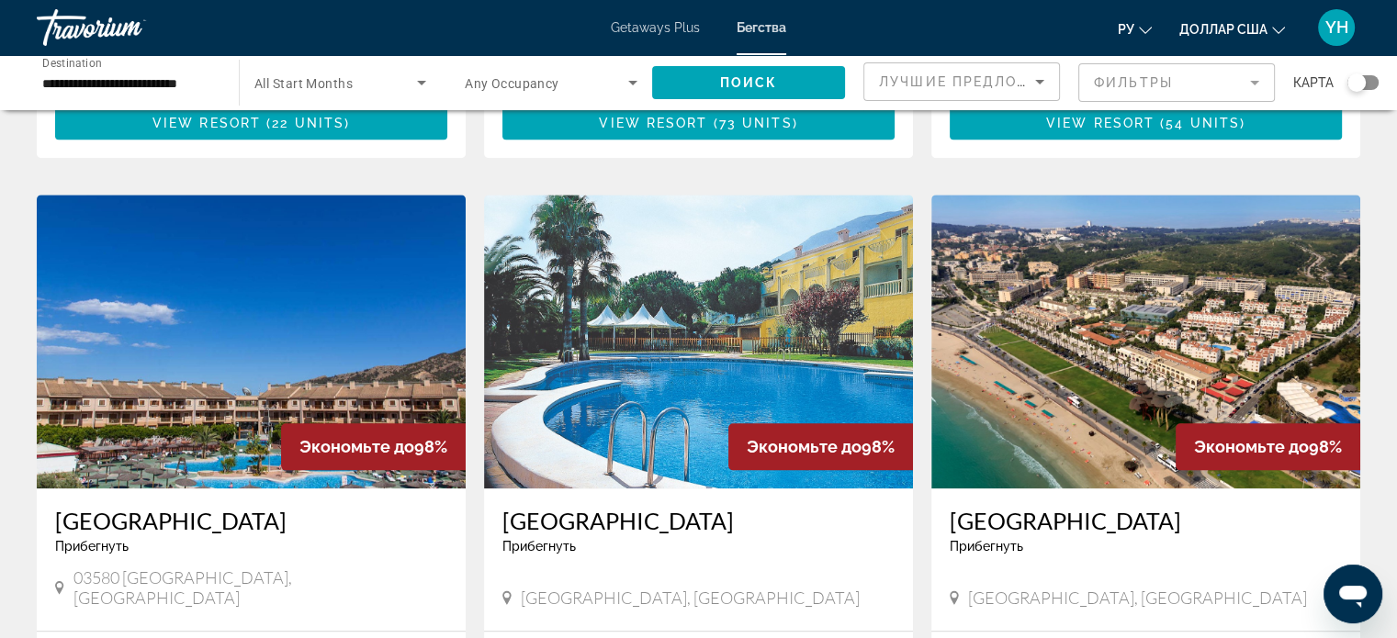
click at [165, 297] on img "Основное содержание" at bounding box center [251, 342] width 429 height 294
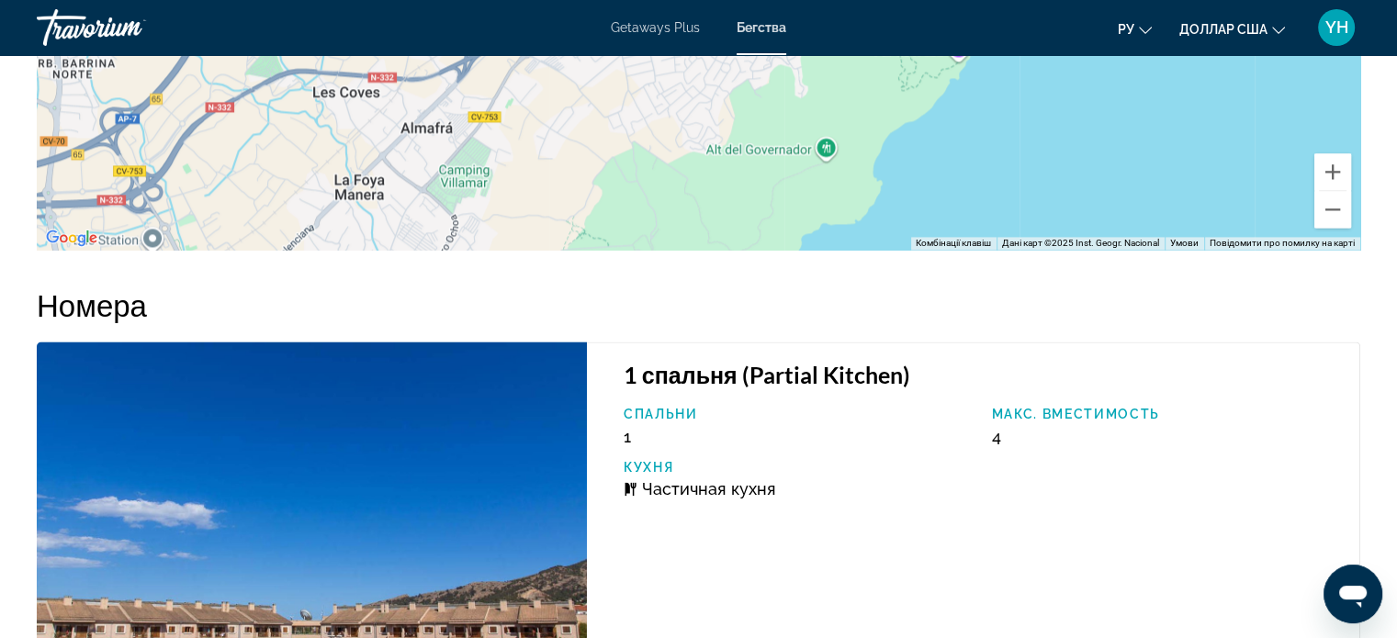
scroll to position [2847, 0]
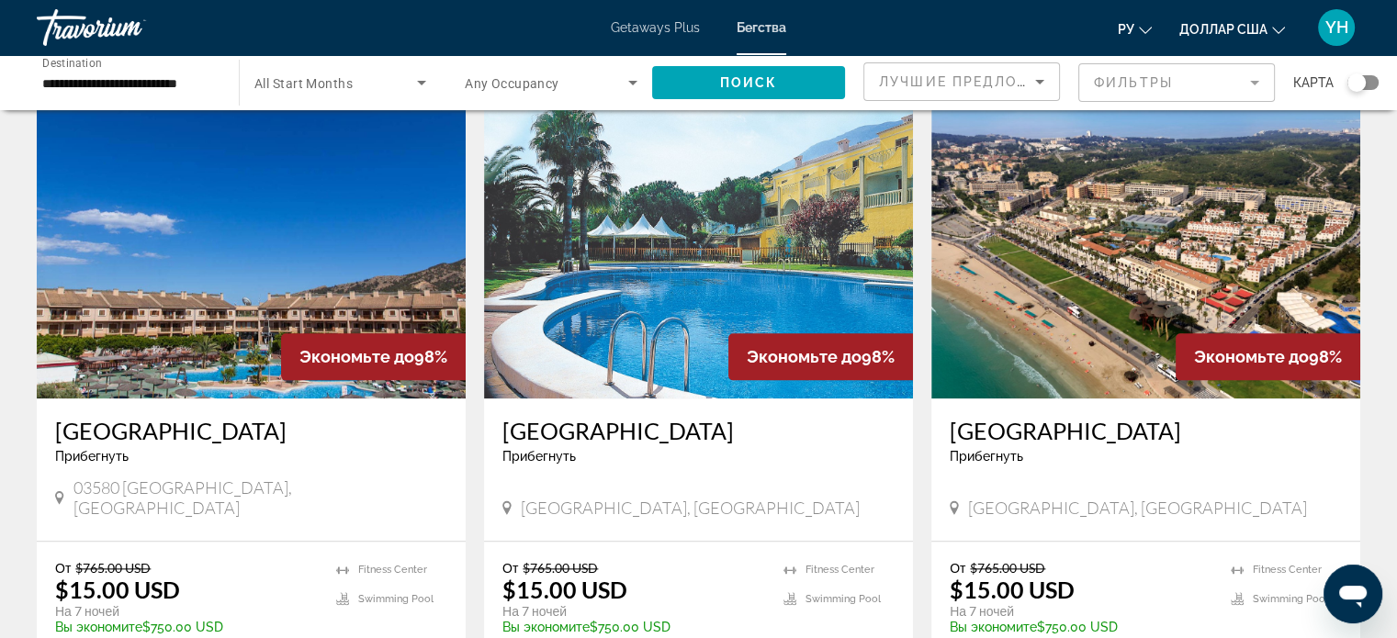
scroll to position [2020, 0]
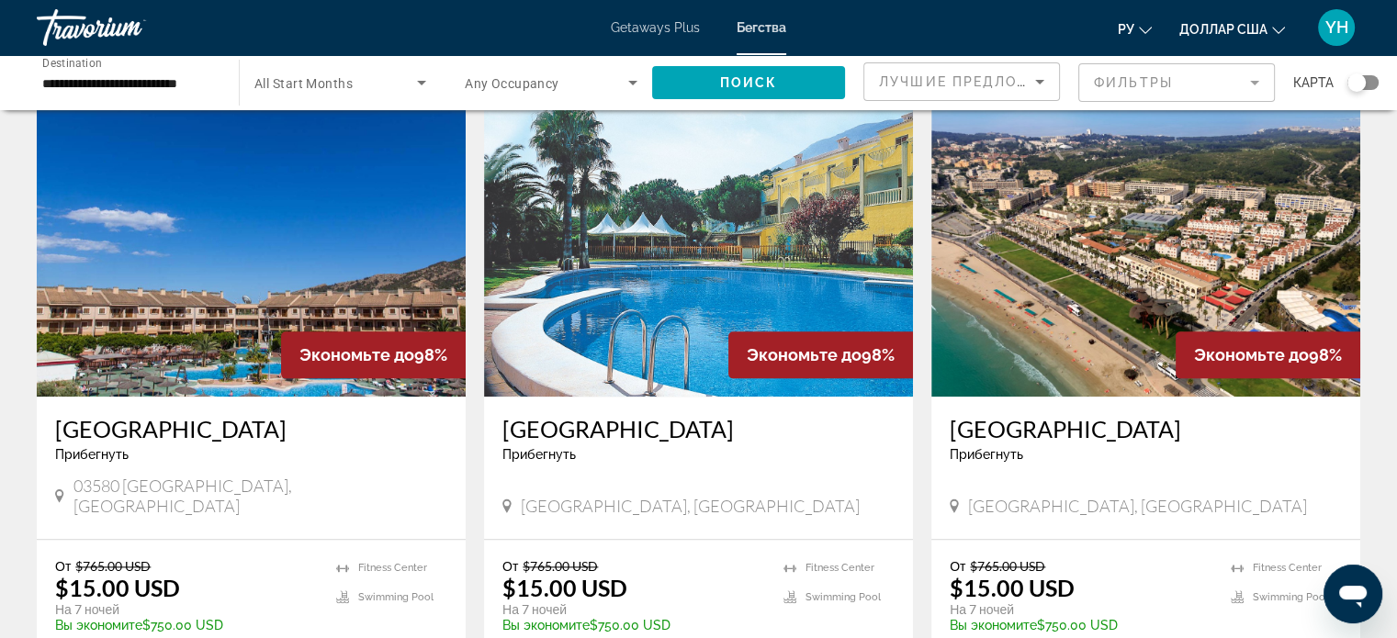
click at [727, 185] on img "Основное содержание" at bounding box center [698, 250] width 429 height 294
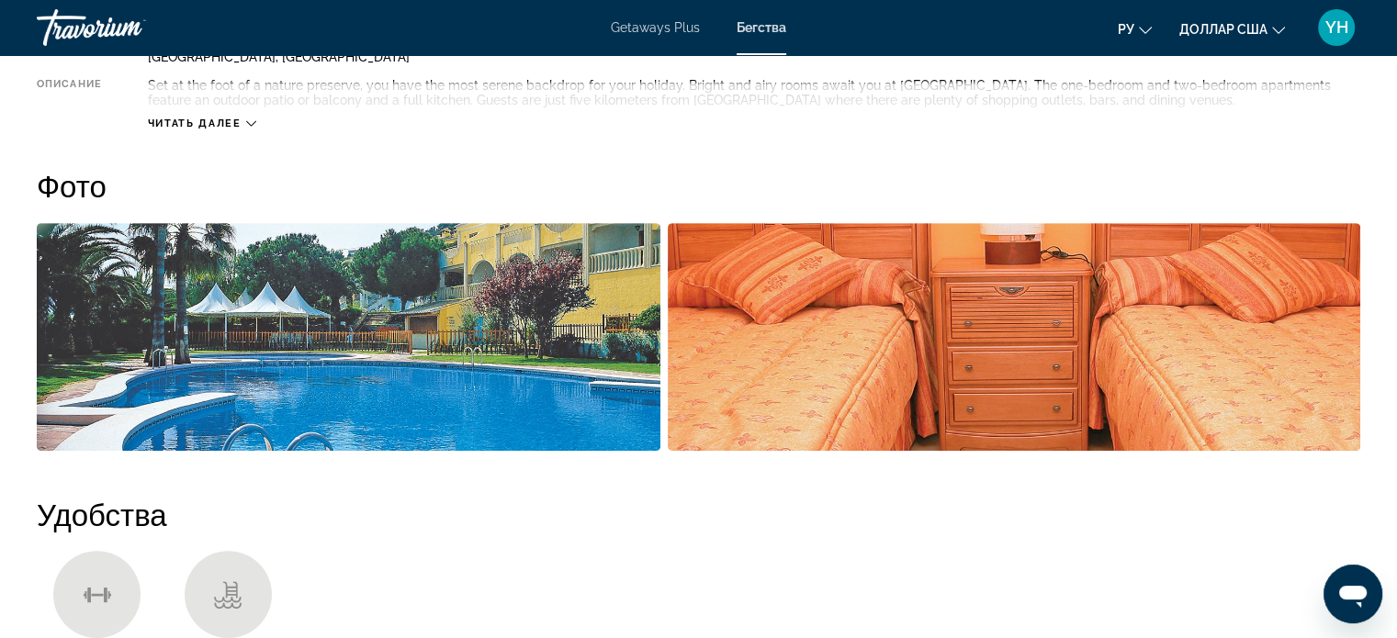
scroll to position [735, 0]
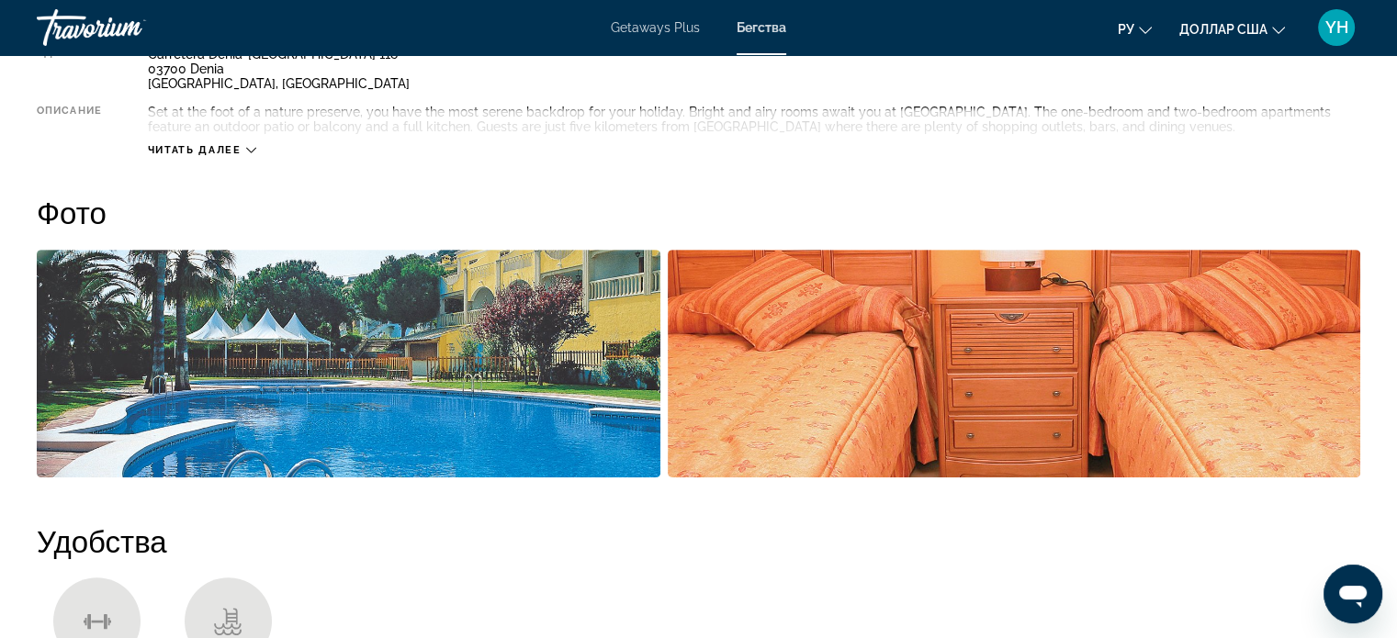
click at [484, 352] on img "Open full-screen image slider" at bounding box center [349, 364] width 624 height 228
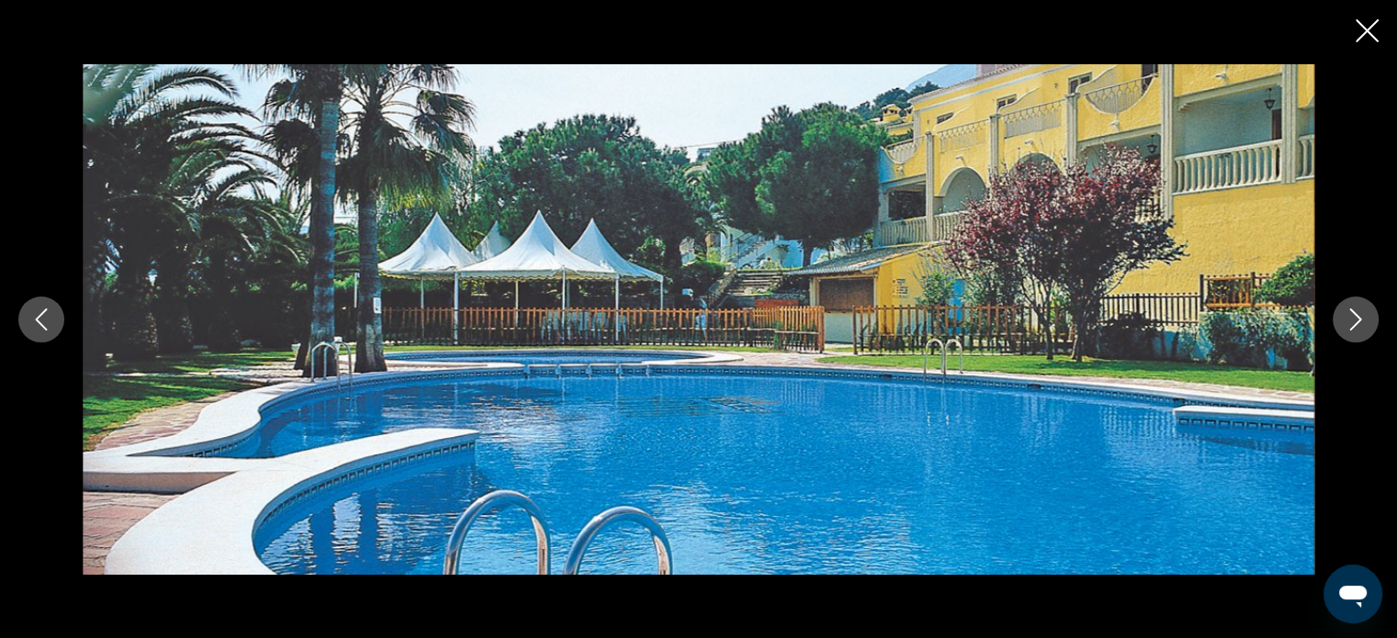
click at [1352, 322] on icon "Next image" at bounding box center [1355, 320] width 22 height 22
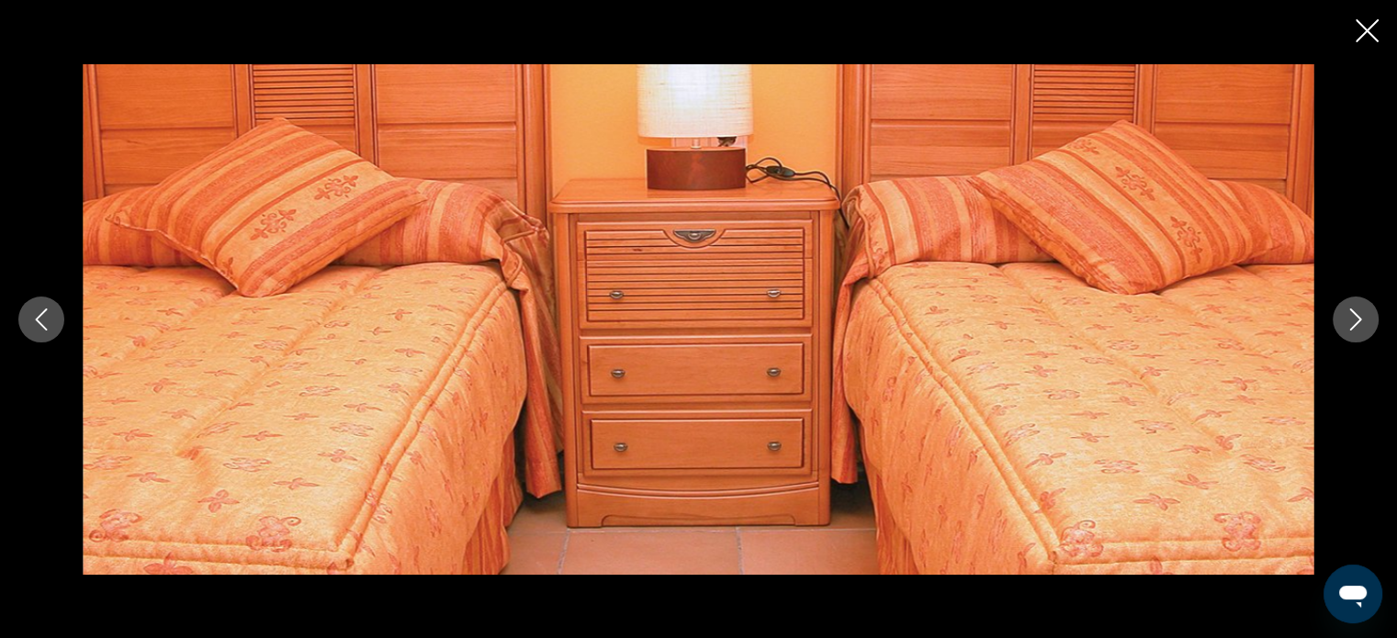
click at [1352, 322] on icon "Next image" at bounding box center [1355, 320] width 22 height 22
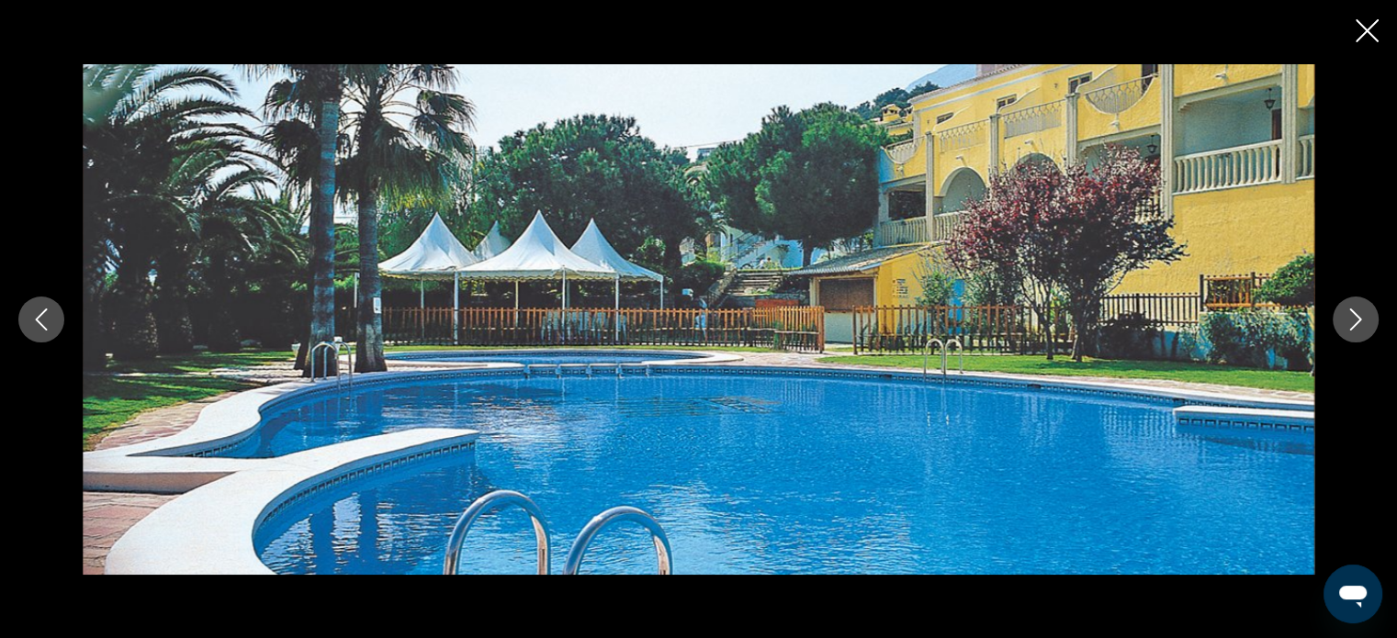
click at [1352, 322] on icon "Next image" at bounding box center [1355, 320] width 22 height 22
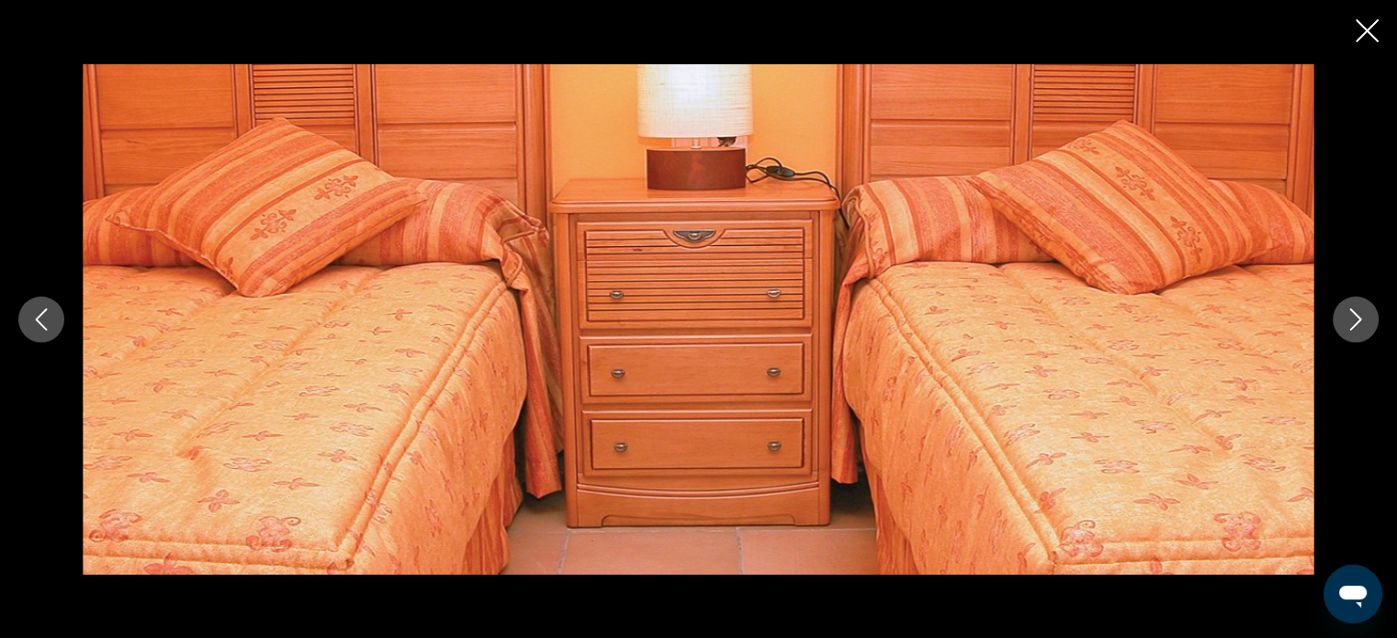
click at [1359, 23] on icon "Close slideshow" at bounding box center [1366, 30] width 23 height 23
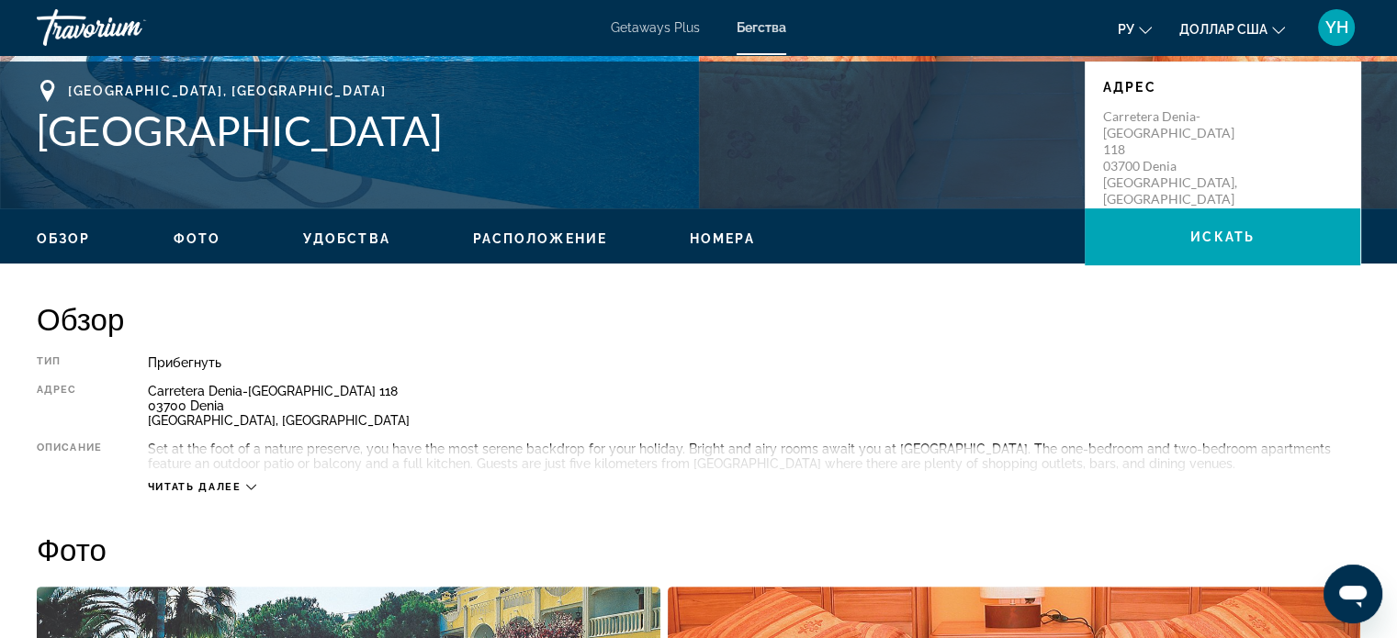
scroll to position [459, 0]
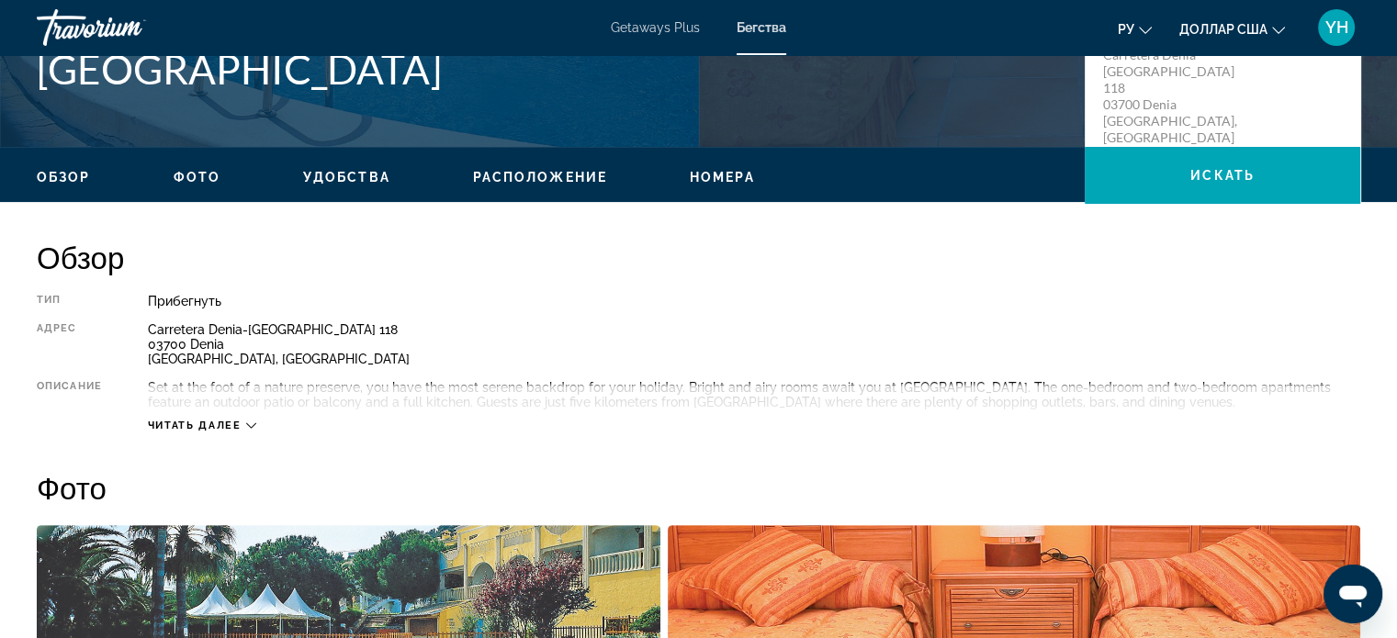
click at [254, 422] on icon "Основное содержание" at bounding box center [251, 426] width 10 height 10
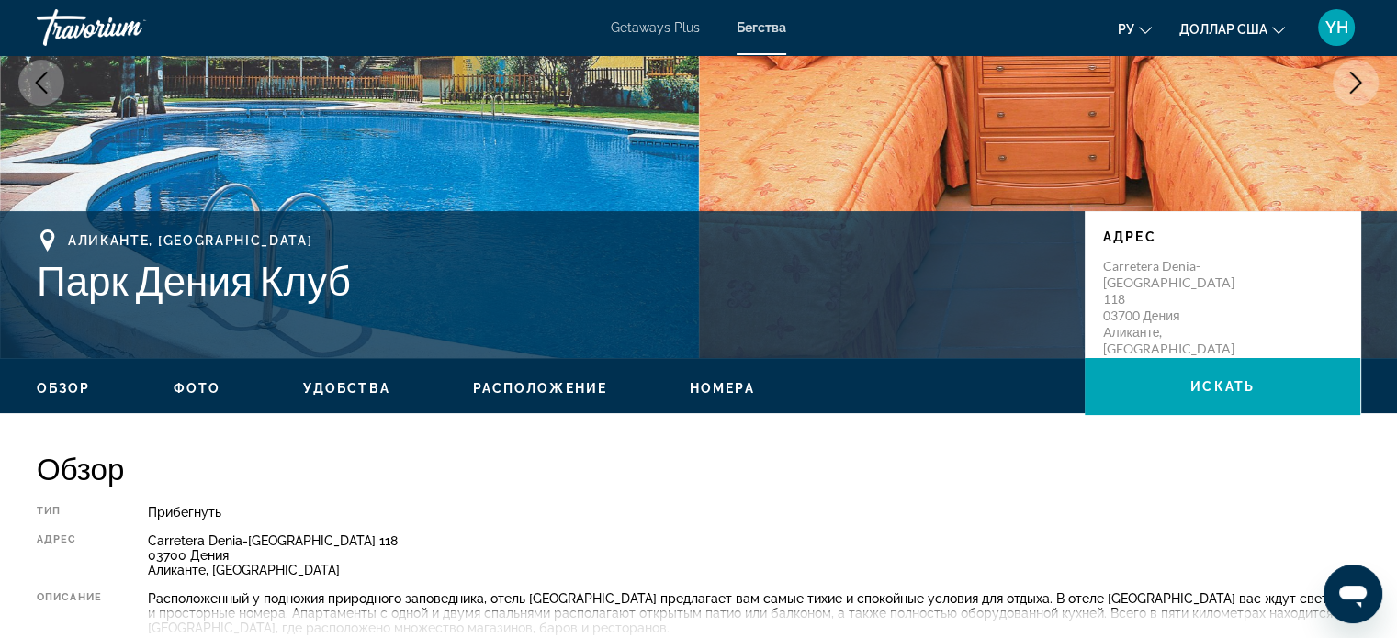
scroll to position [367, 0]
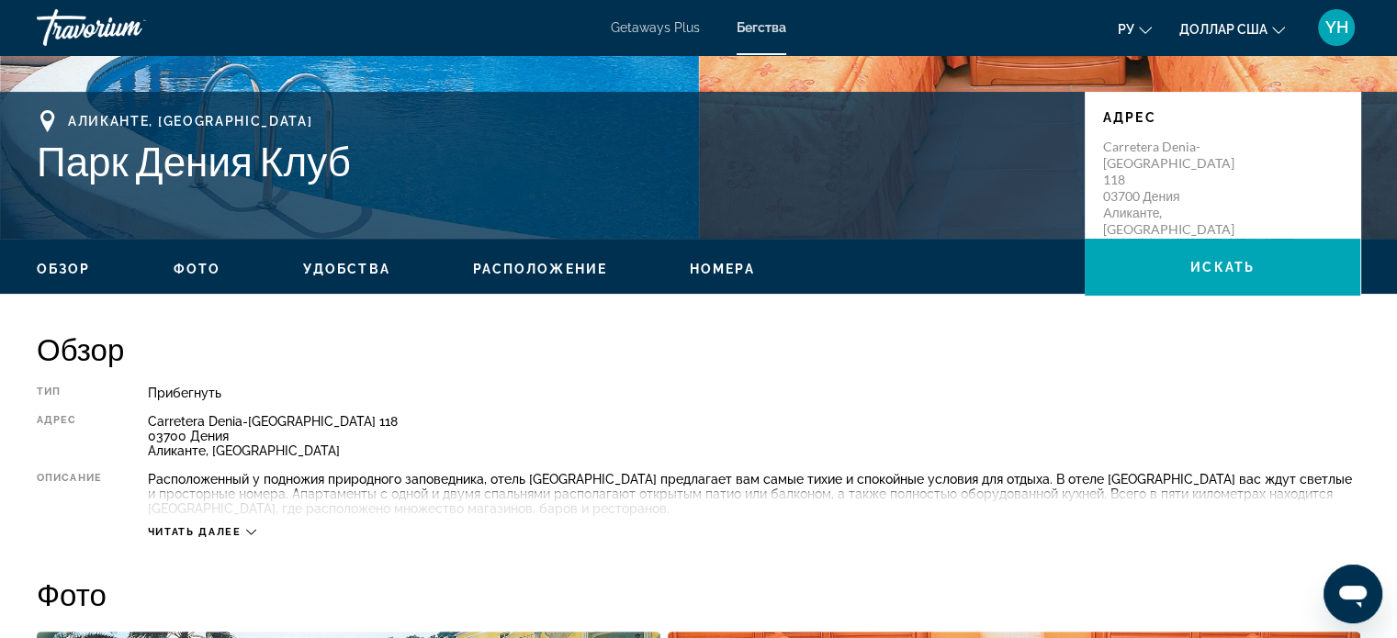
click at [242, 532] on div "Читать далее" at bounding box center [202, 532] width 108 height 12
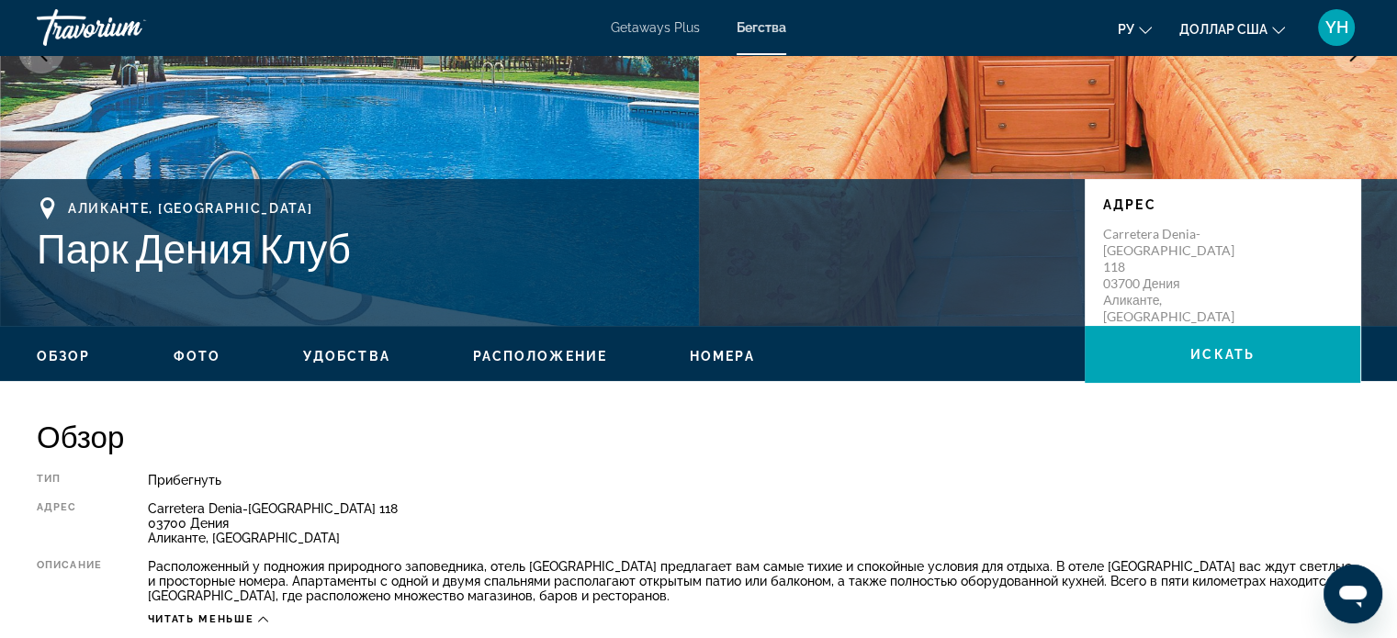
scroll to position [275, 0]
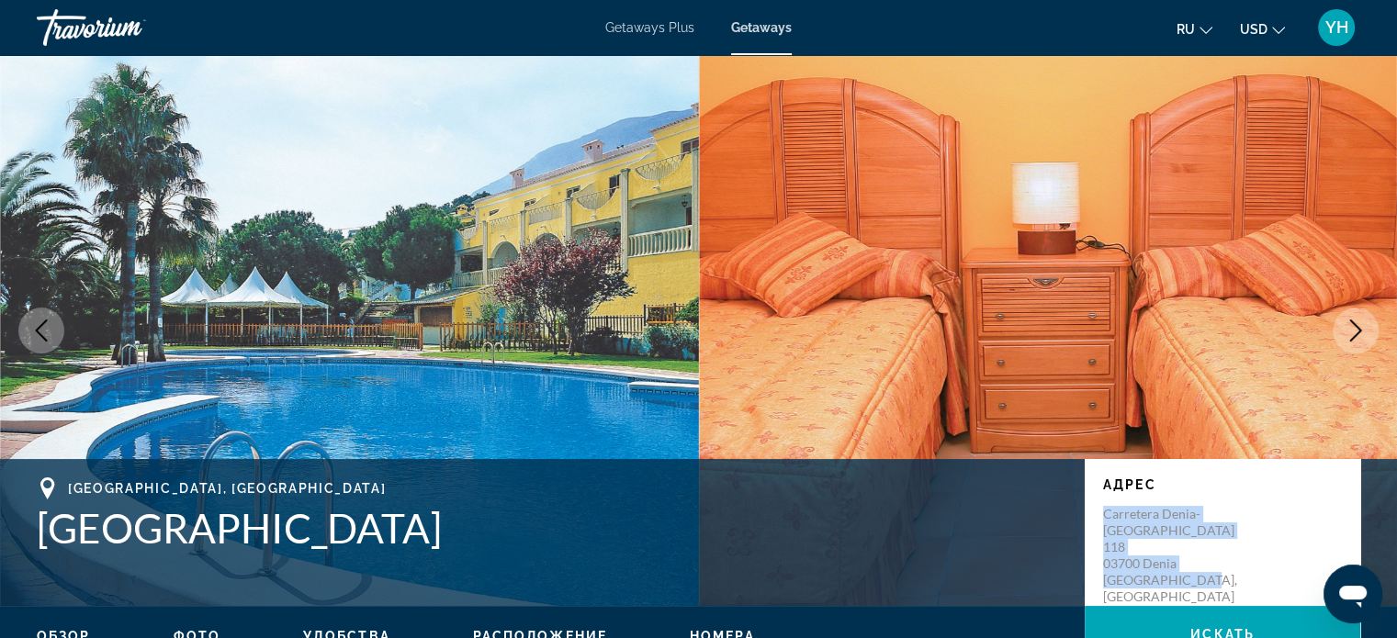
drag, startPoint x: 1206, startPoint y: 568, endPoint x: 1105, endPoint y: 499, distance: 122.8
click at [1105, 499] on div "Адрес Carretera Denia-[GEOGRAPHIC_DATA] [GEOGRAPHIC_DATA], [GEOGRAPHIC_DATA]" at bounding box center [1222, 542] width 239 height 128
drag, startPoint x: 1117, startPoint y: 514, endPoint x: 437, endPoint y: 502, distance: 679.7
click at [437, 502] on div "[GEOGRAPHIC_DATA], [GEOGRAPHIC_DATA] [GEOGRAPHIC_DATA]" at bounding box center [551, 515] width 1029 height 74
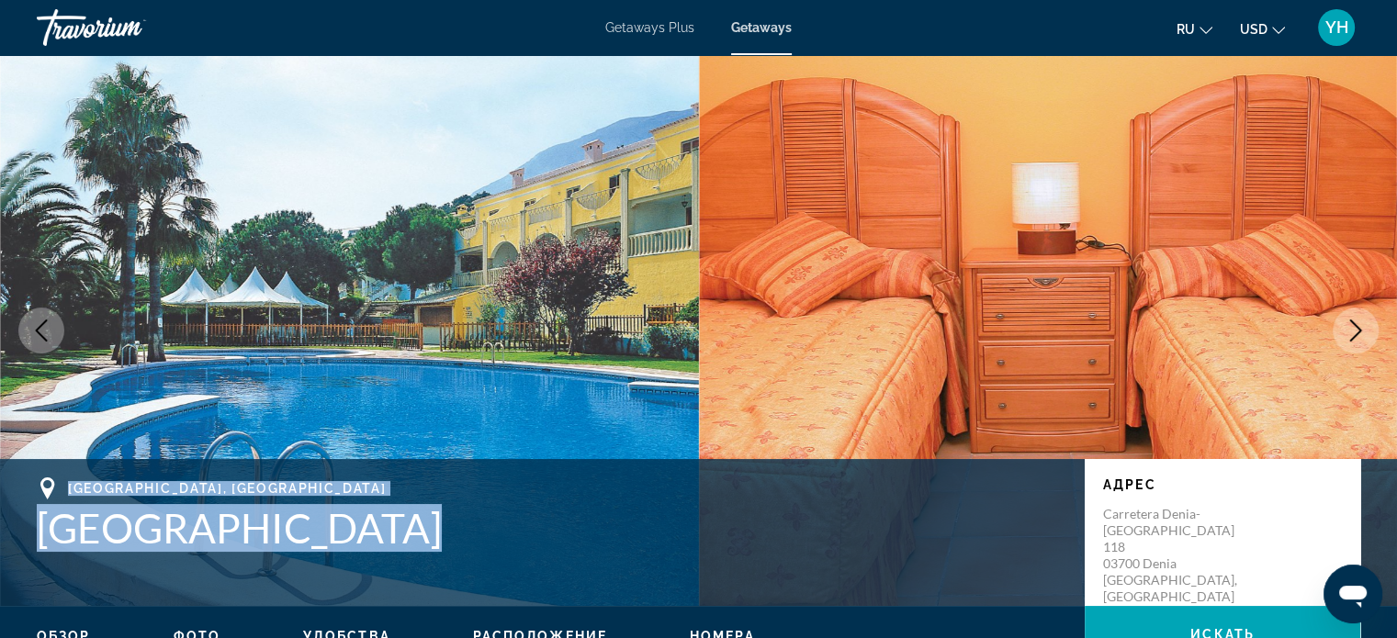
drag, startPoint x: 393, startPoint y: 523, endPoint x: 38, endPoint y: 478, distance: 358.2
click at [38, 478] on div "[GEOGRAPHIC_DATA], [GEOGRAPHIC_DATA] [GEOGRAPHIC_DATA]" at bounding box center [551, 515] width 1029 height 74
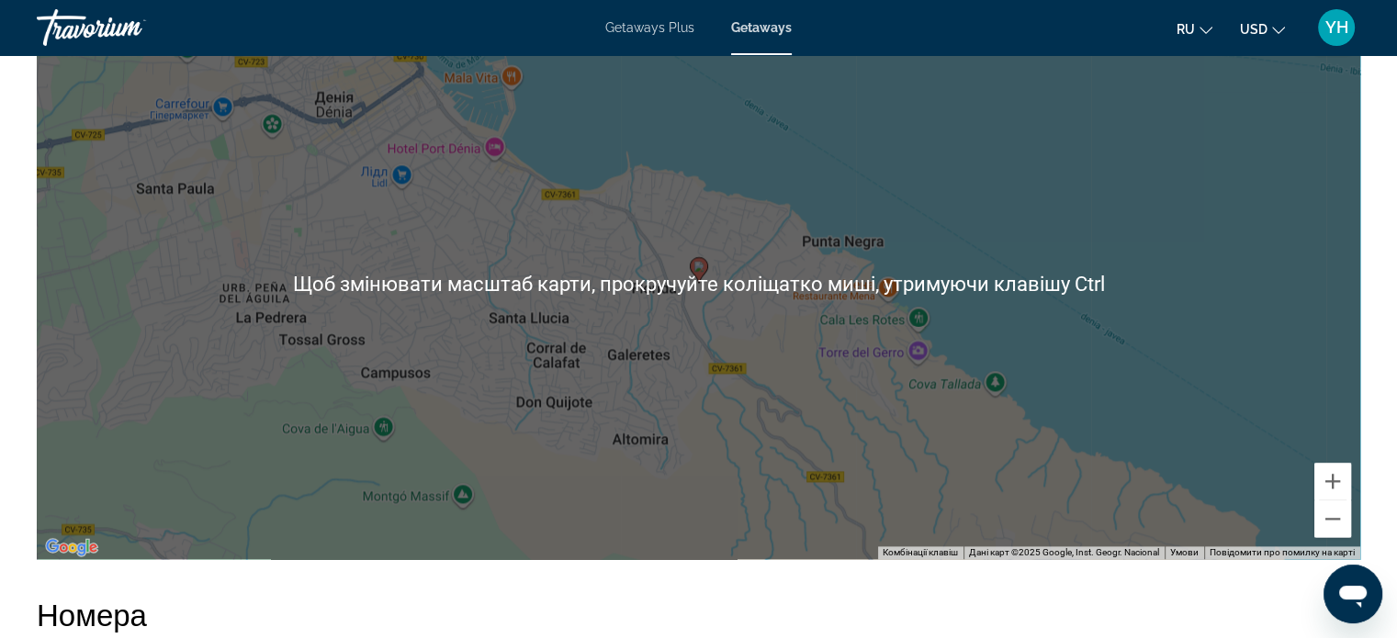
scroll to position [2388, 0]
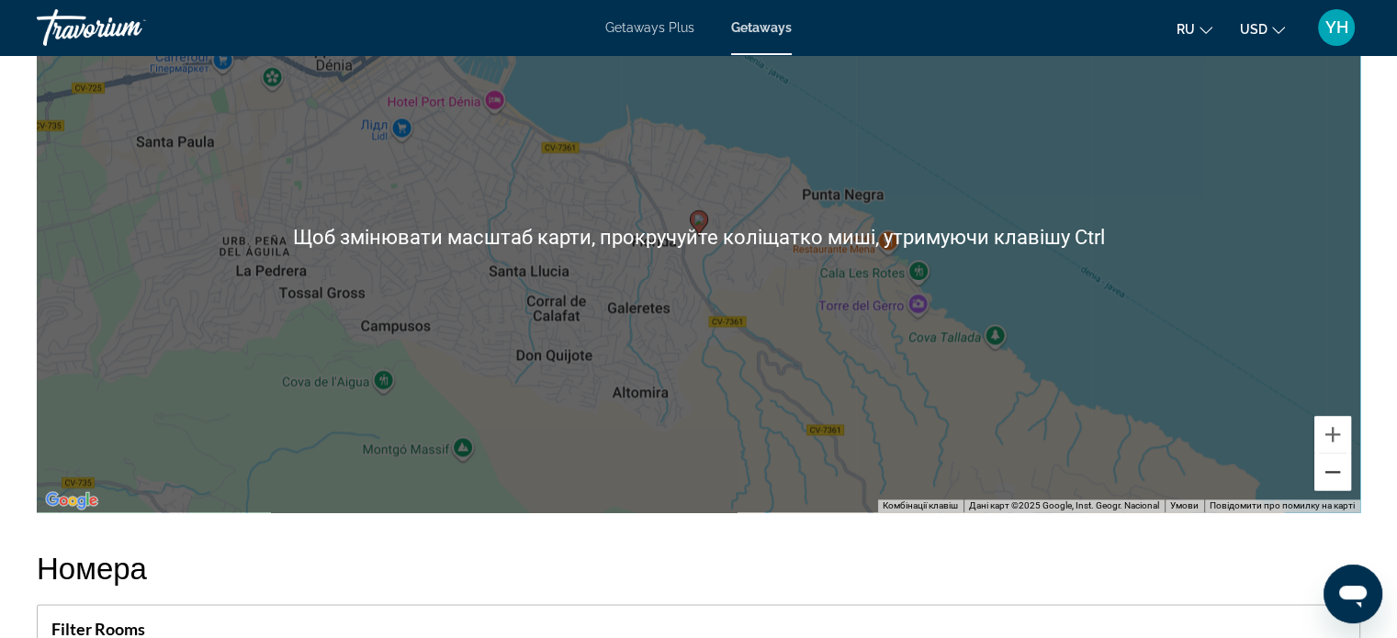
click at [1336, 465] on button "Зменшити" at bounding box center [1332, 472] width 37 height 37
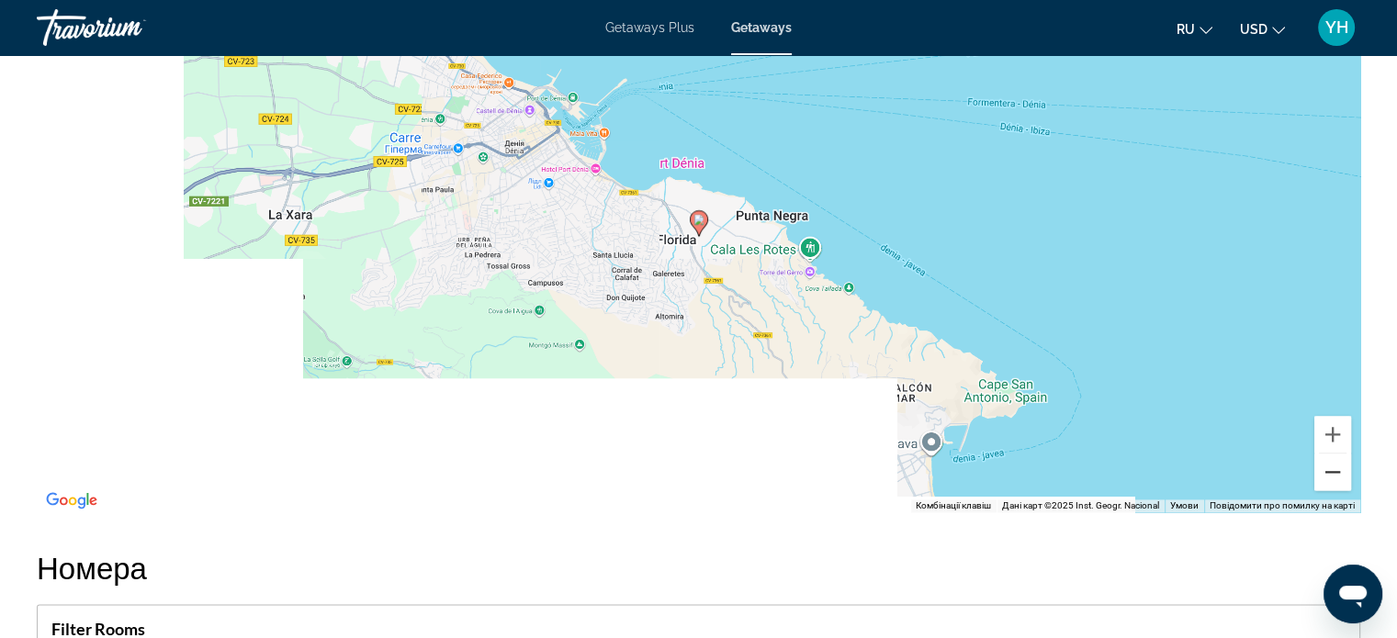
click at [1336, 465] on button "Зменшити" at bounding box center [1332, 472] width 37 height 37
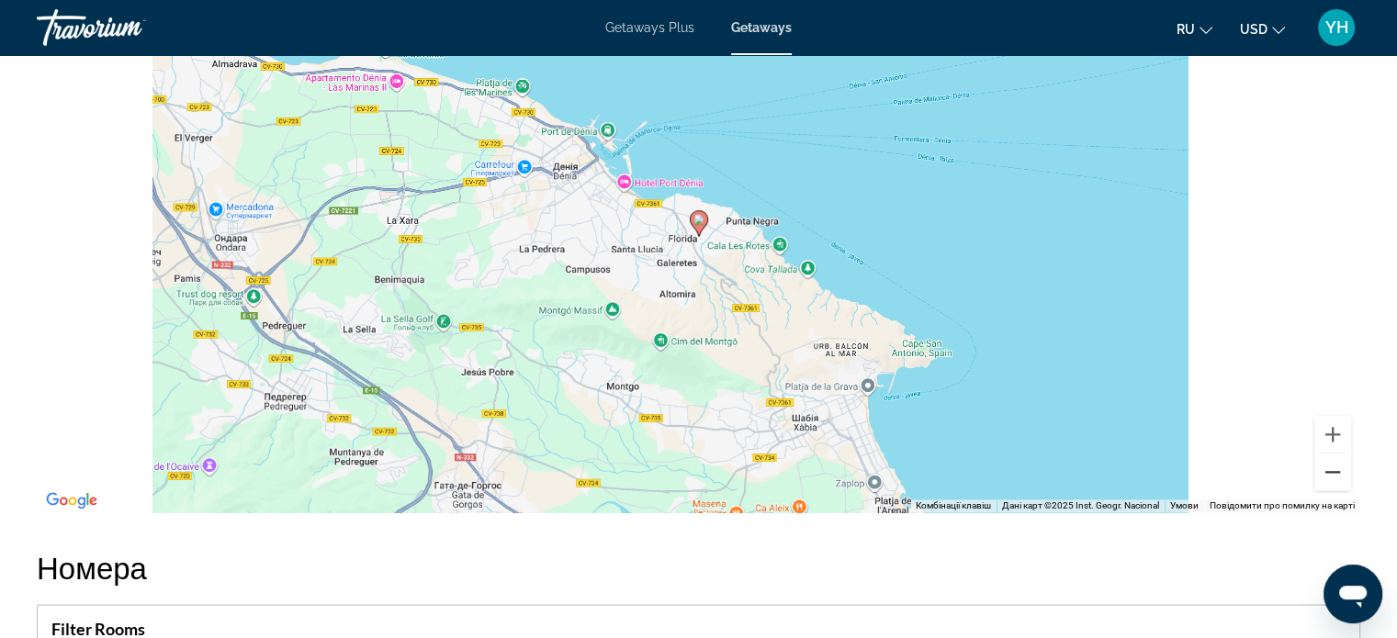
click at [1336, 465] on button "Зменшити" at bounding box center [1332, 472] width 37 height 37
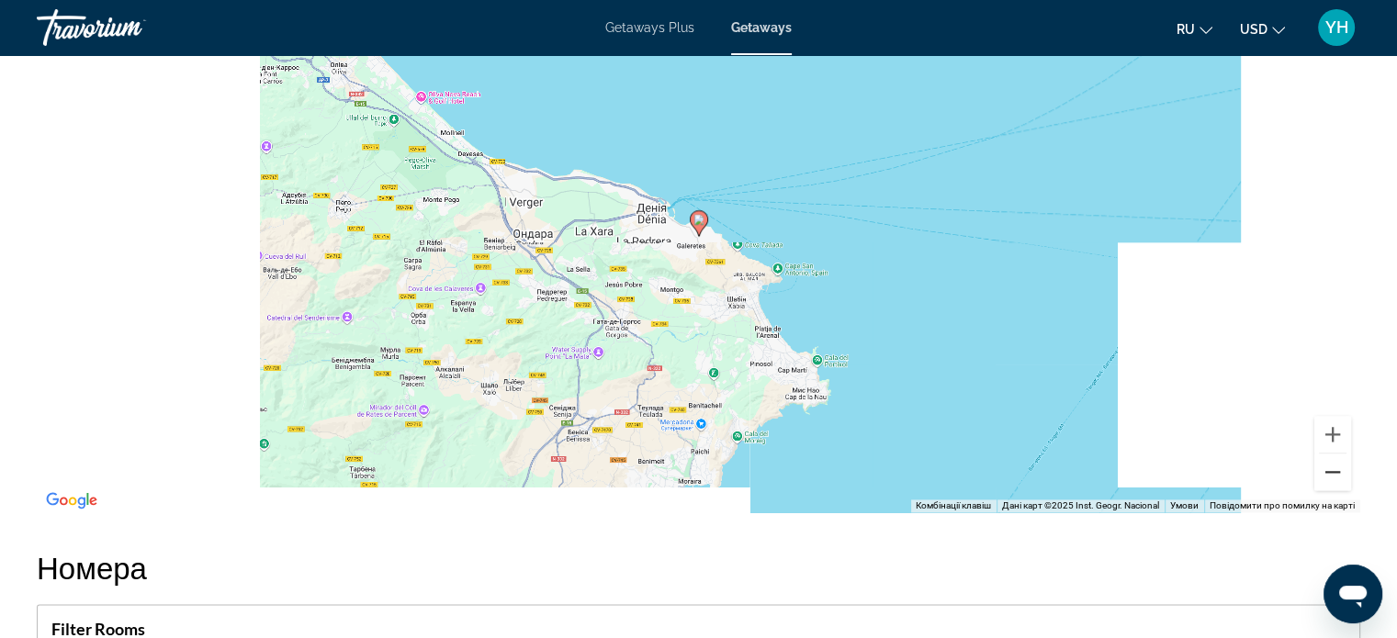
click at [1336, 465] on button "Зменшити" at bounding box center [1332, 472] width 37 height 37
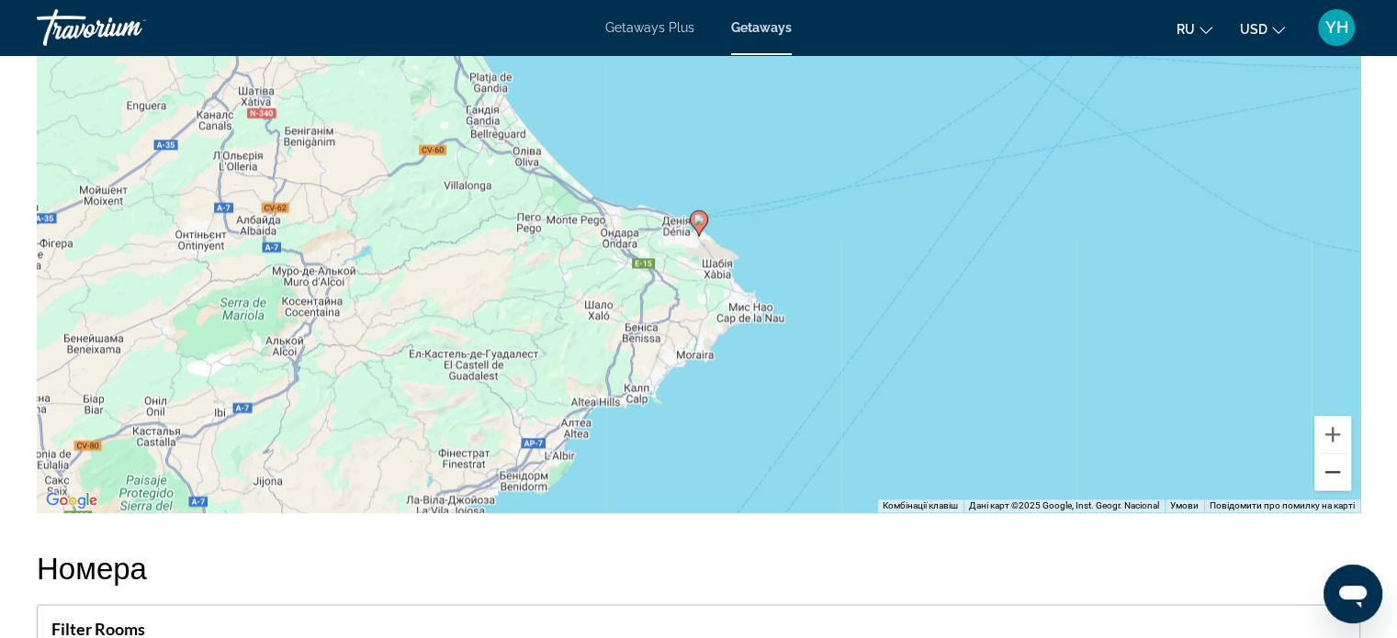
click at [1336, 465] on button "Зменшити" at bounding box center [1332, 472] width 37 height 37
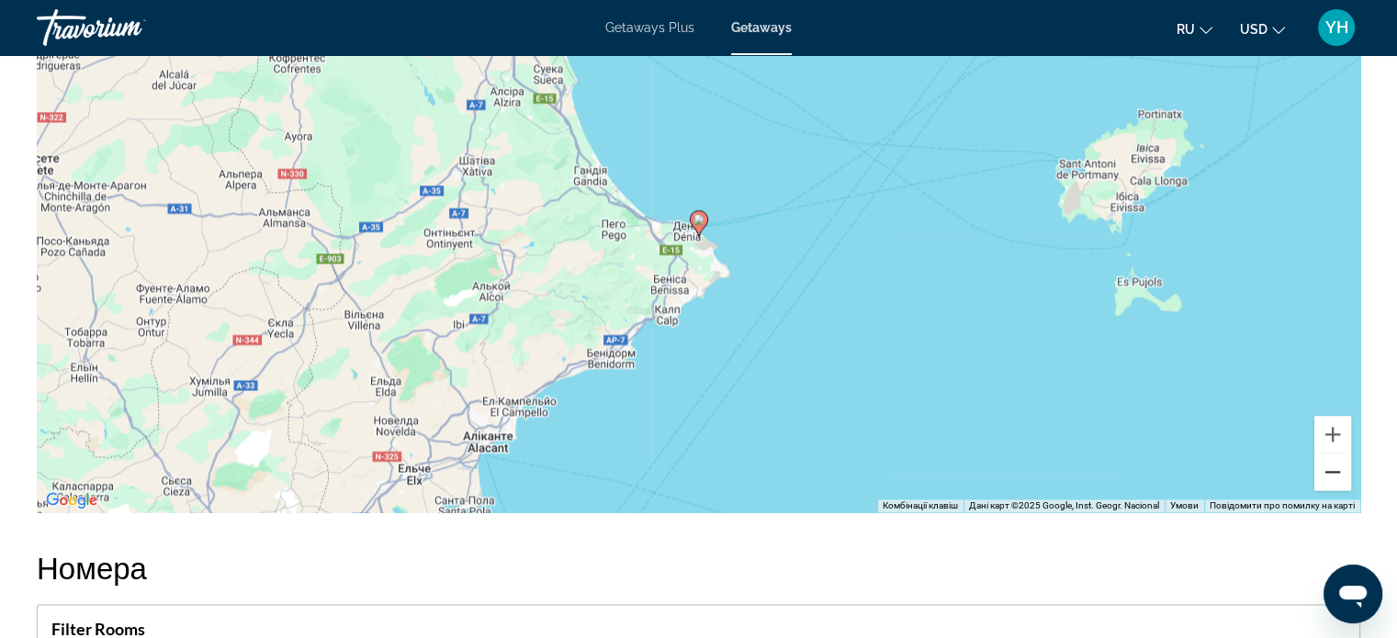
click at [1336, 465] on button "Зменшити" at bounding box center [1332, 472] width 37 height 37
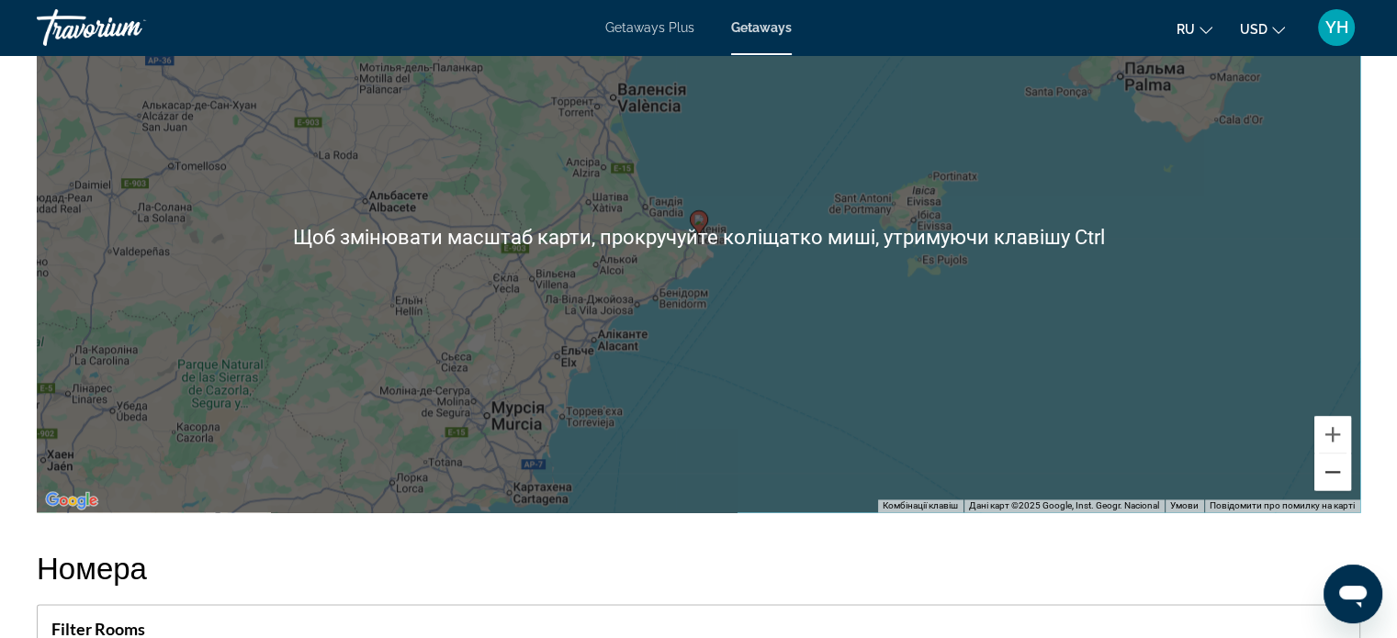
click at [1335, 471] on button "Зменшити" at bounding box center [1332, 472] width 37 height 37
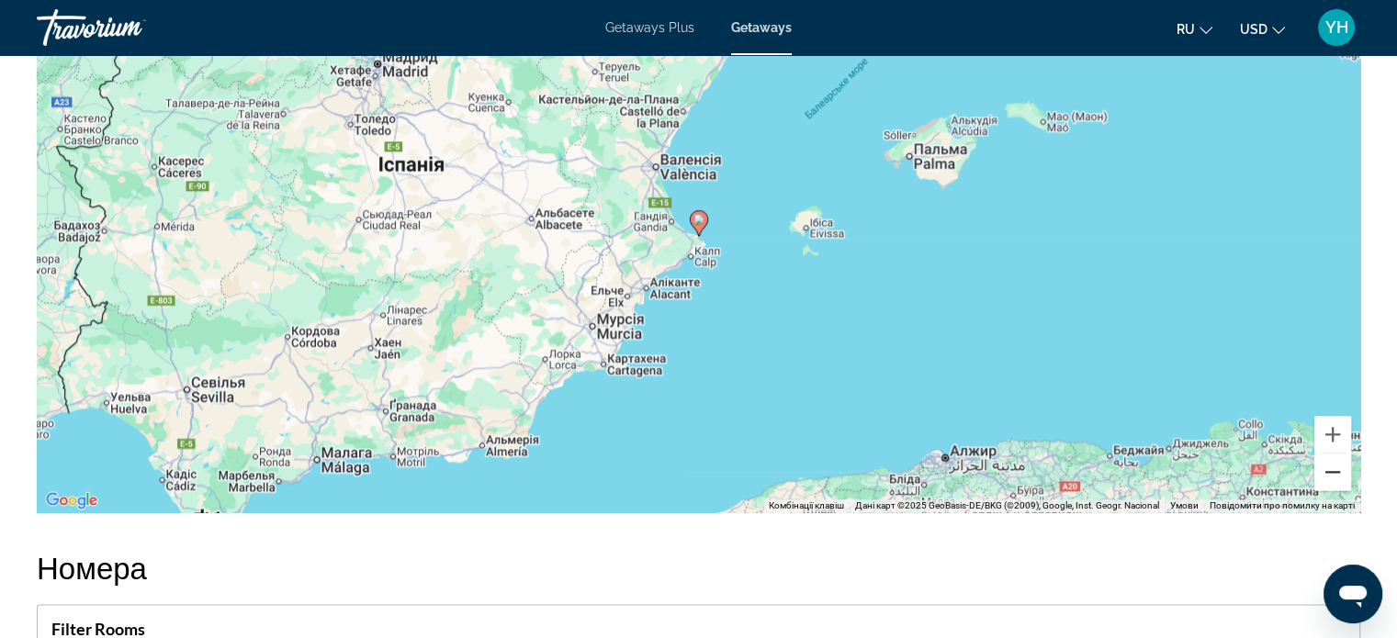
click at [1334, 471] on button "Зменшити" at bounding box center [1332, 472] width 37 height 37
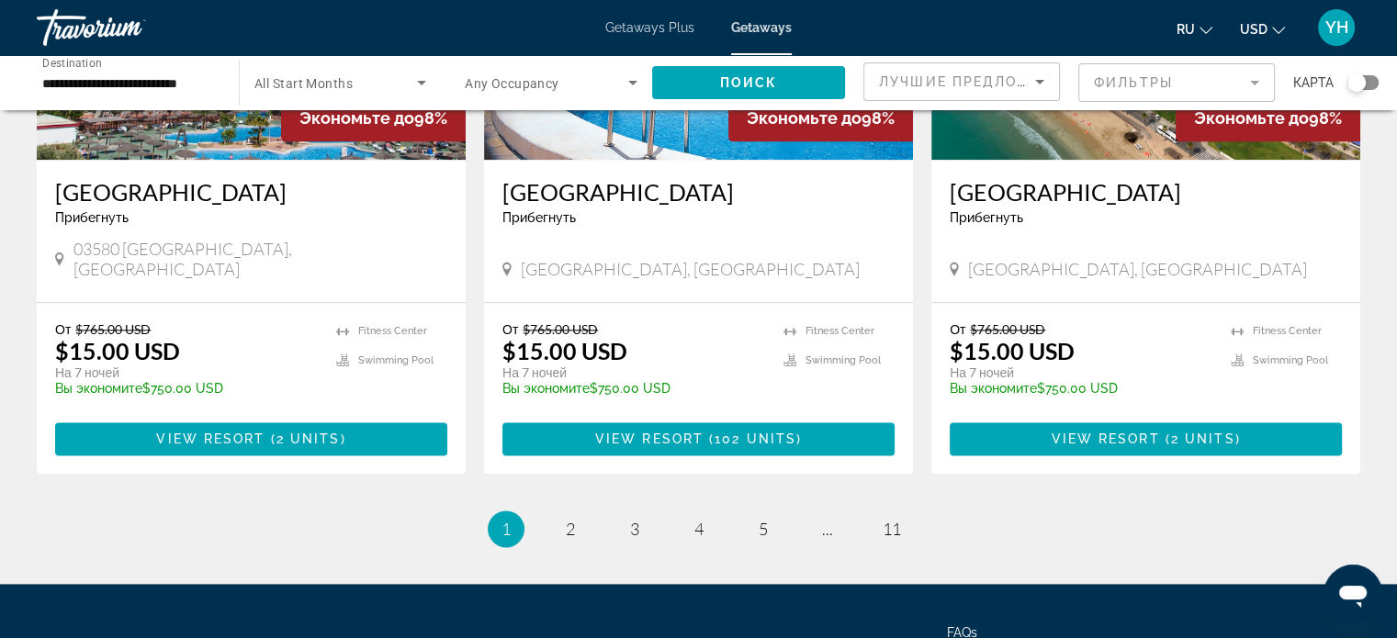
scroll to position [2358, 0]
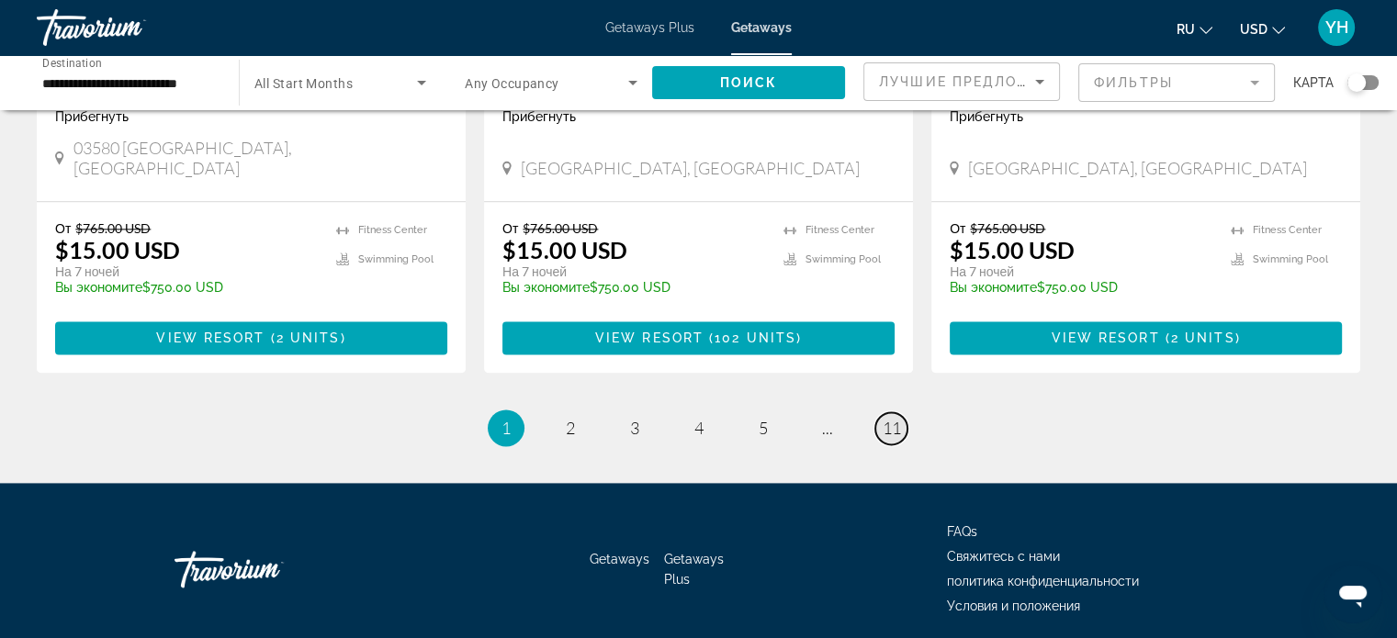
click at [890, 418] on span "11" at bounding box center [891, 428] width 18 height 20
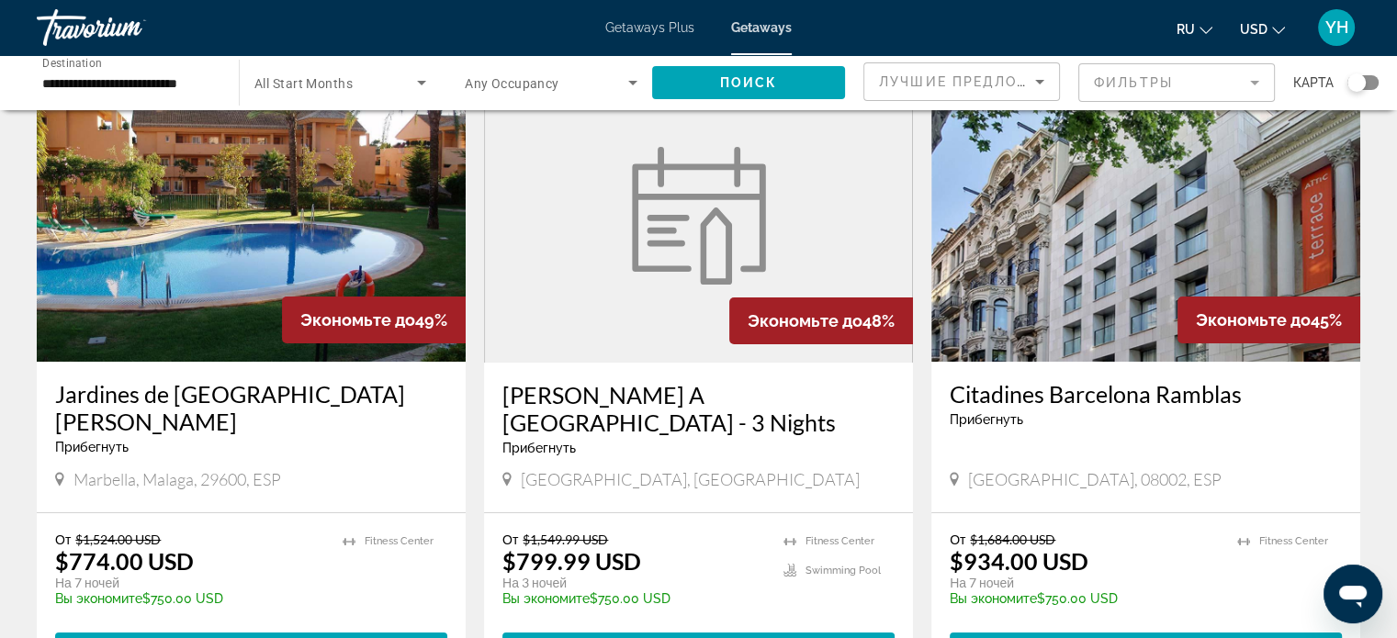
scroll to position [92, 0]
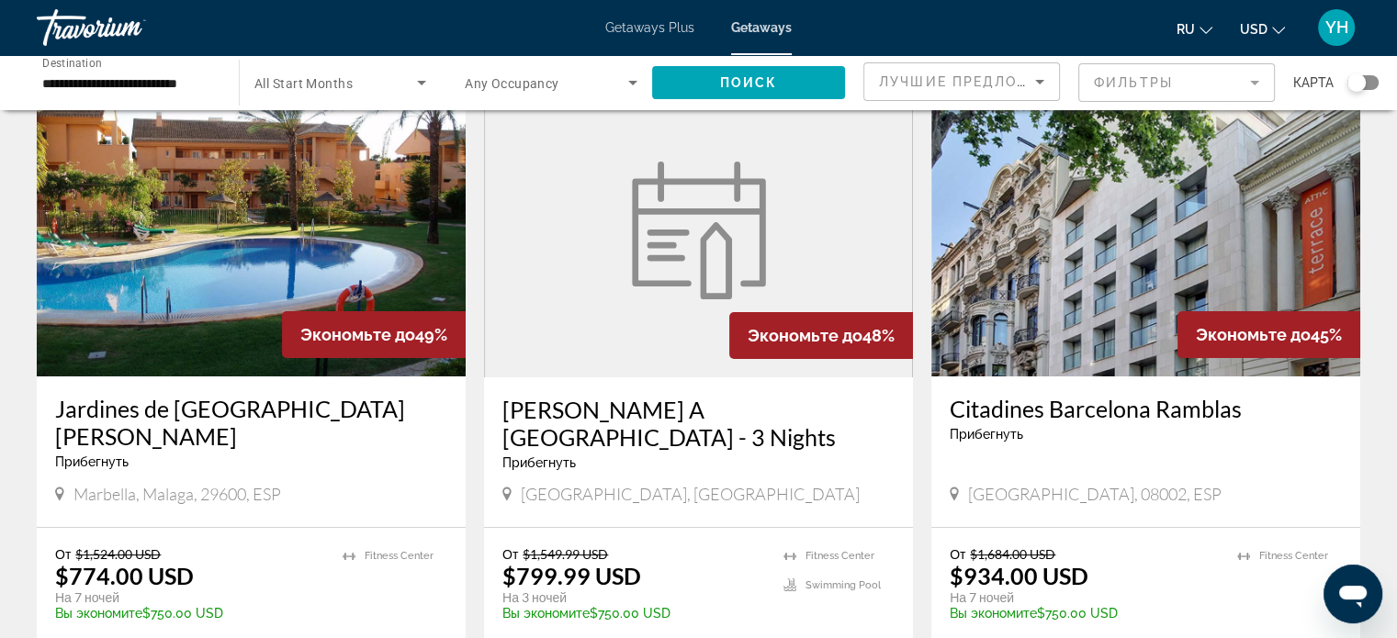
click at [174, 216] on img "Main content" at bounding box center [251, 230] width 429 height 294
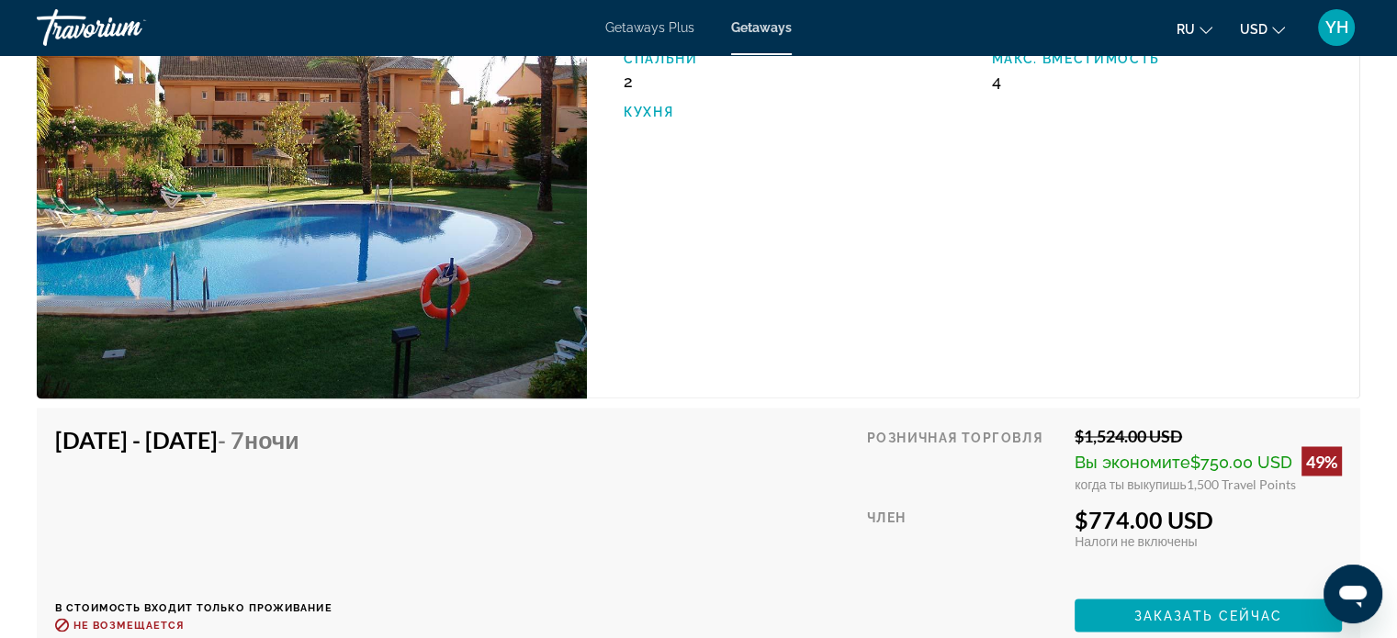
scroll to position [3030, 0]
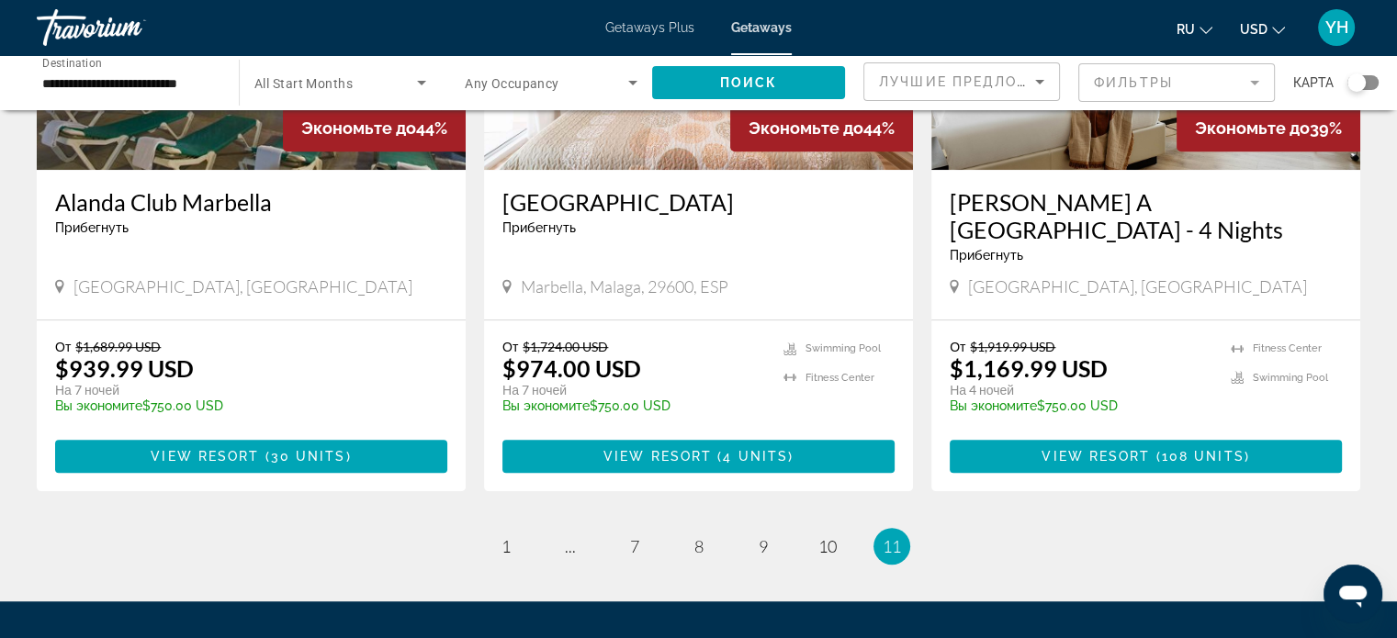
scroll to position [1102, 0]
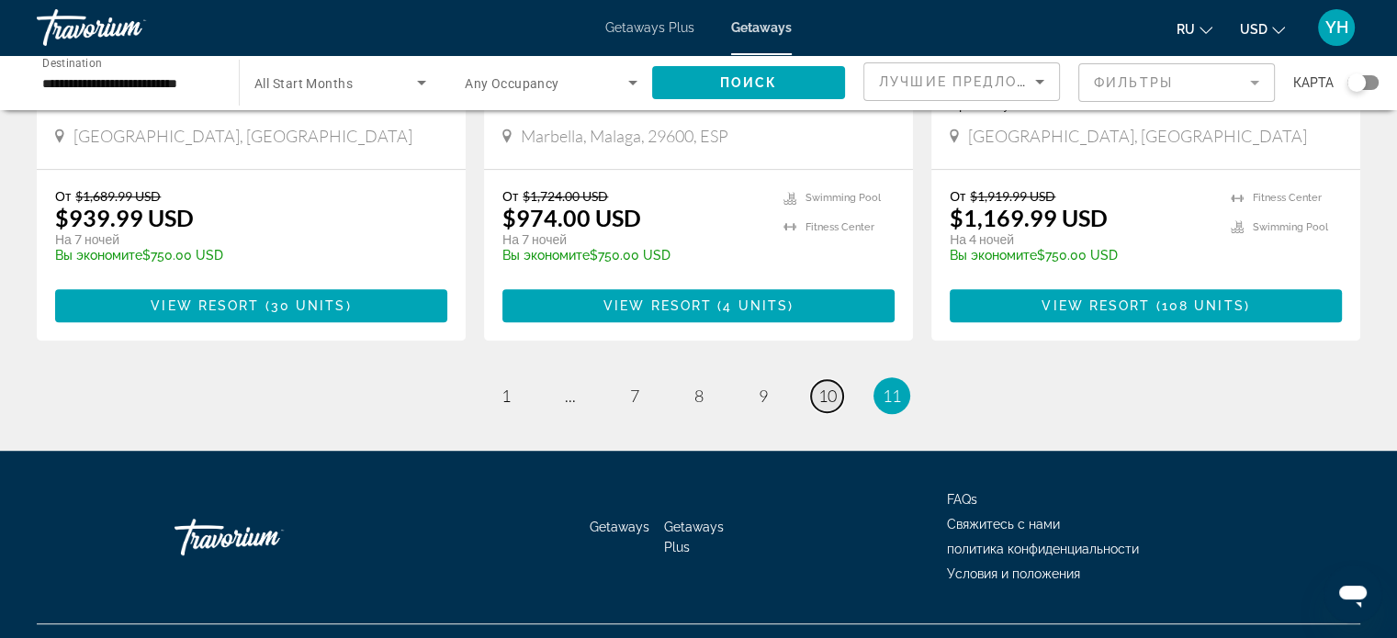
click at [825, 391] on span "10" at bounding box center [827, 396] width 18 height 20
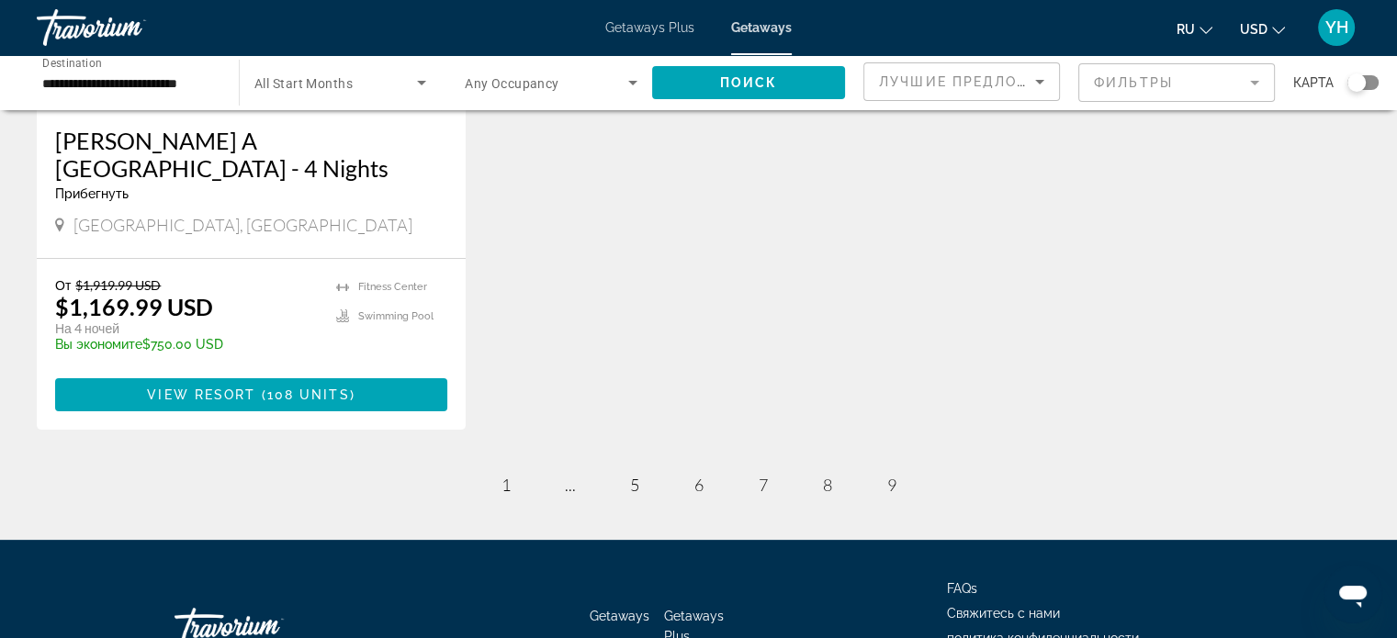
scroll to position [367, 0]
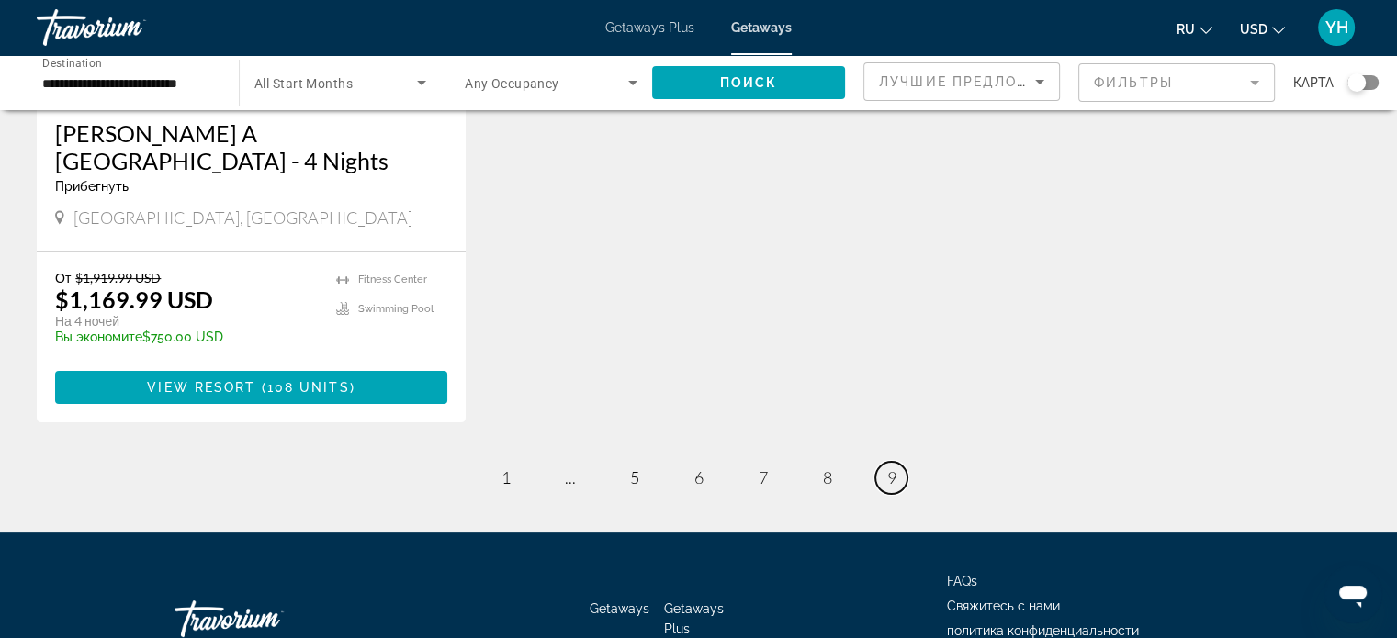
click at [896, 473] on link "page 9" at bounding box center [891, 478] width 32 height 32
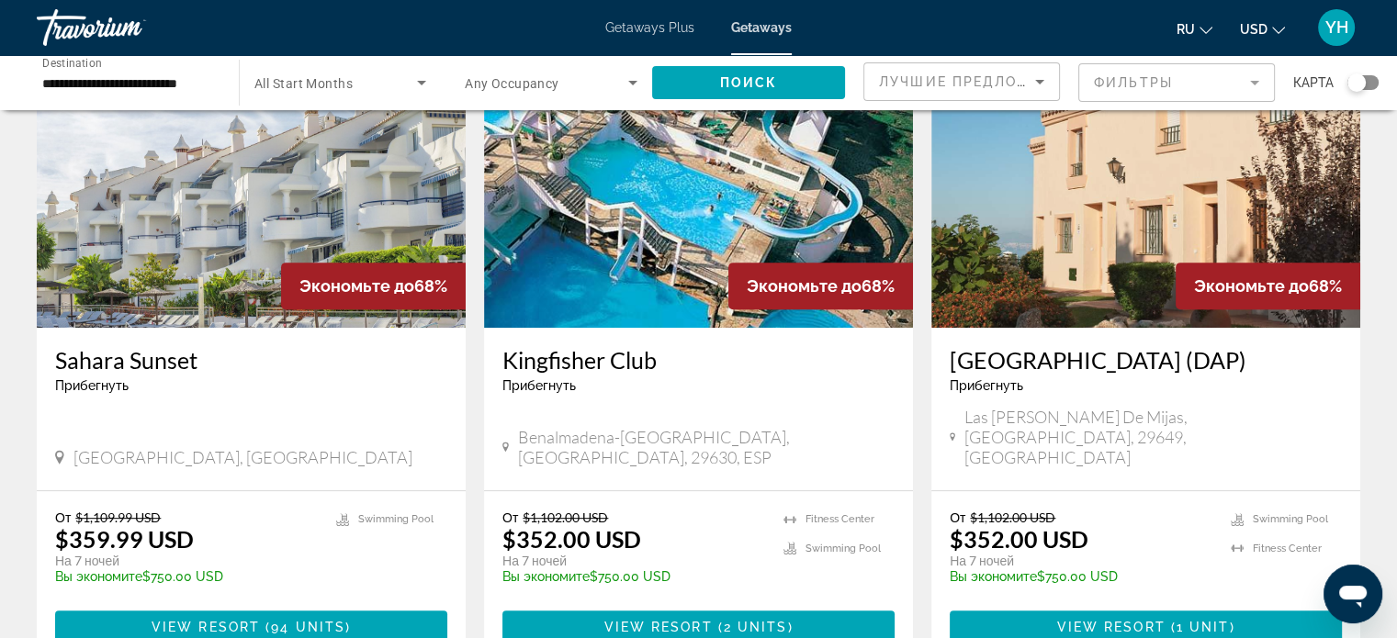
scroll to position [826, 0]
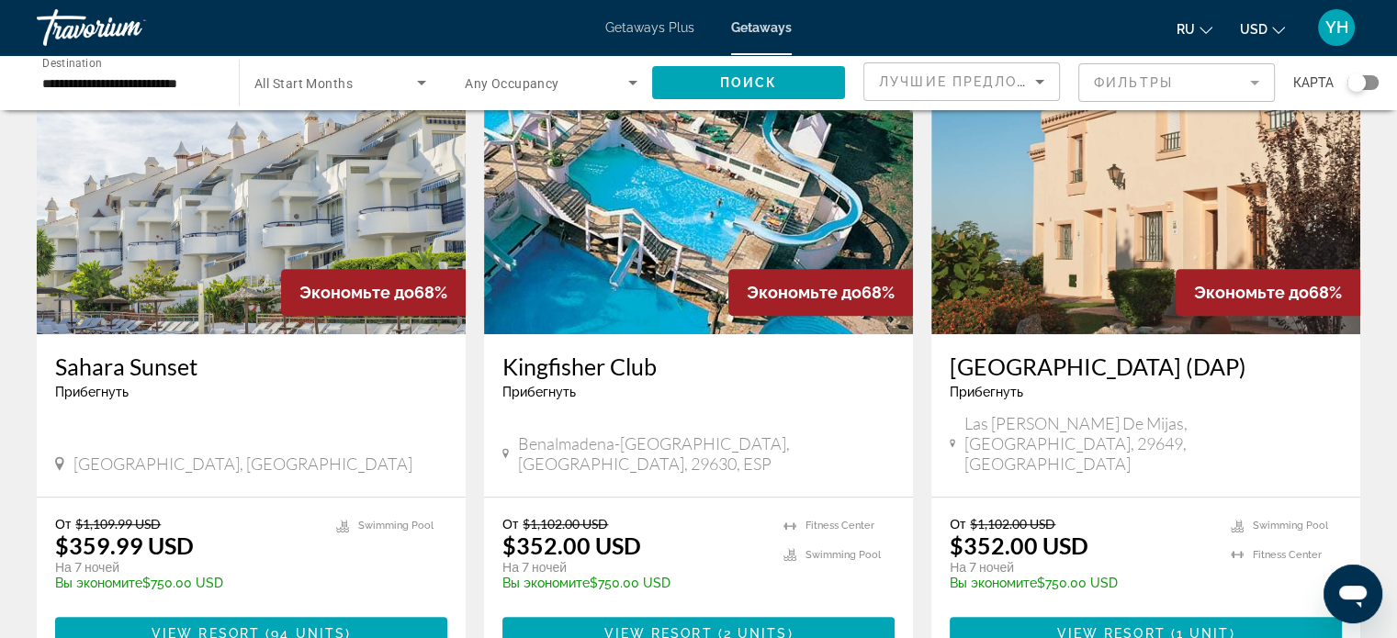
click at [621, 213] on img "Main content" at bounding box center [698, 187] width 429 height 294
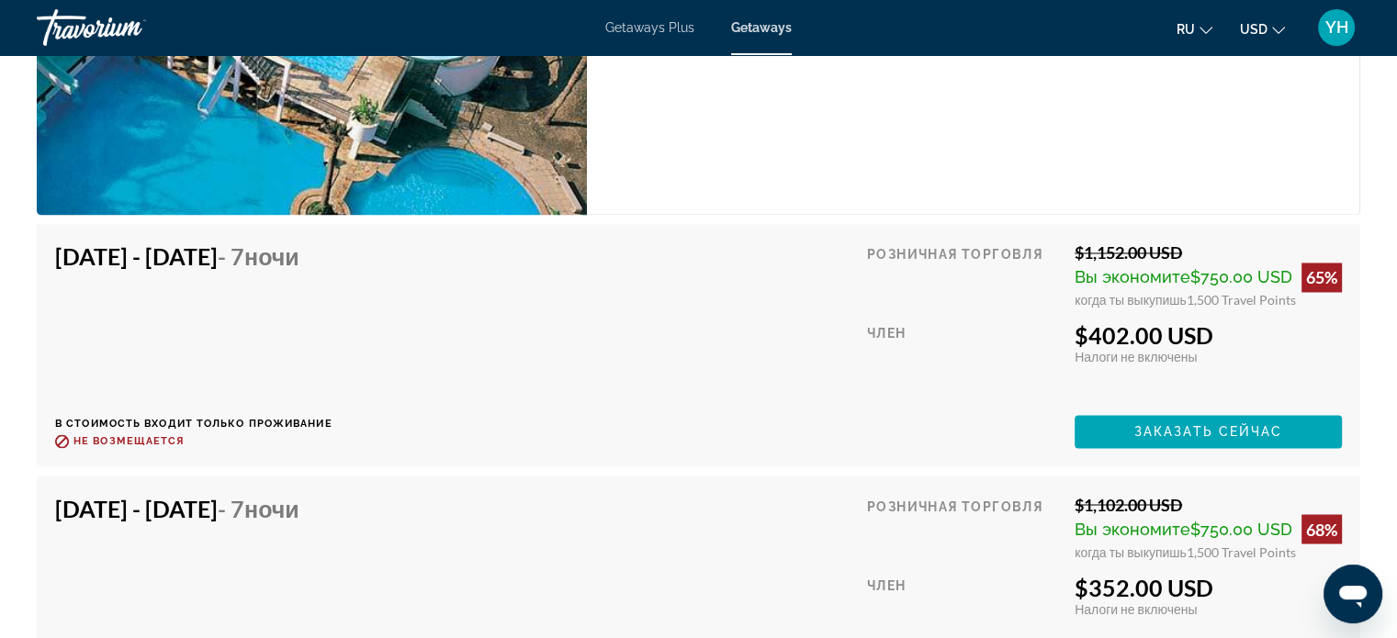
scroll to position [2663, 0]
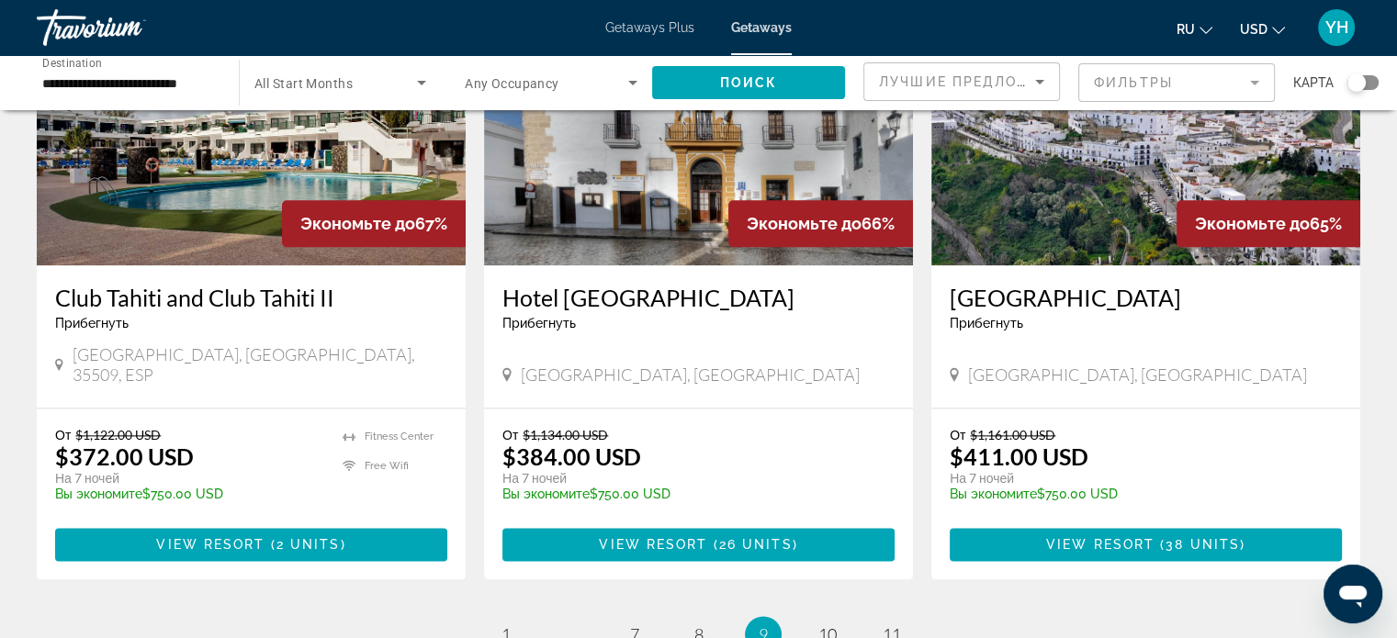
scroll to position [2296, 0]
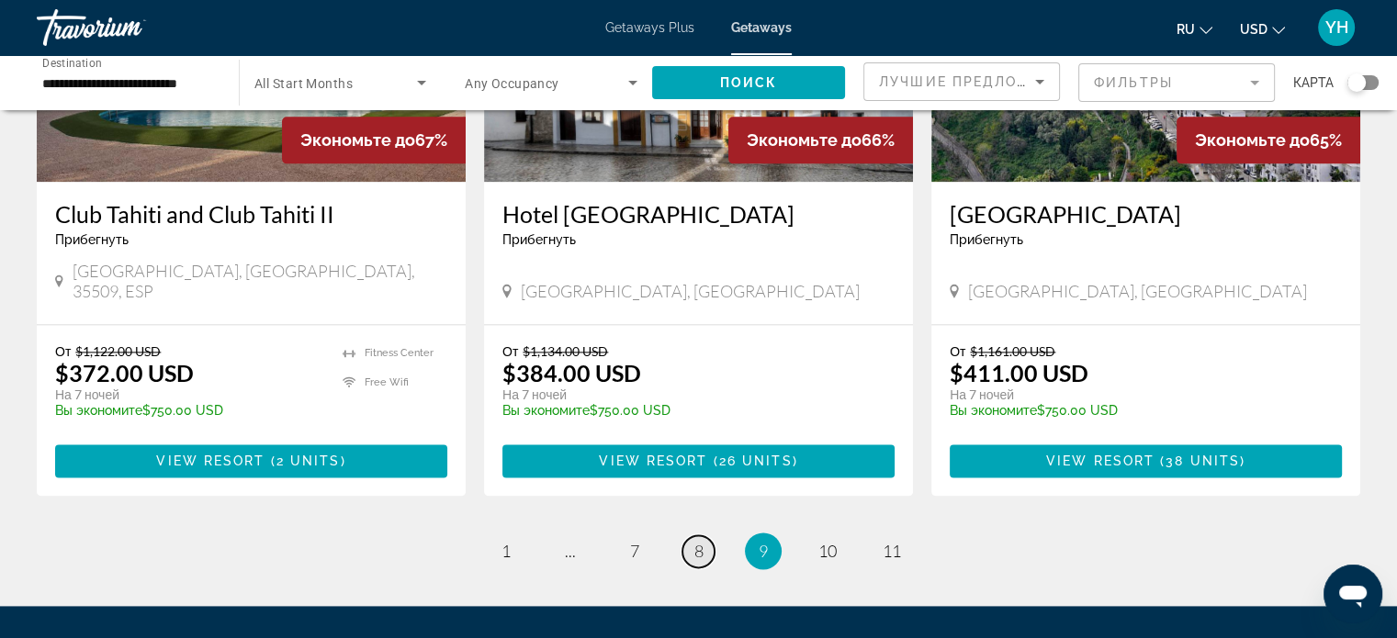
click at [702, 535] on link "page 8" at bounding box center [698, 551] width 32 height 32
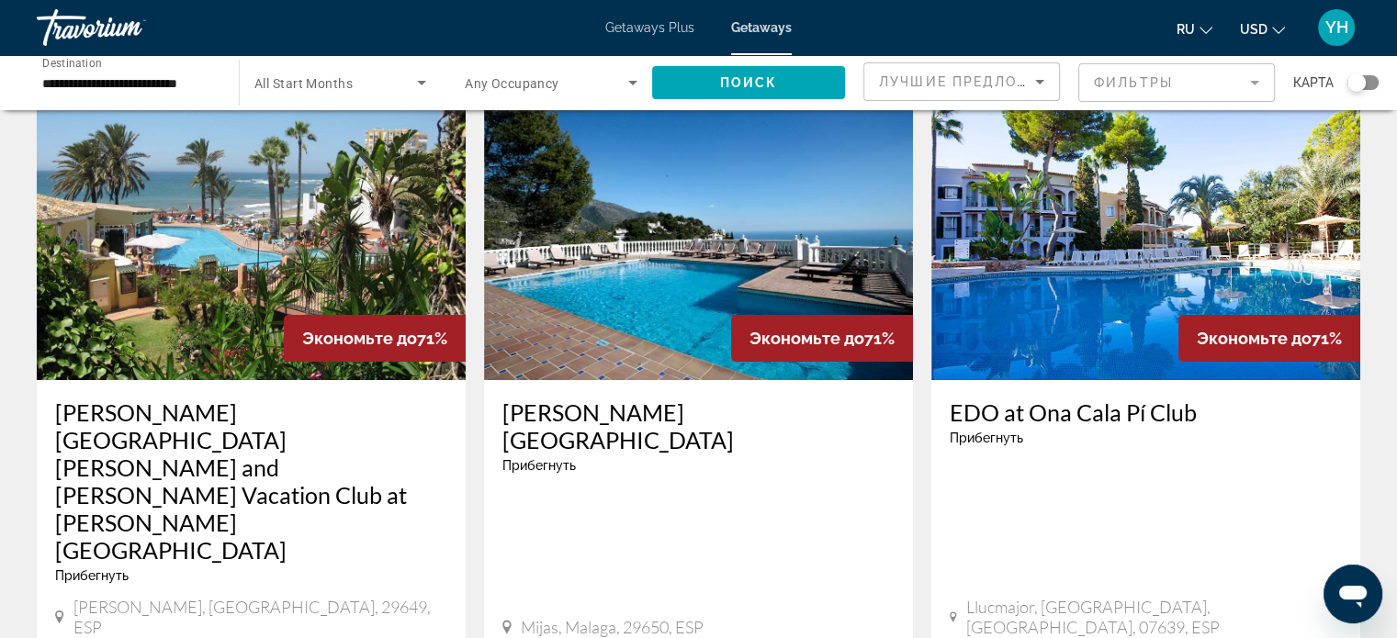
scroll to position [92, 0]
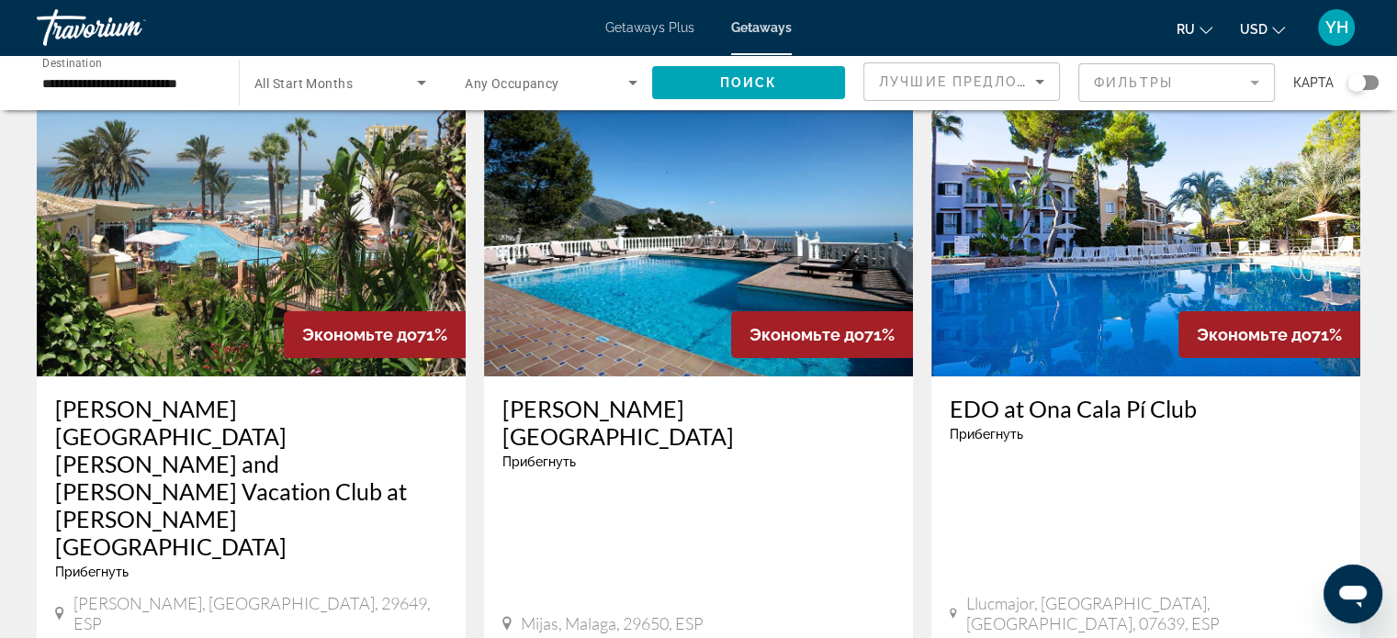
click at [1216, 204] on img "Main content" at bounding box center [1145, 230] width 429 height 294
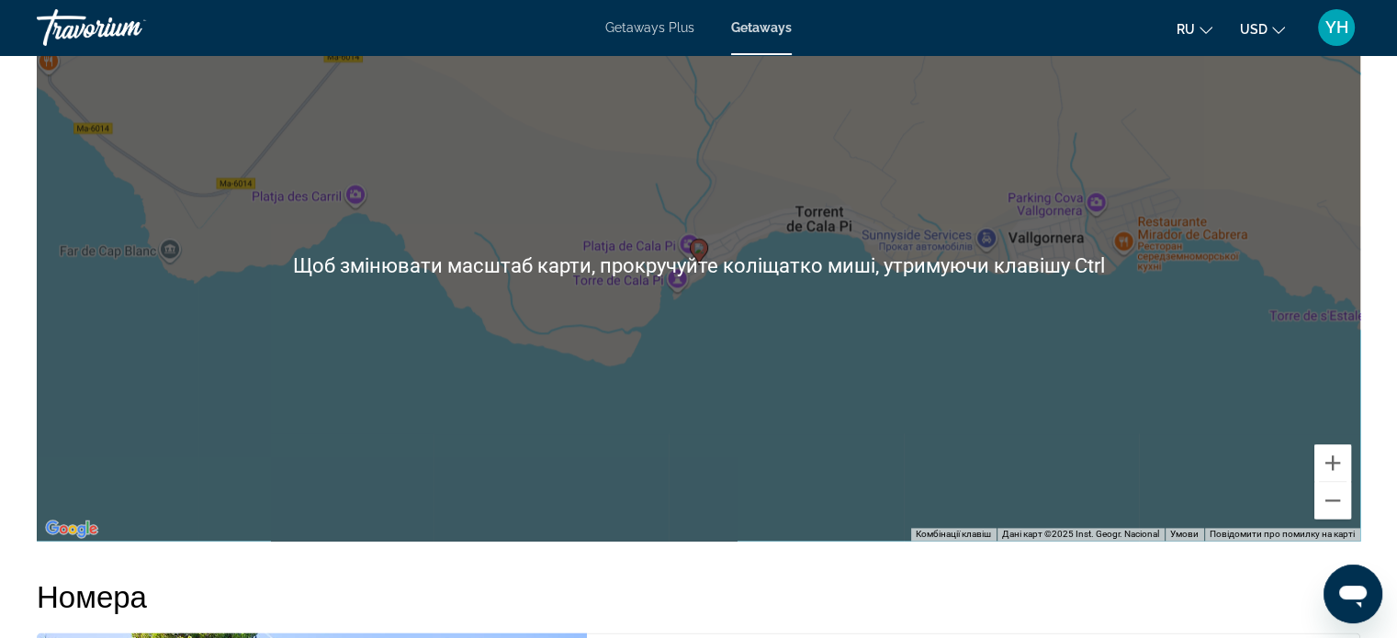
scroll to position [2663, 0]
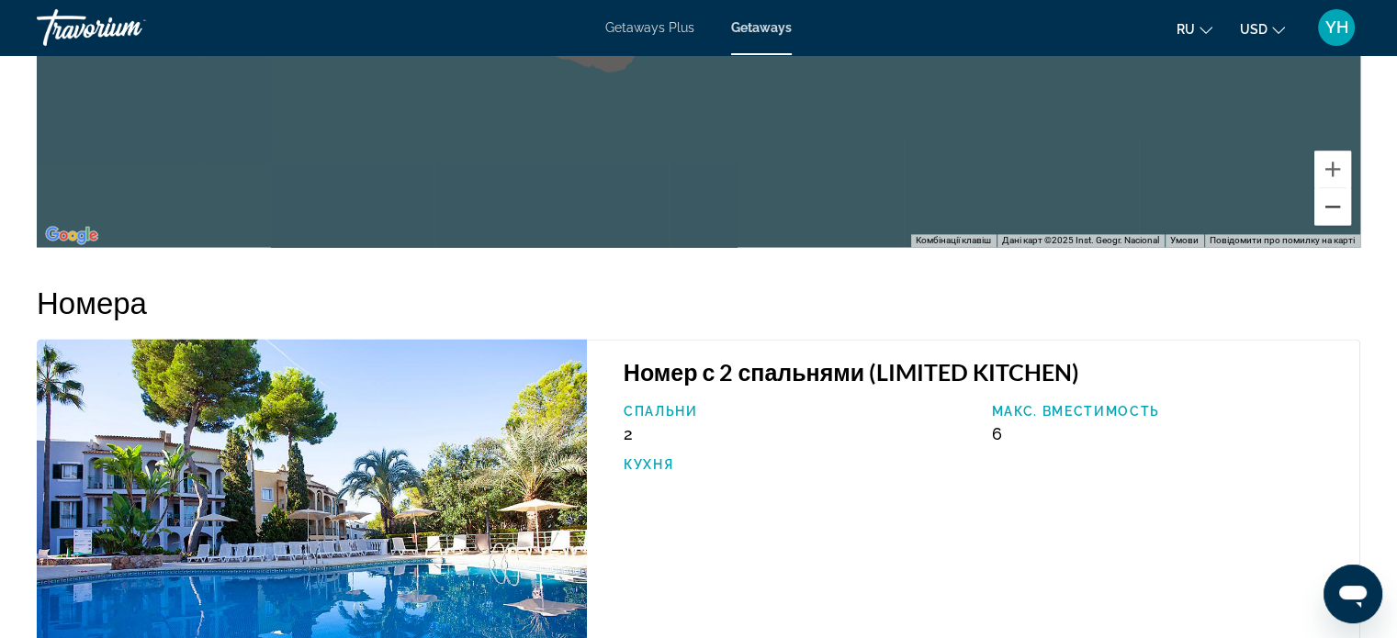
click at [1327, 202] on button "Зменшити" at bounding box center [1332, 206] width 37 height 37
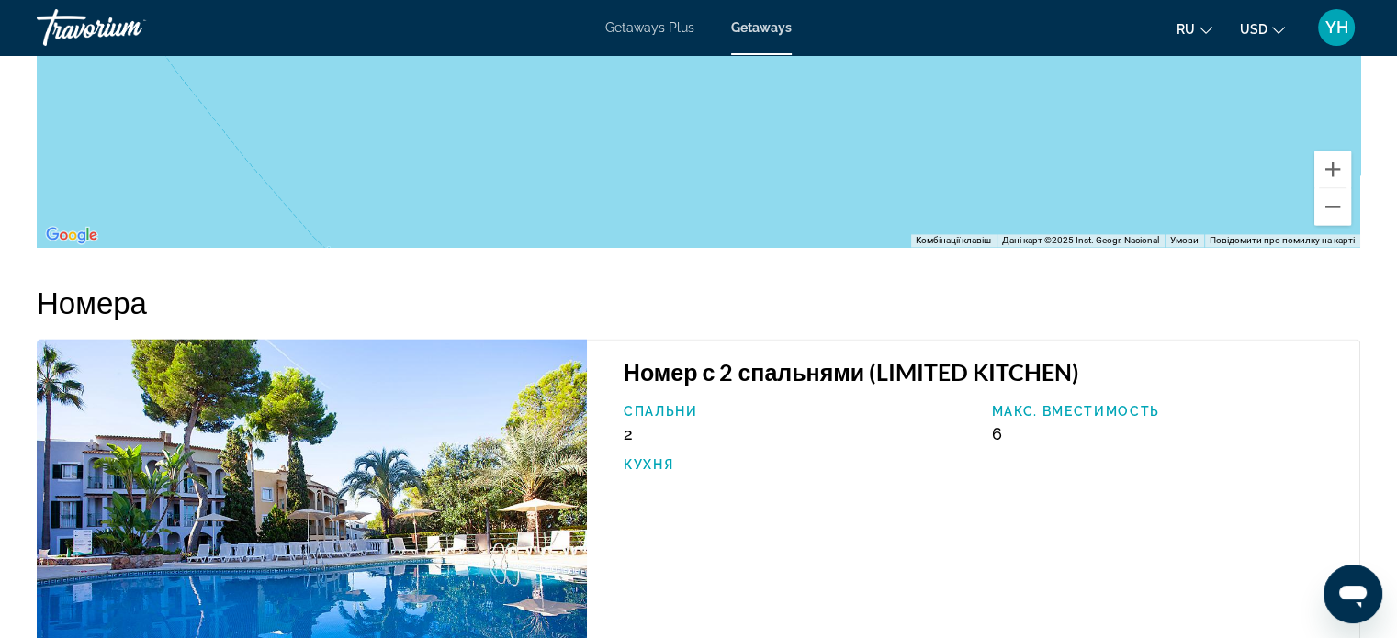
click at [1327, 202] on button "Зменшити" at bounding box center [1332, 206] width 37 height 37
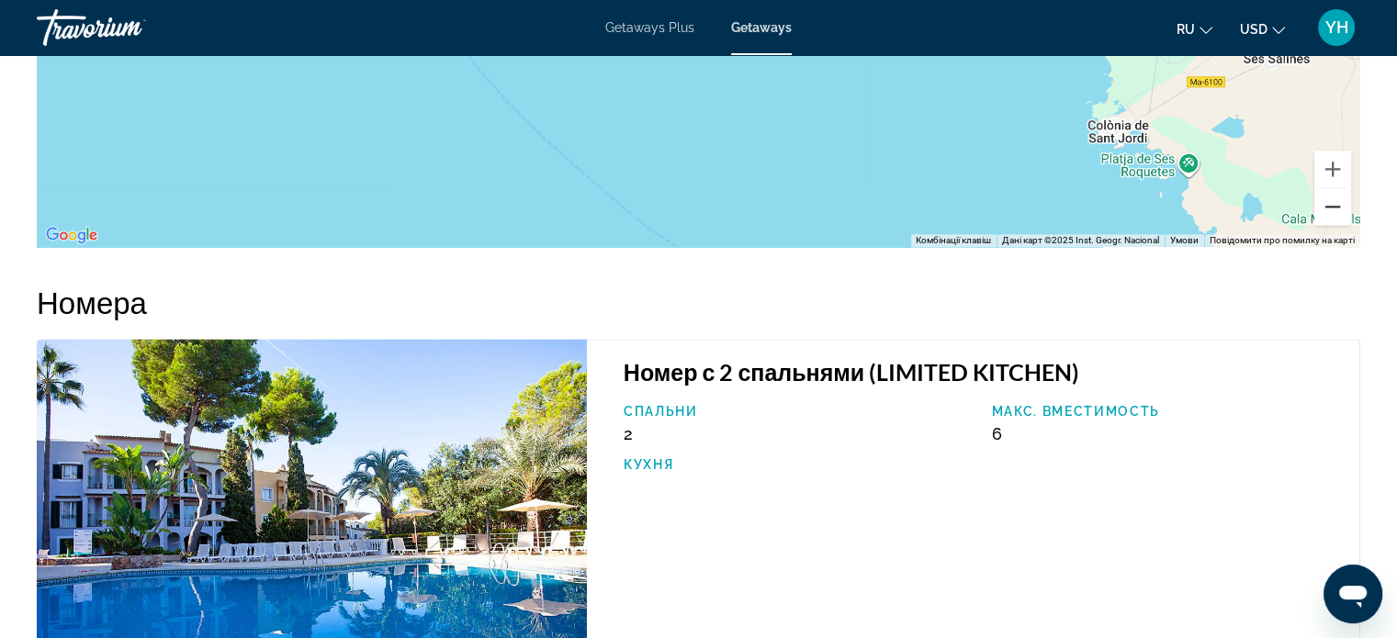
click at [1327, 202] on button "Зменшити" at bounding box center [1332, 206] width 37 height 37
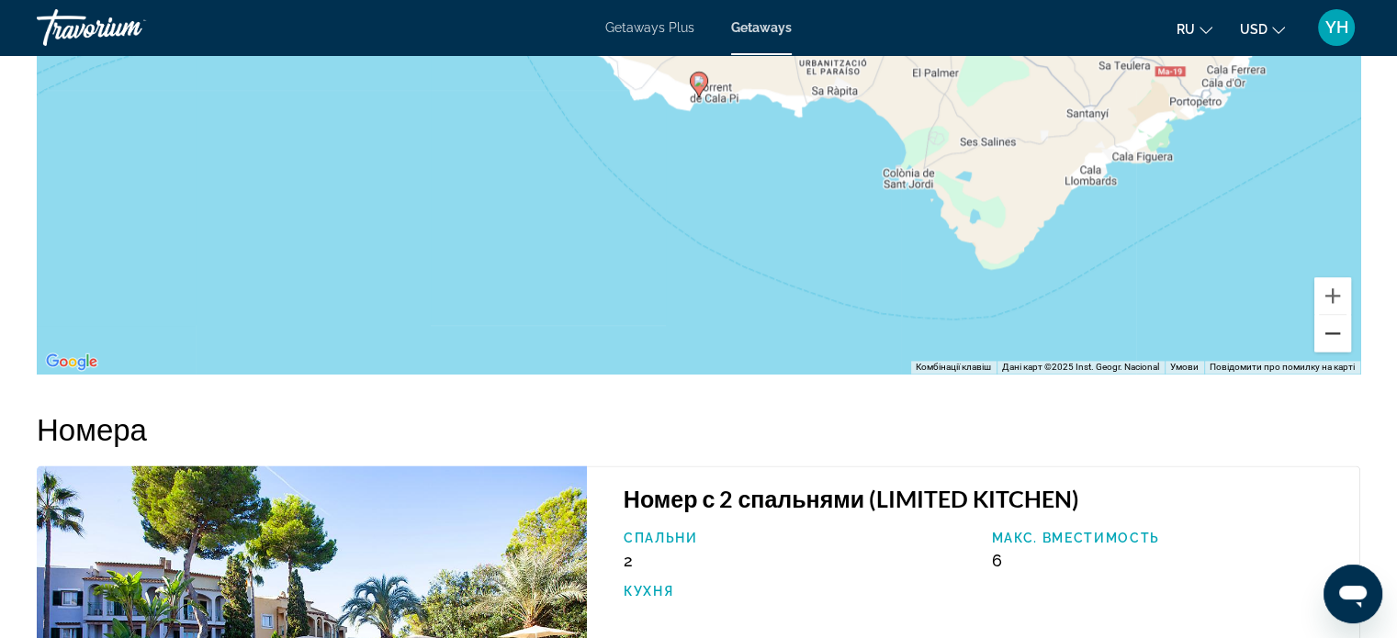
scroll to position [2479, 0]
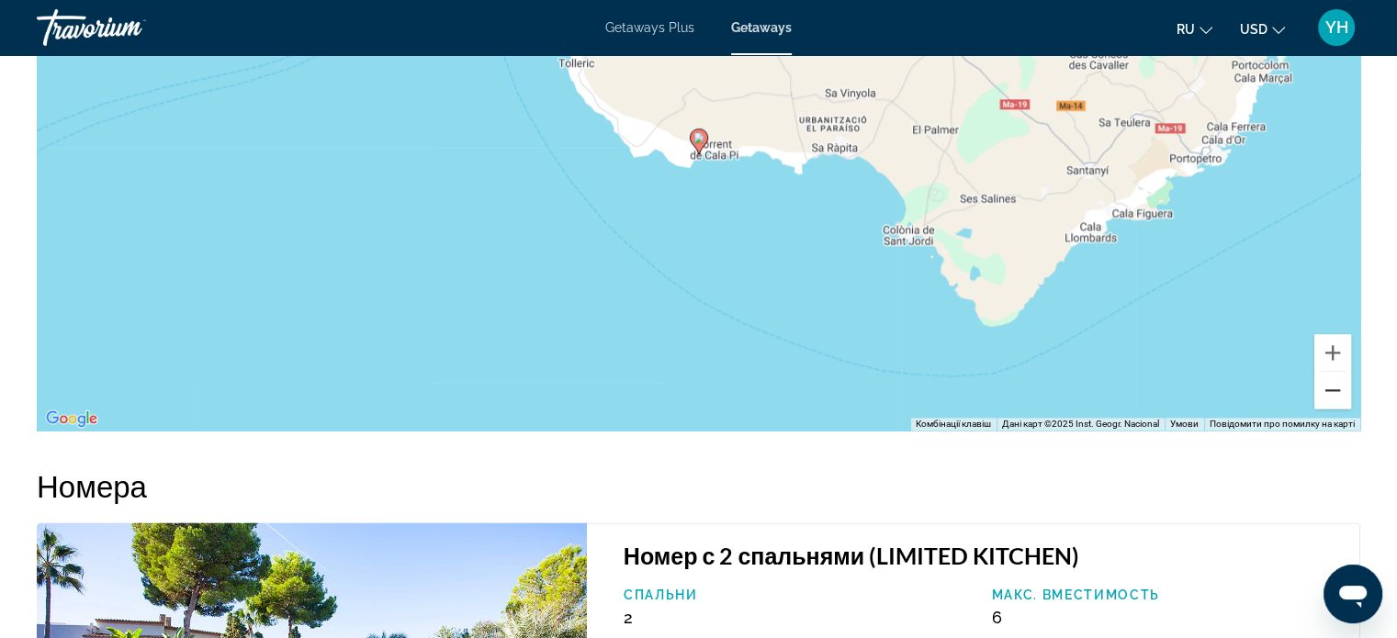
click at [1332, 391] on button "Зменшити" at bounding box center [1332, 390] width 37 height 37
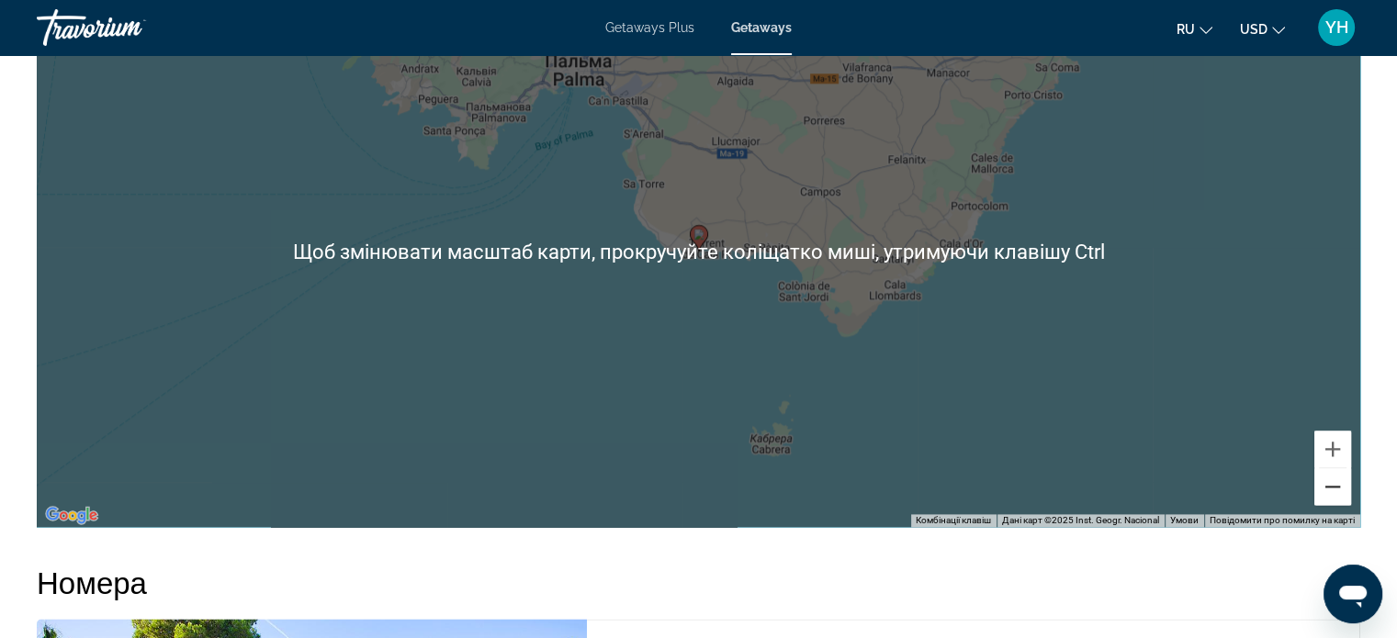
scroll to position [2388, 0]
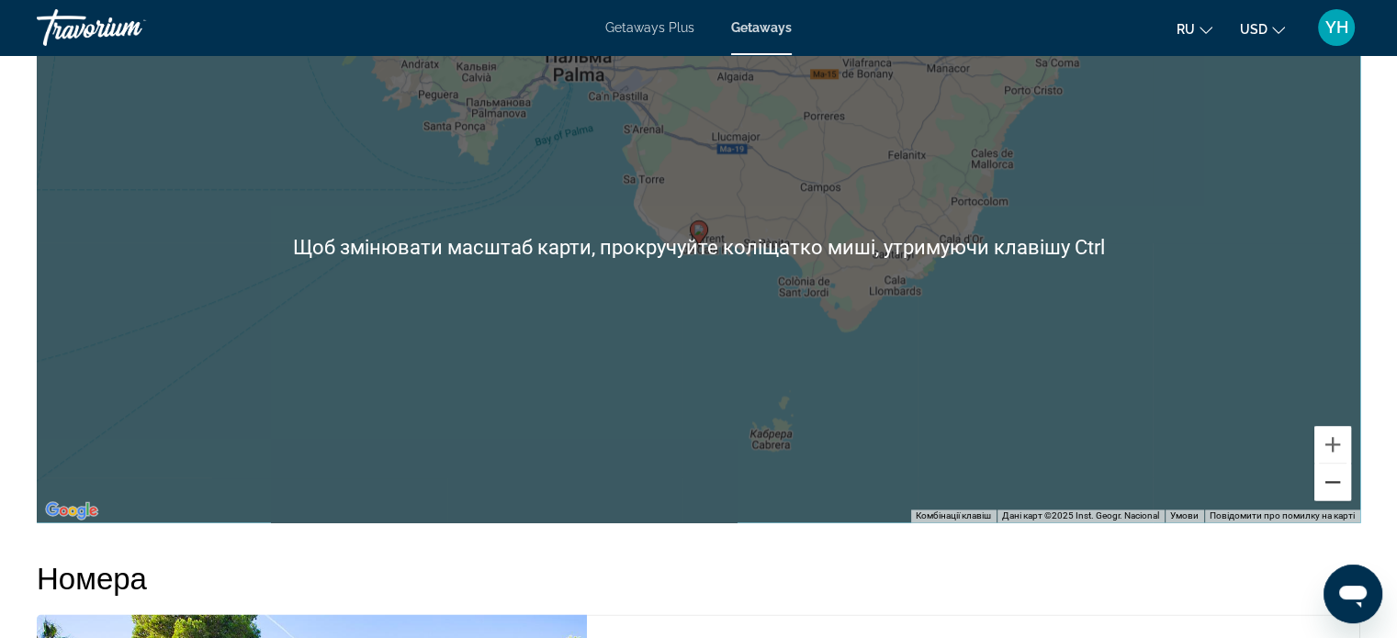
click at [1333, 480] on button "Зменшити" at bounding box center [1332, 482] width 37 height 37
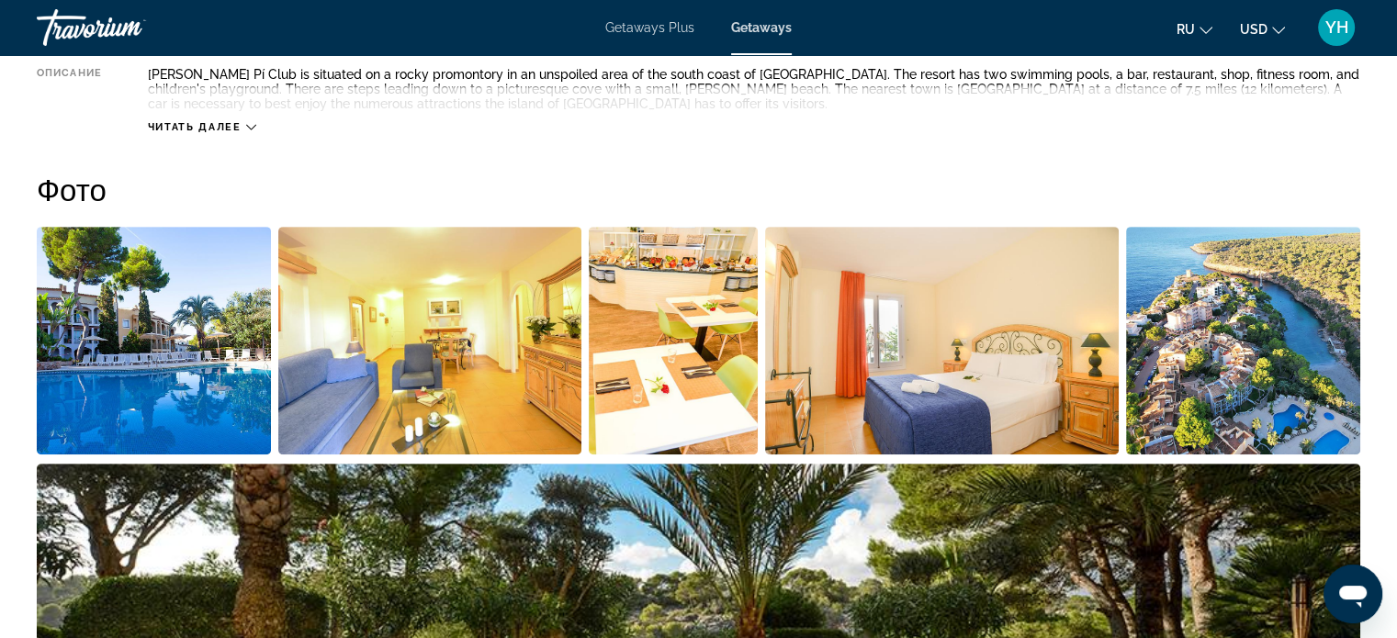
scroll to position [735, 0]
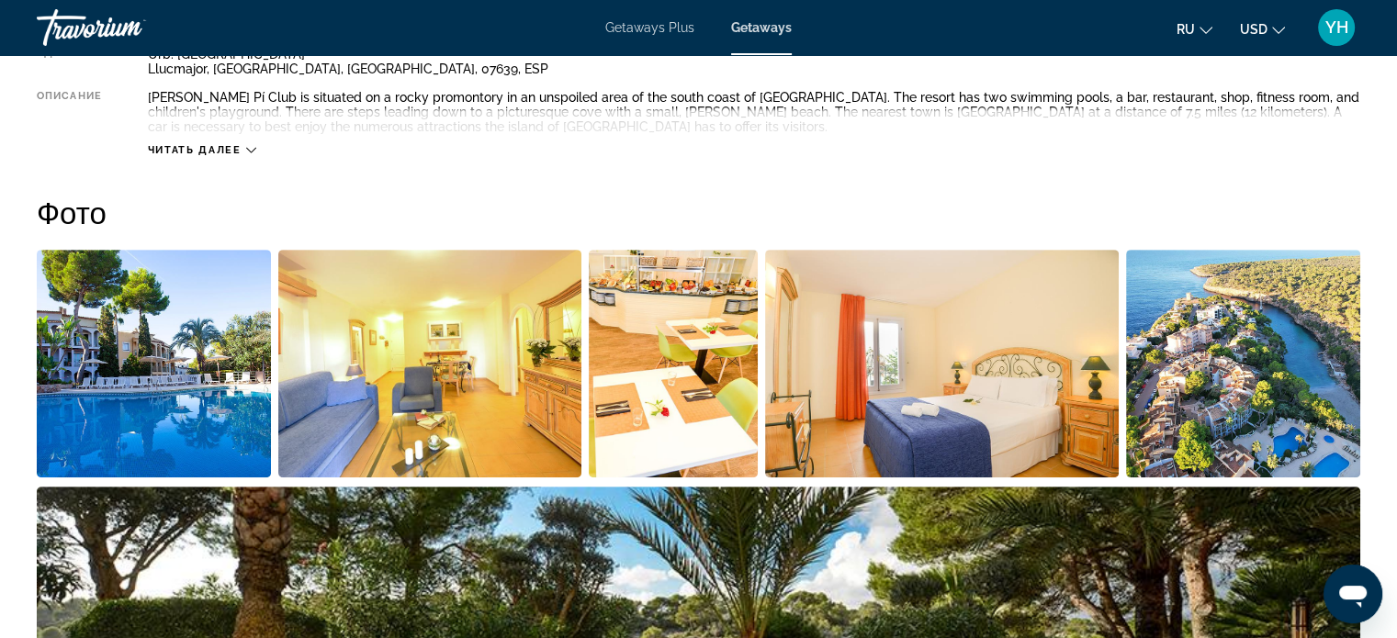
click at [962, 373] on img "Open full-screen image slider" at bounding box center [942, 364] width 354 height 228
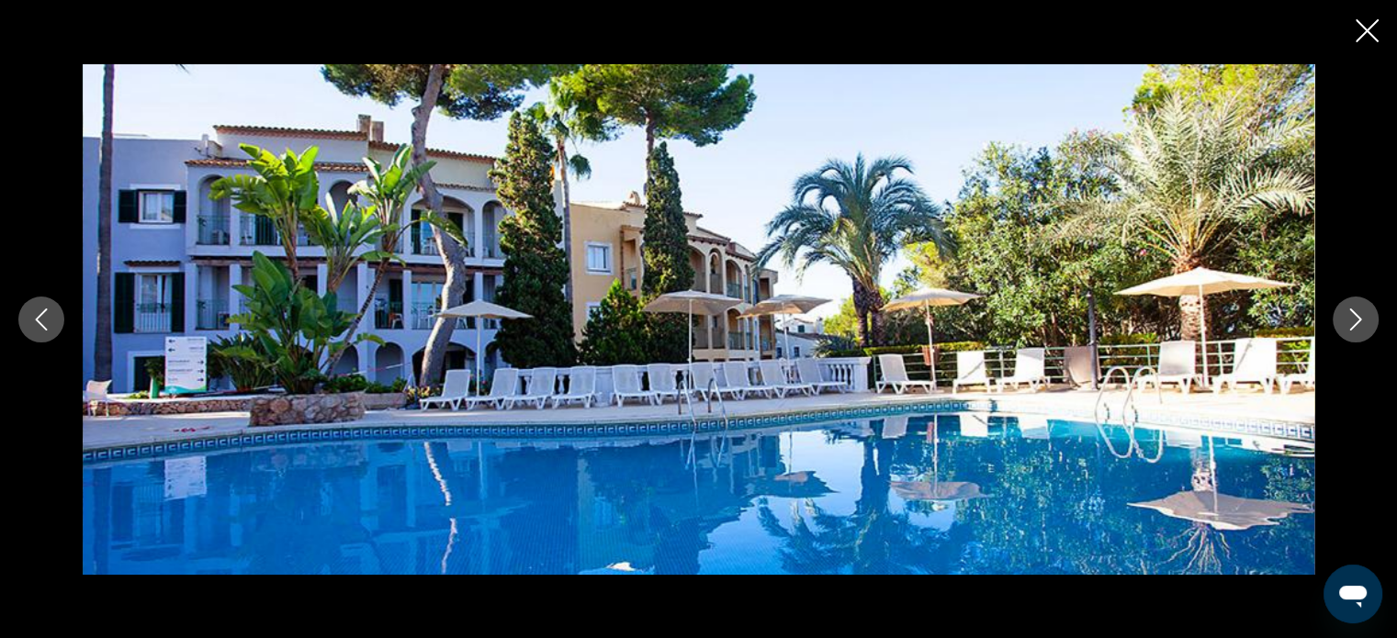
click at [1359, 309] on icon "Next image" at bounding box center [1355, 320] width 22 height 22
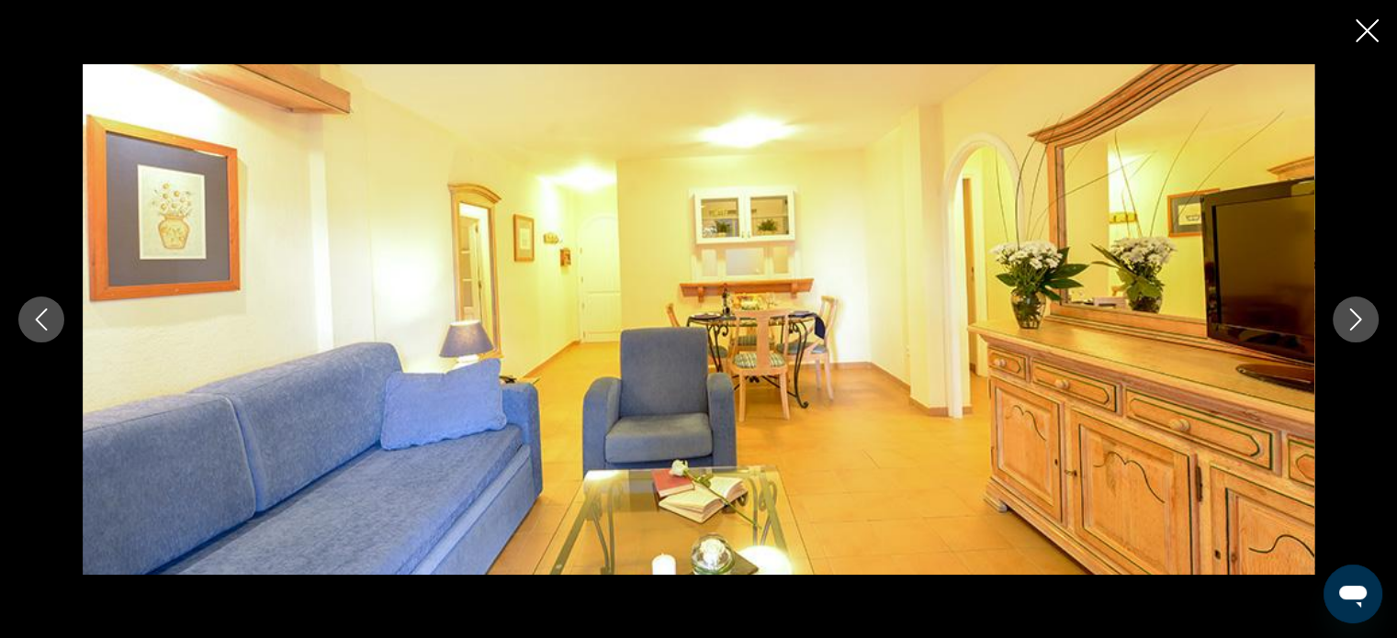
click at [1359, 309] on icon "Next image" at bounding box center [1355, 320] width 22 height 22
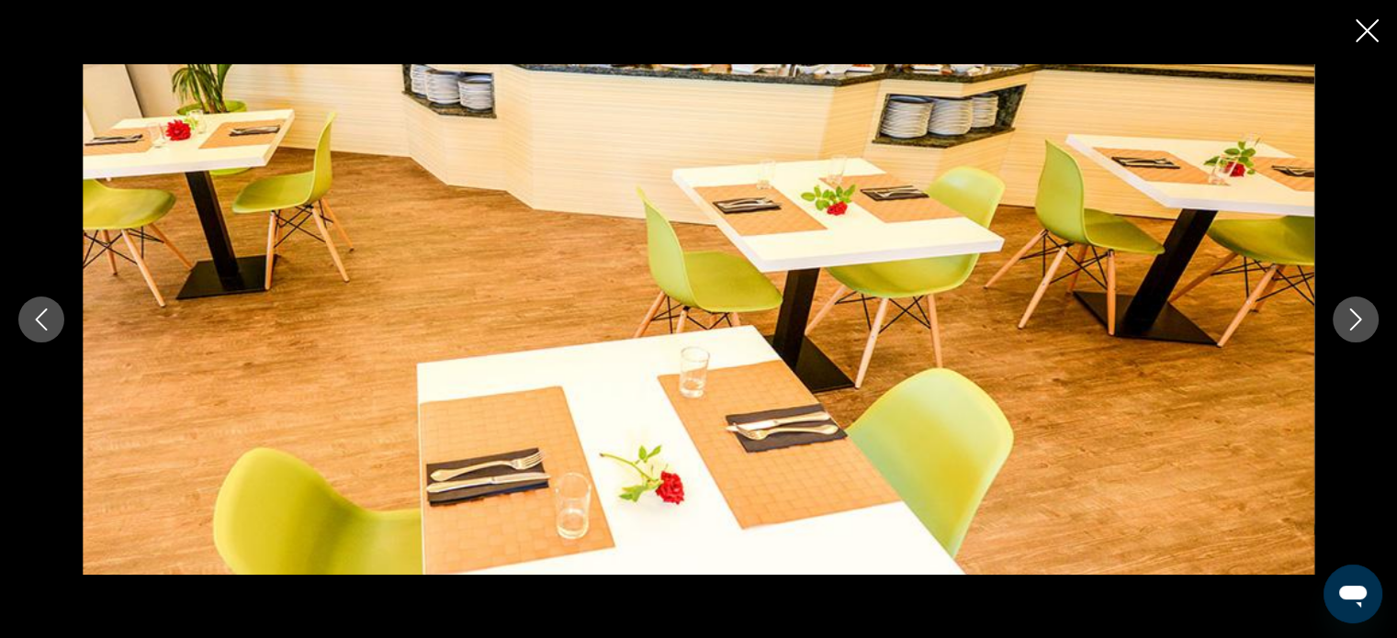
click at [1359, 309] on icon "Next image" at bounding box center [1355, 320] width 22 height 22
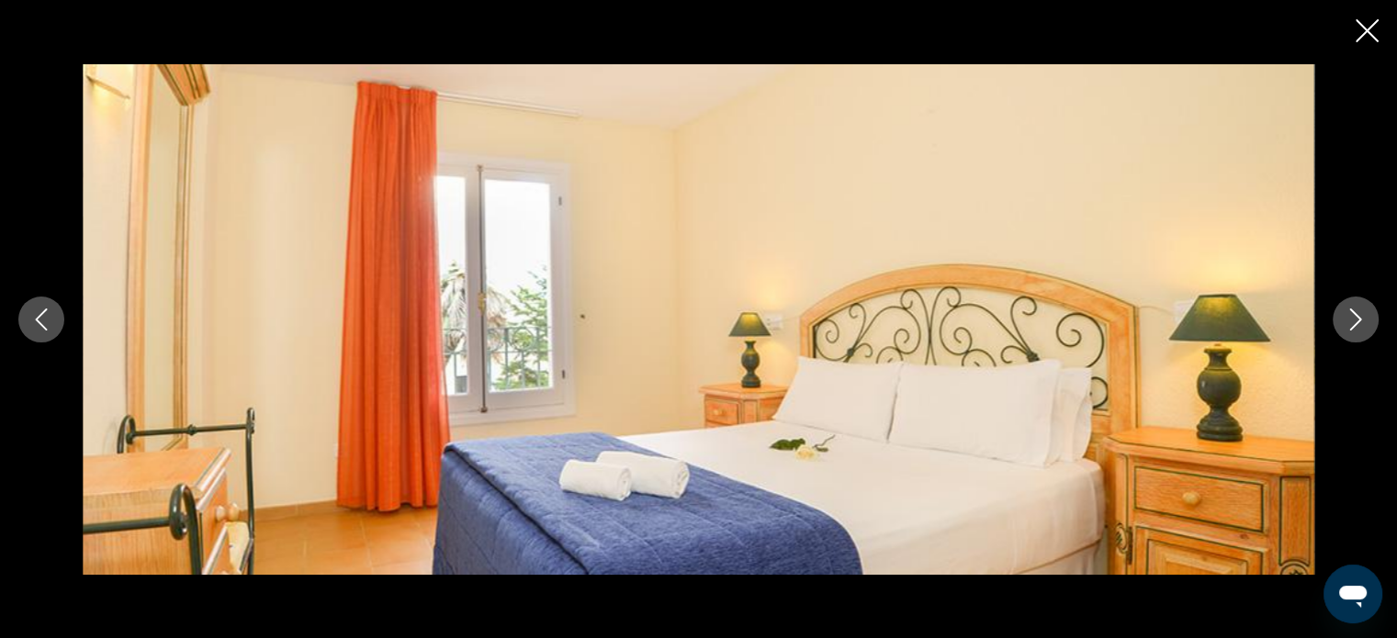
click at [1359, 309] on icon "Next image" at bounding box center [1355, 320] width 22 height 22
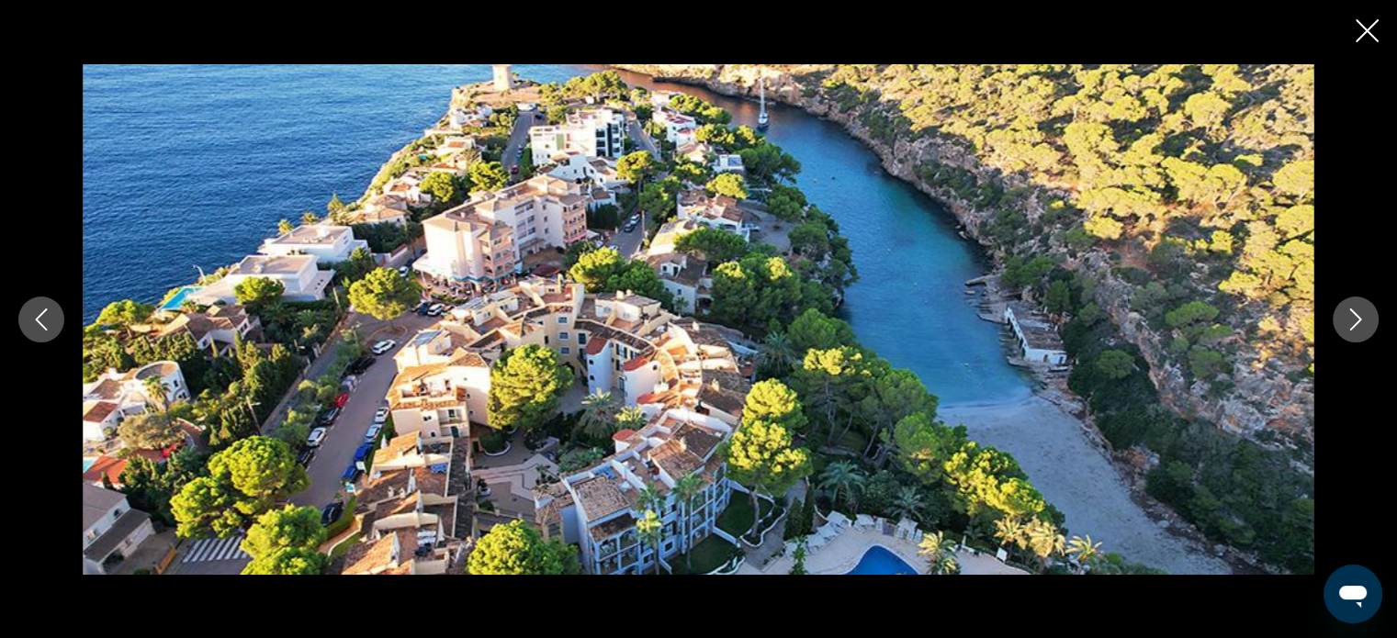
click at [1359, 309] on icon "Next image" at bounding box center [1355, 320] width 22 height 22
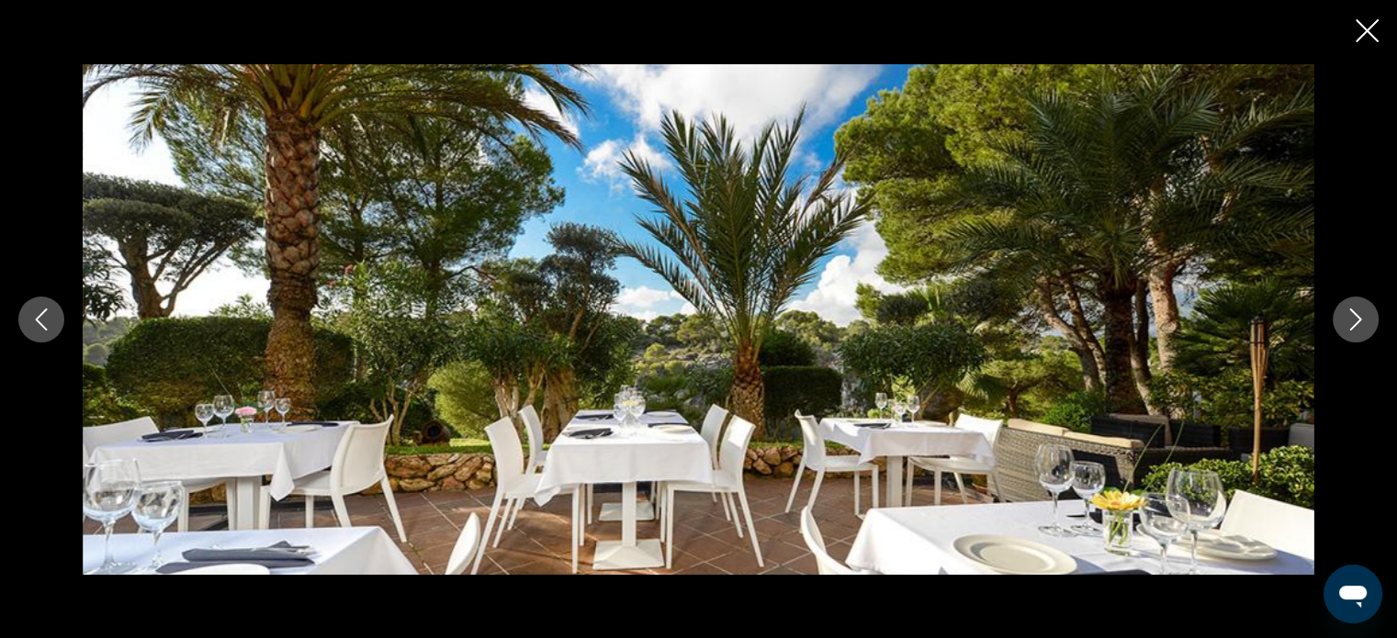
click at [1359, 309] on icon "Next image" at bounding box center [1355, 320] width 22 height 22
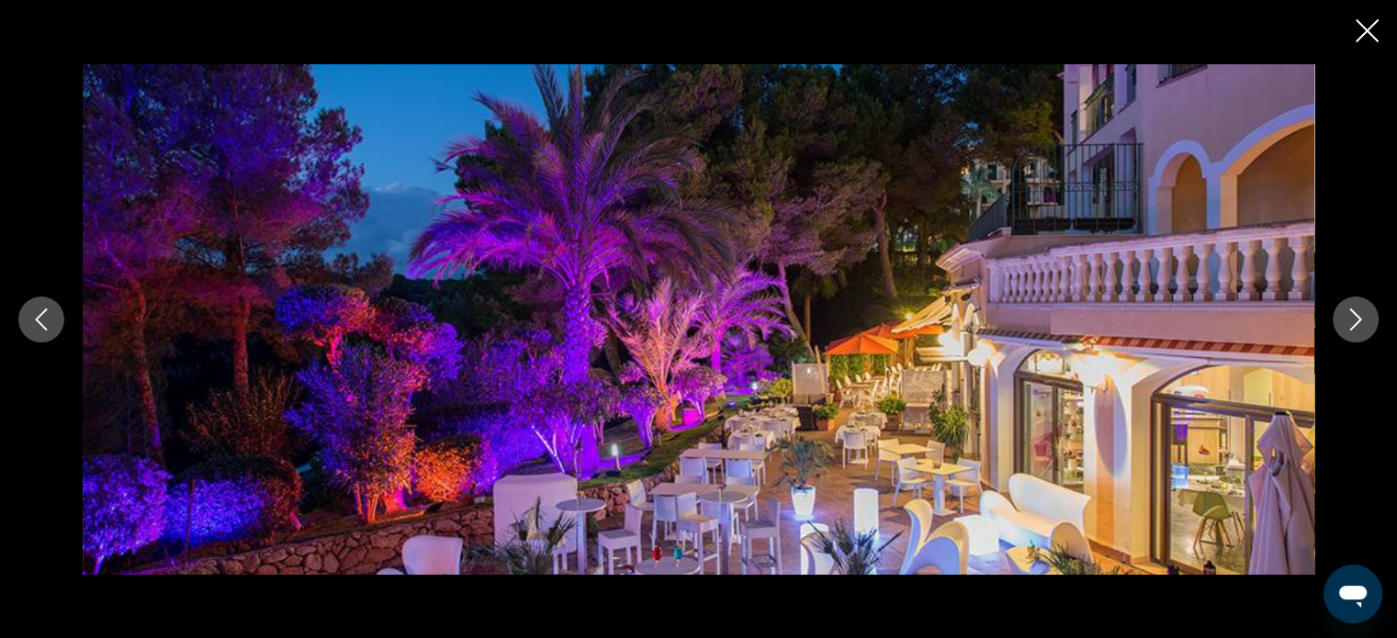
click at [1365, 30] on icon "Close slideshow" at bounding box center [1366, 30] width 23 height 23
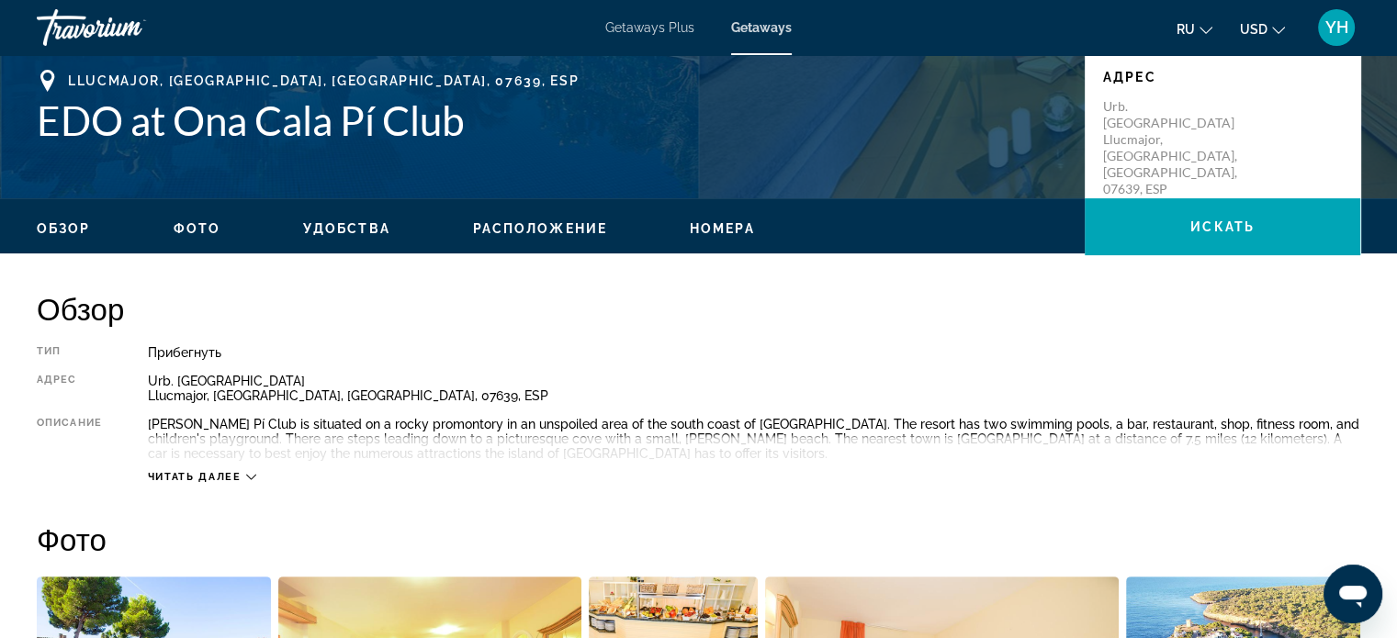
scroll to position [367, 0]
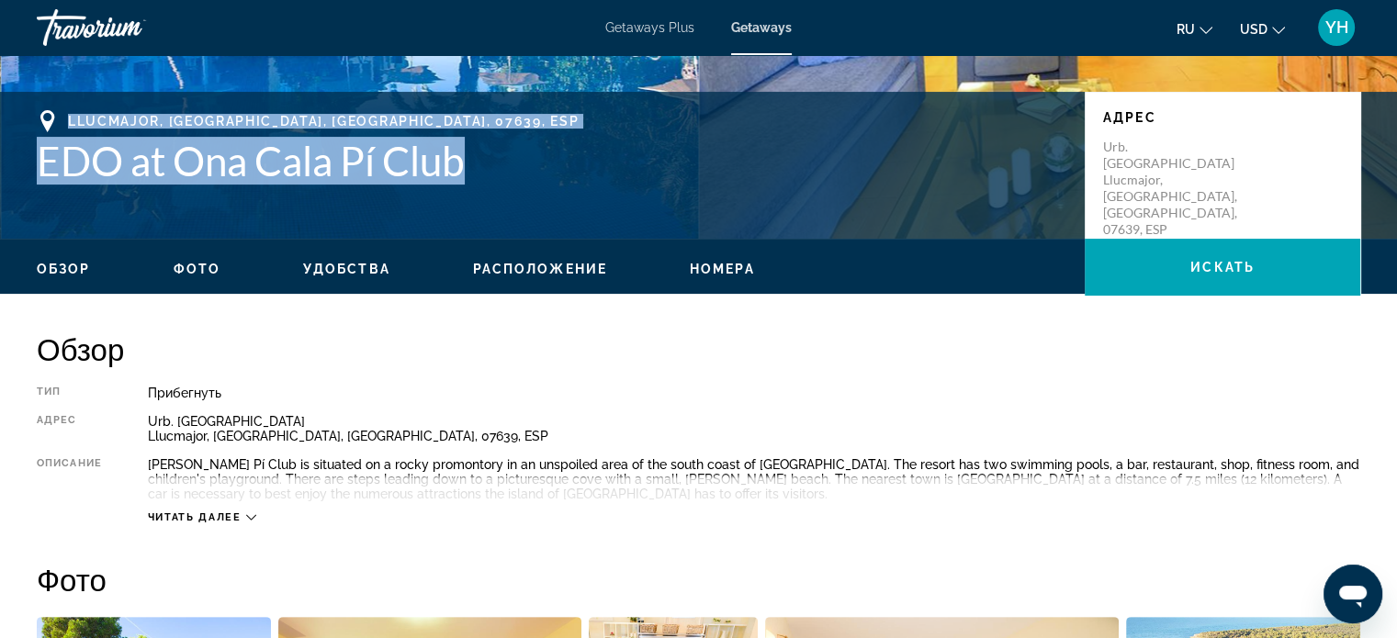
drag, startPoint x: 497, startPoint y: 152, endPoint x: 38, endPoint y: 114, distance: 460.7
click at [38, 114] on div "Llucmajor, [GEOGRAPHIC_DATA], [GEOGRAPHIC_DATA], 07639, ESP EDO at [PERSON_NAME…" at bounding box center [551, 147] width 1029 height 74
